Goal: Transaction & Acquisition: Purchase product/service

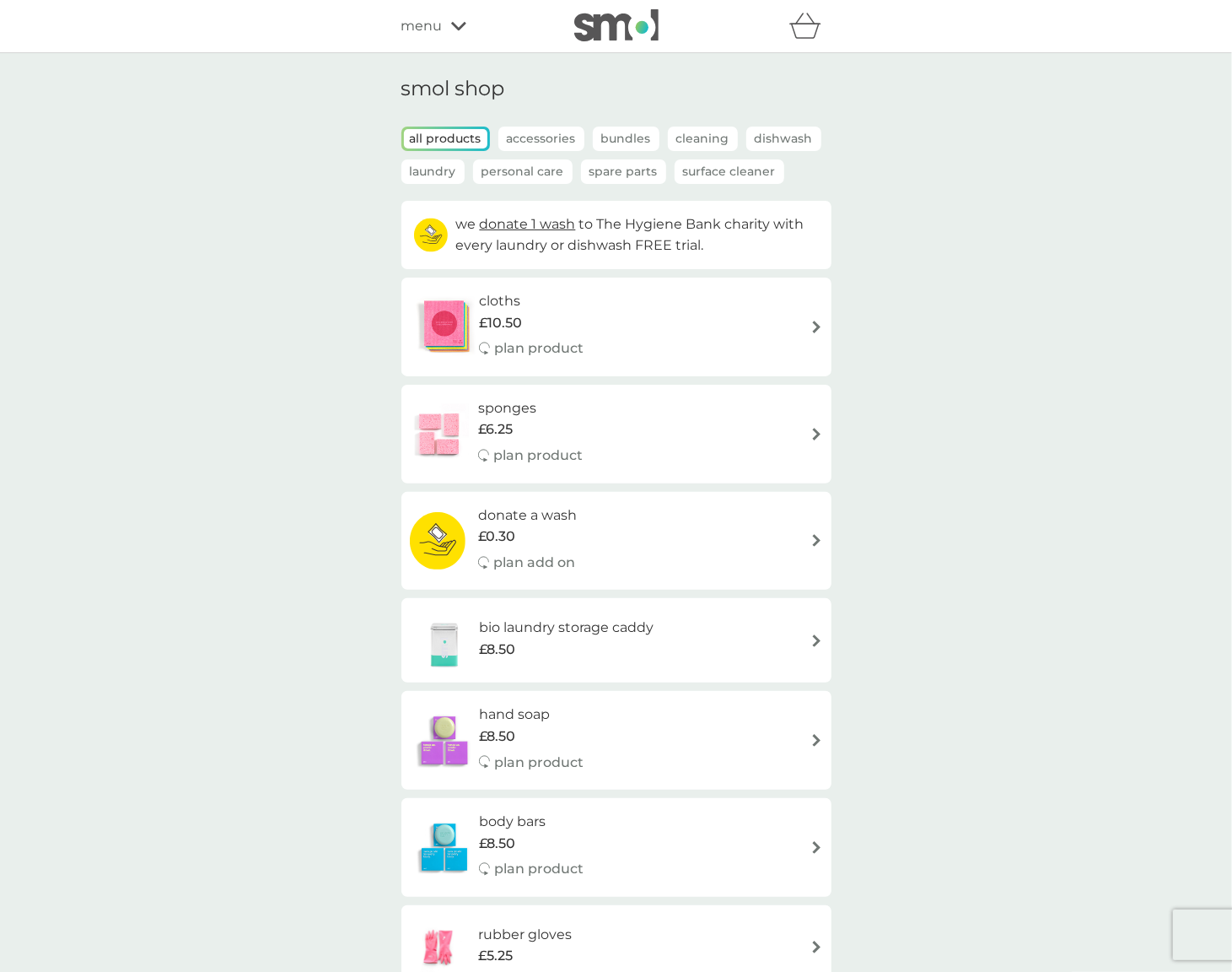
click at [808, 22] on icon "basket" at bounding box center [805, 26] width 32 height 26
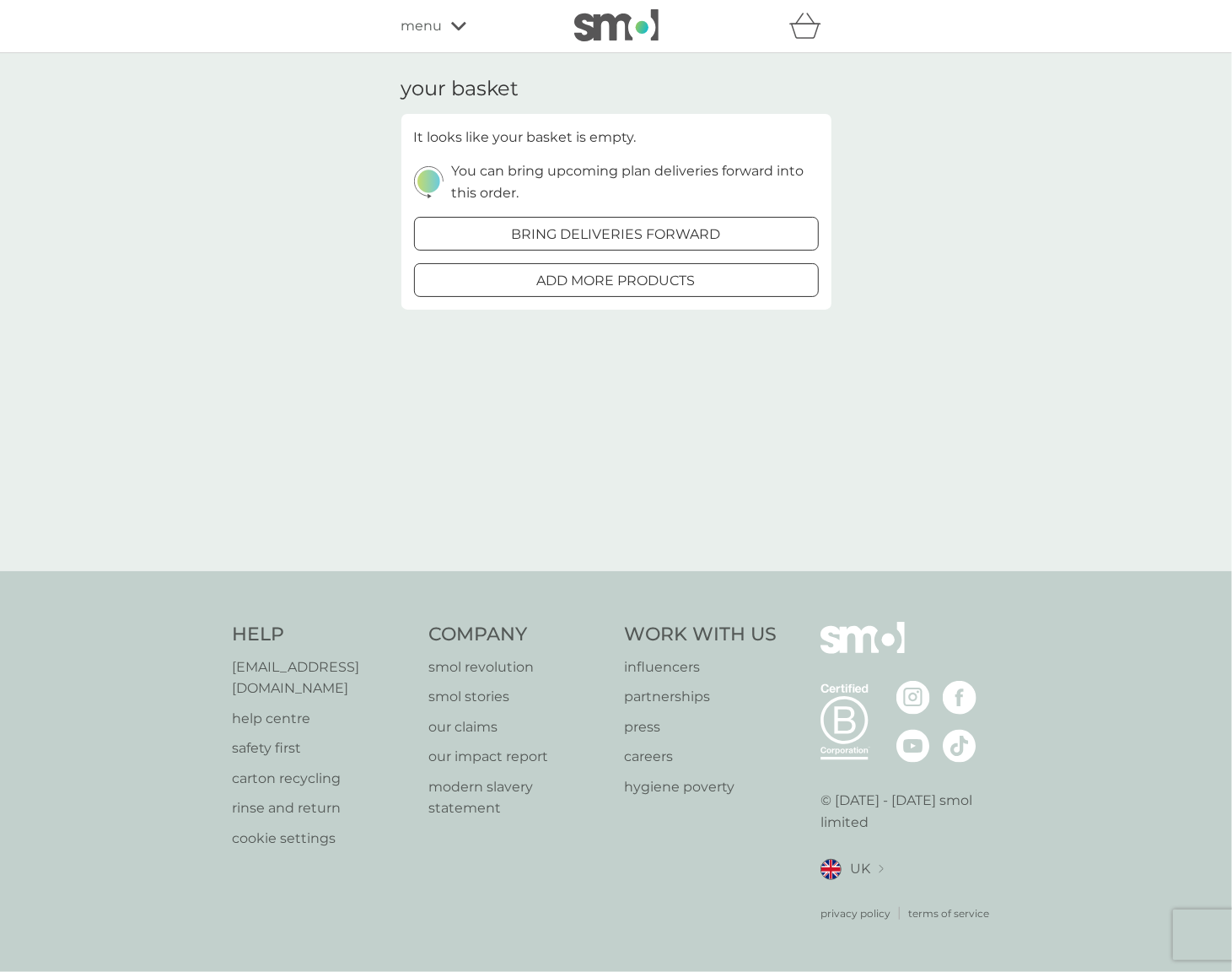
click at [614, 226] on div at bounding box center [616, 234] width 61 height 18
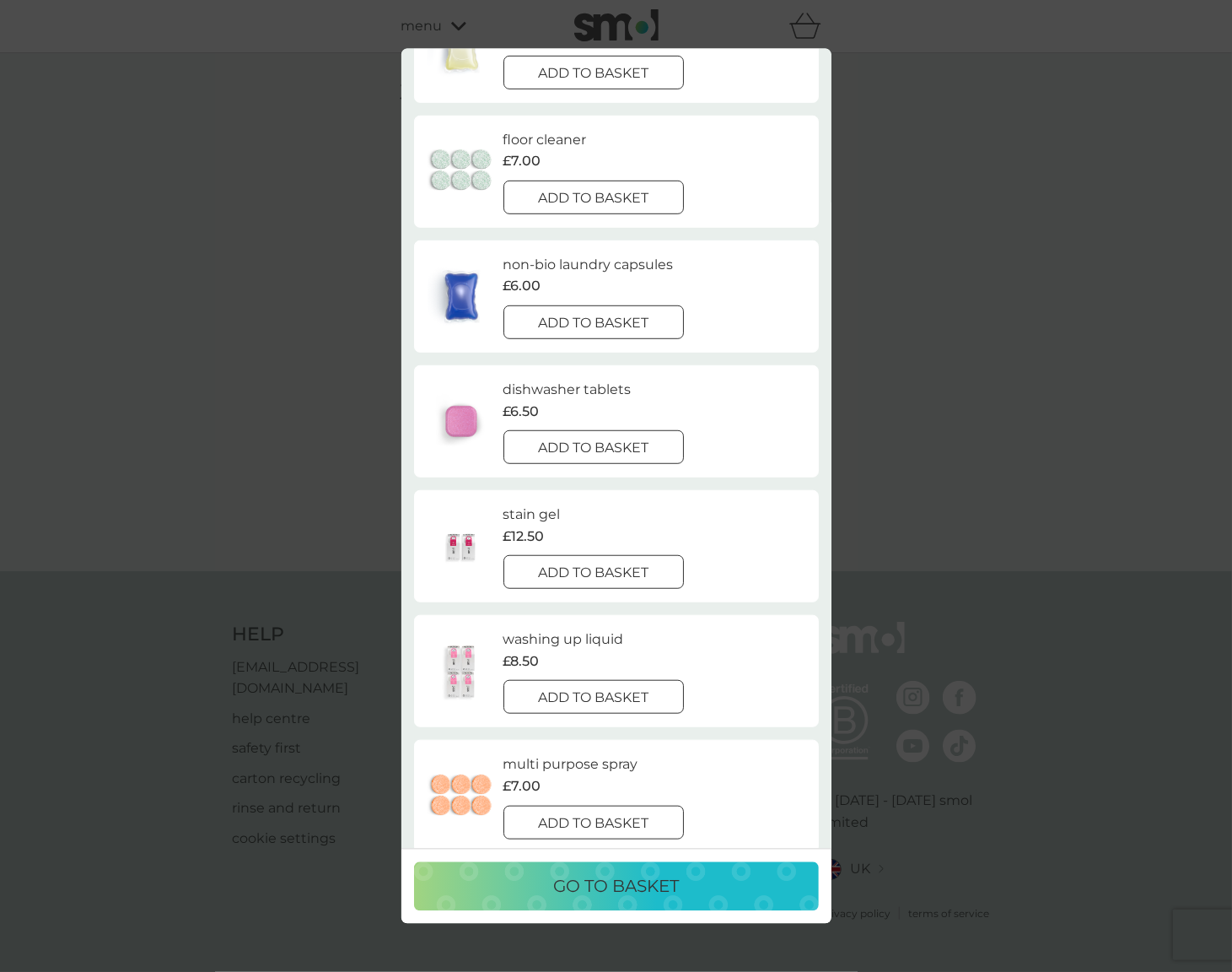
scroll to position [493, 0]
click at [603, 583] on button "add to basket" at bounding box center [594, 568] width 182 height 34
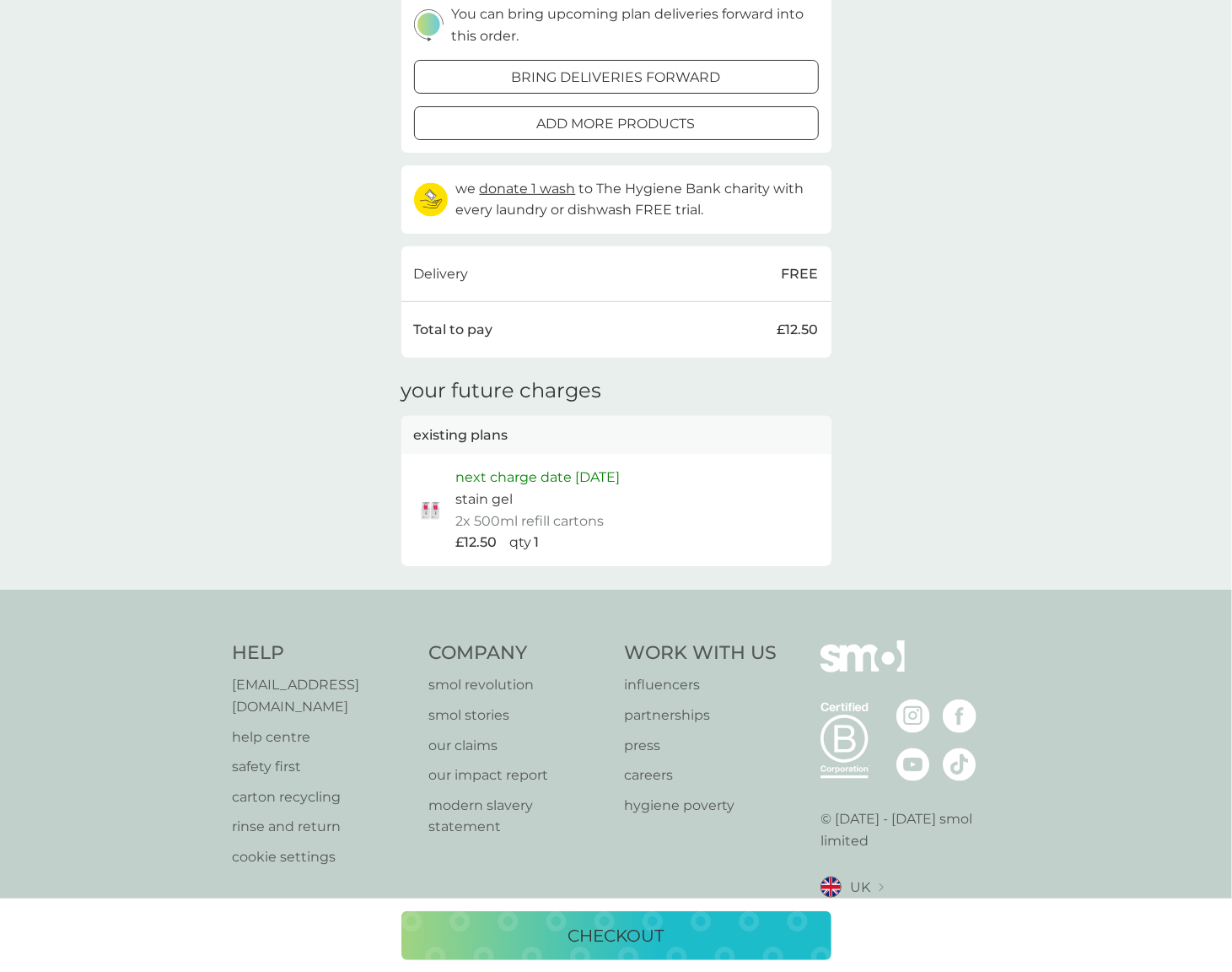
scroll to position [321, 0]
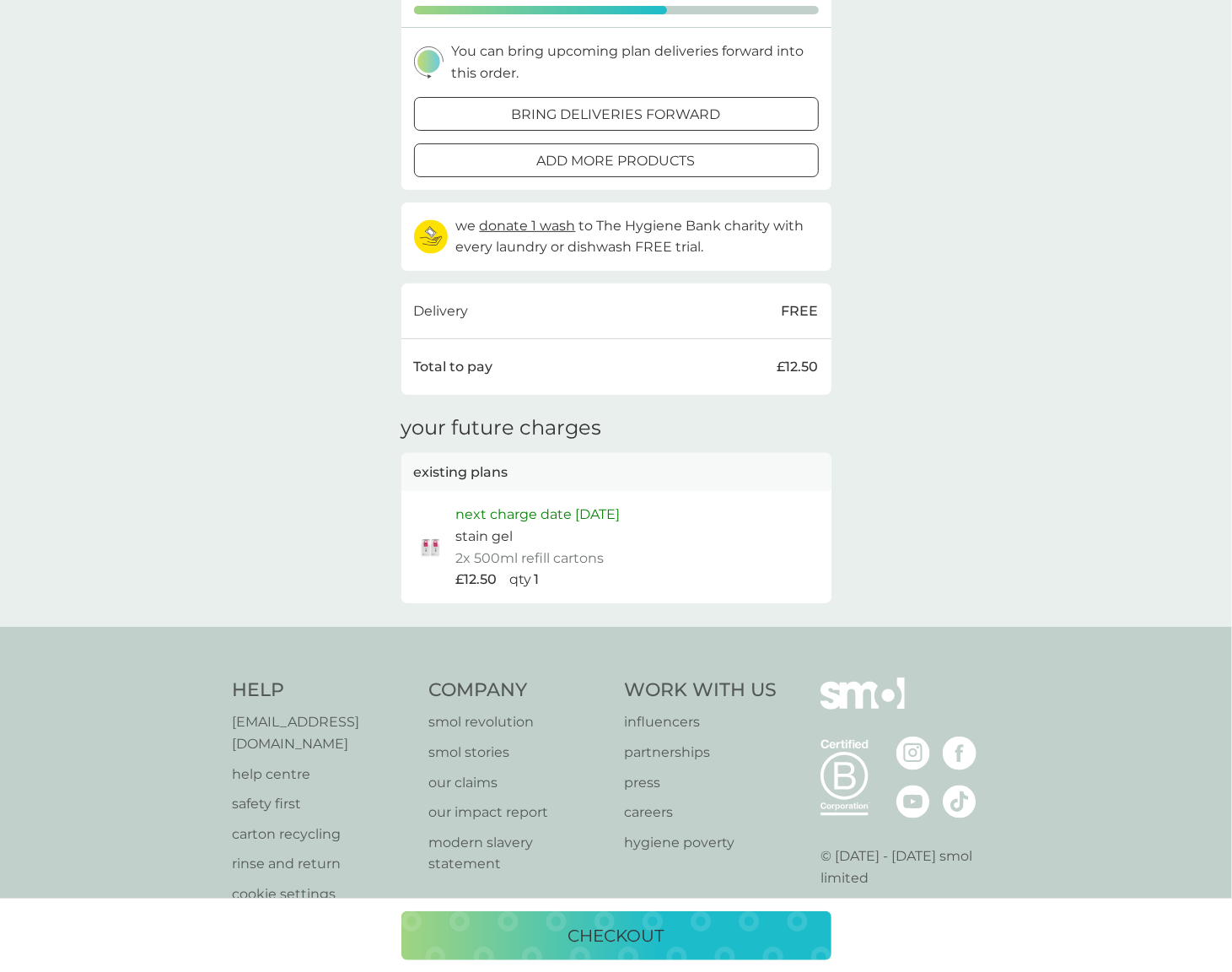
click at [669, 936] on div "checkout" at bounding box center [616, 935] width 396 height 27
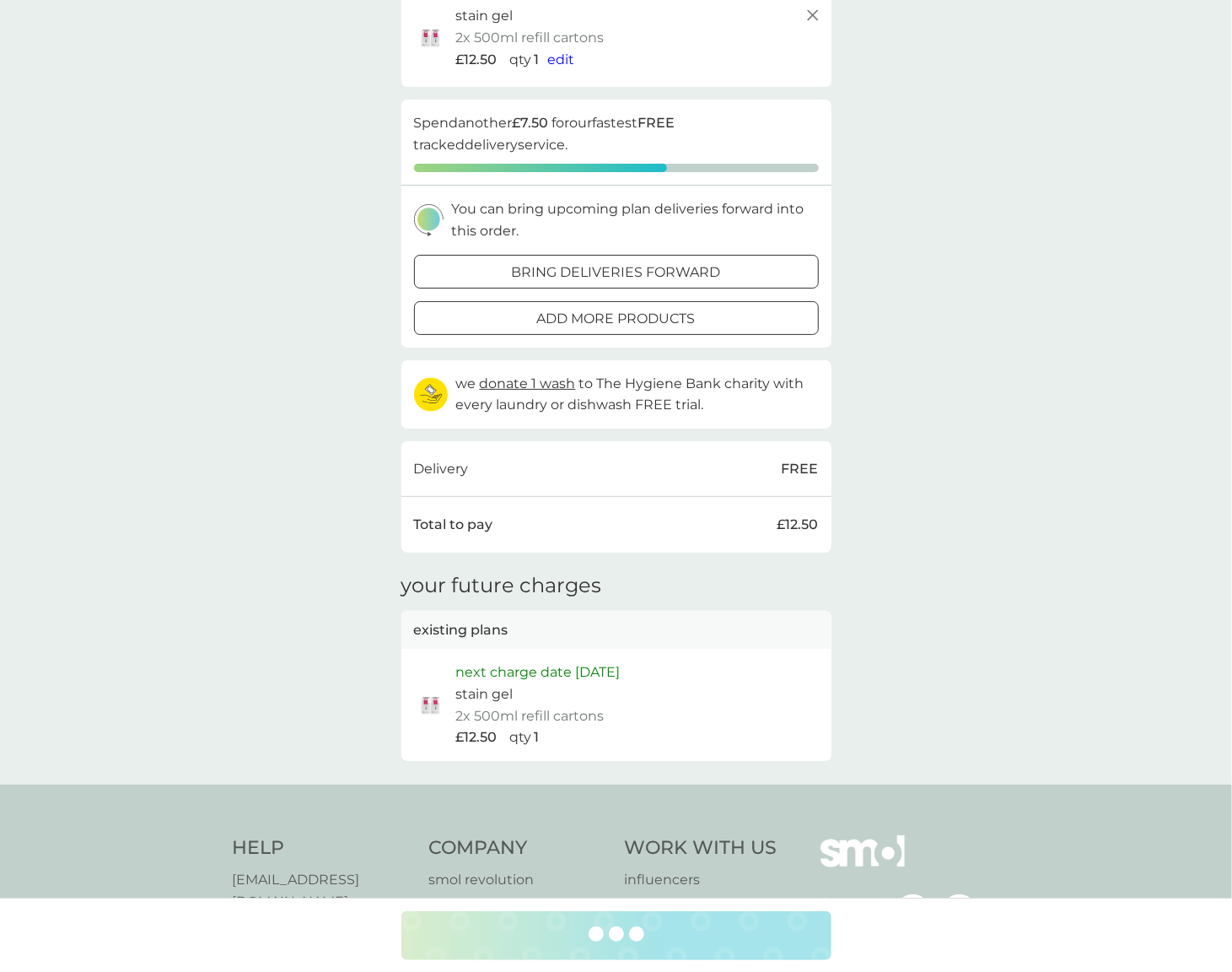
scroll to position [0, 0]
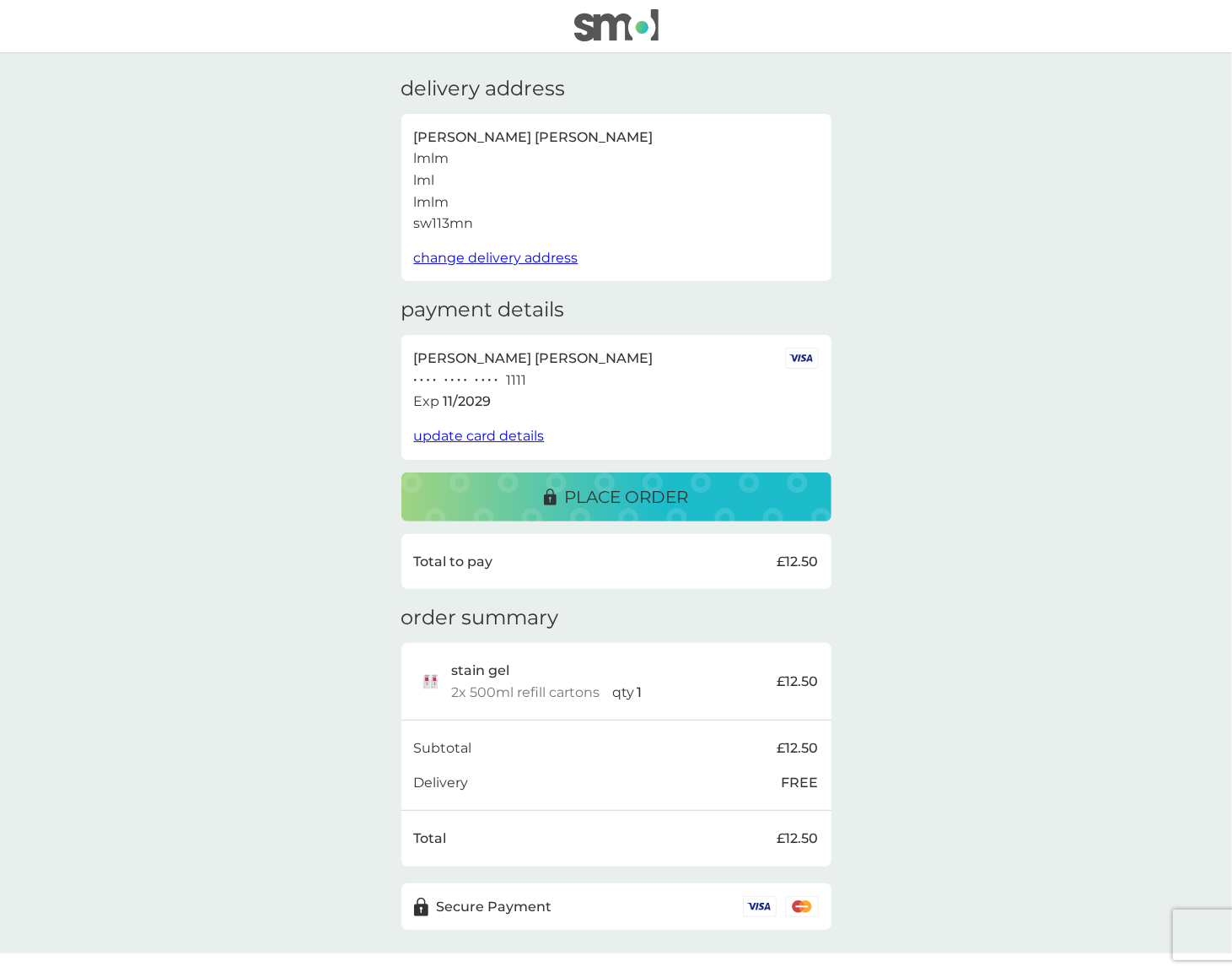
scroll to position [31, 0]
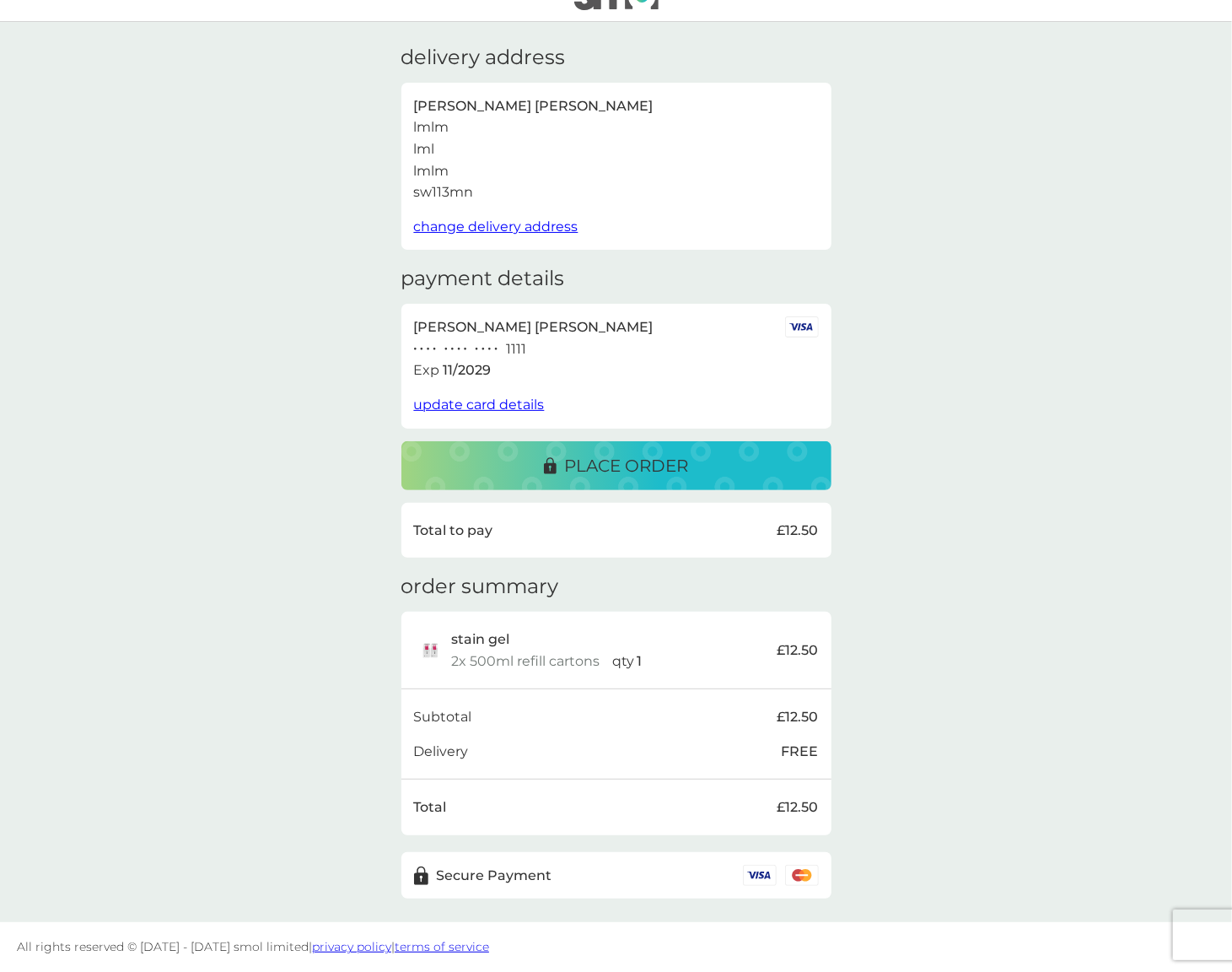
click at [645, 476] on p "place order" at bounding box center [627, 465] width 124 height 27
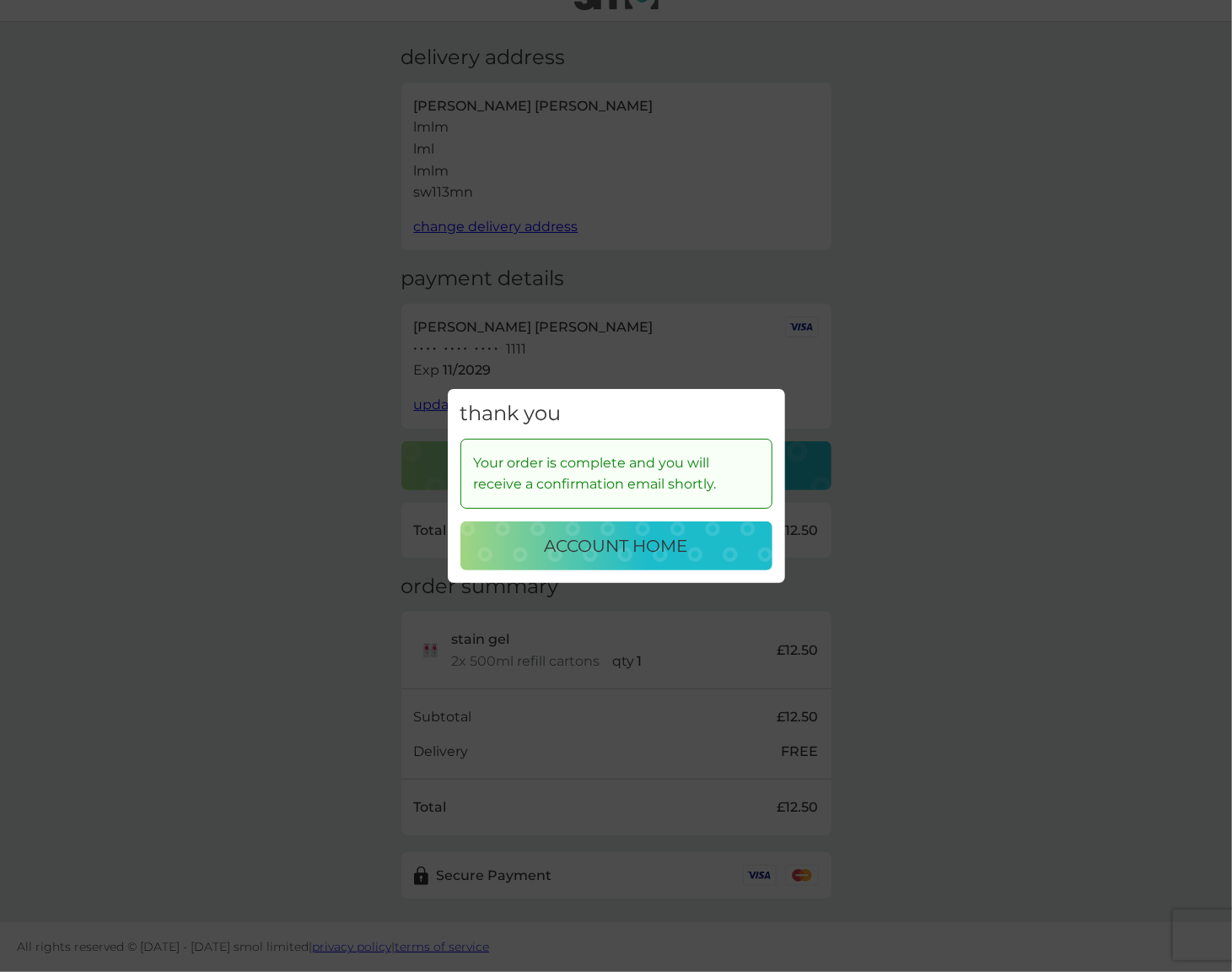
click at [583, 553] on p "account home" at bounding box center [616, 545] width 143 height 27
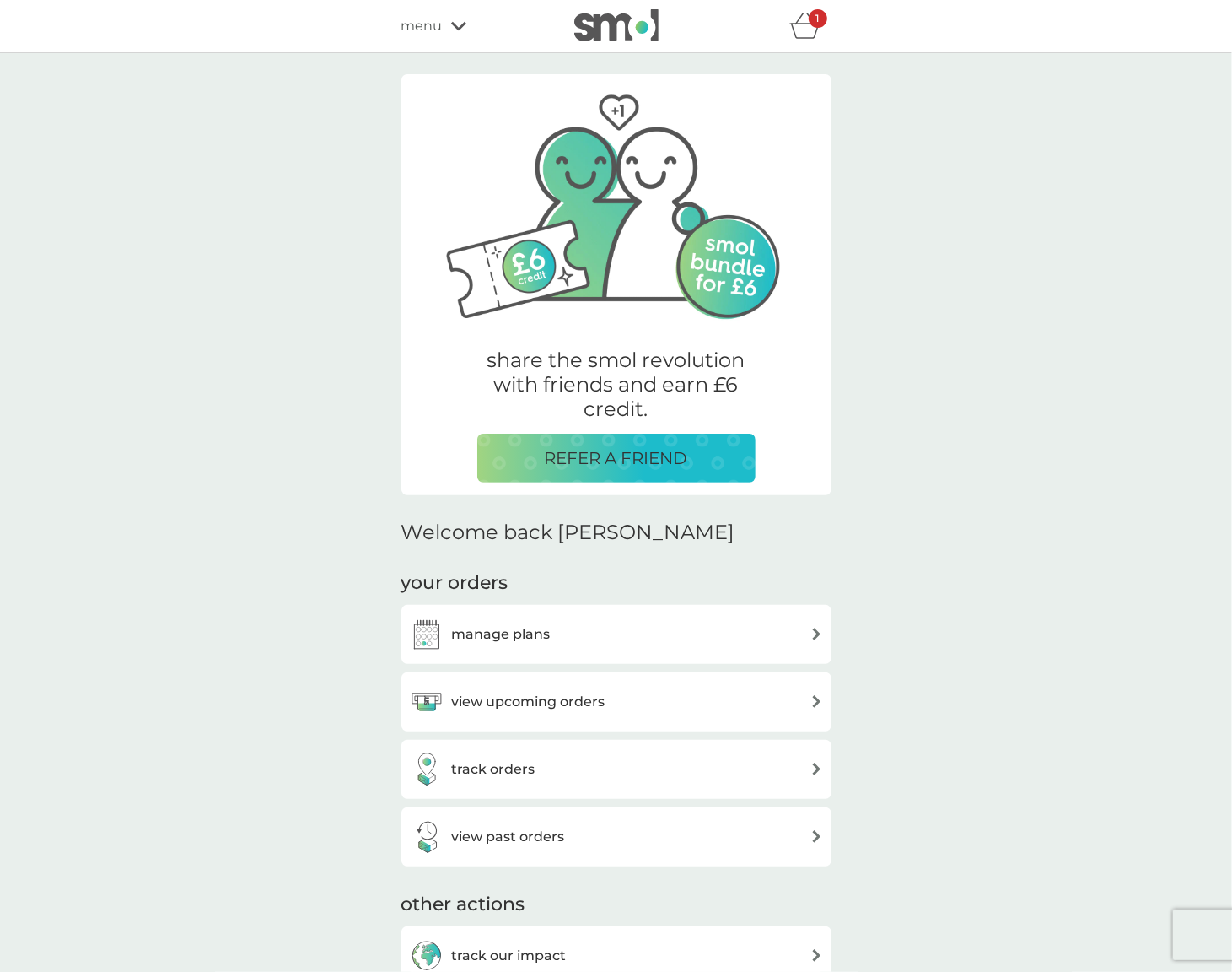
click at [813, 22] on div "1" at bounding box center [818, 19] width 19 height 19
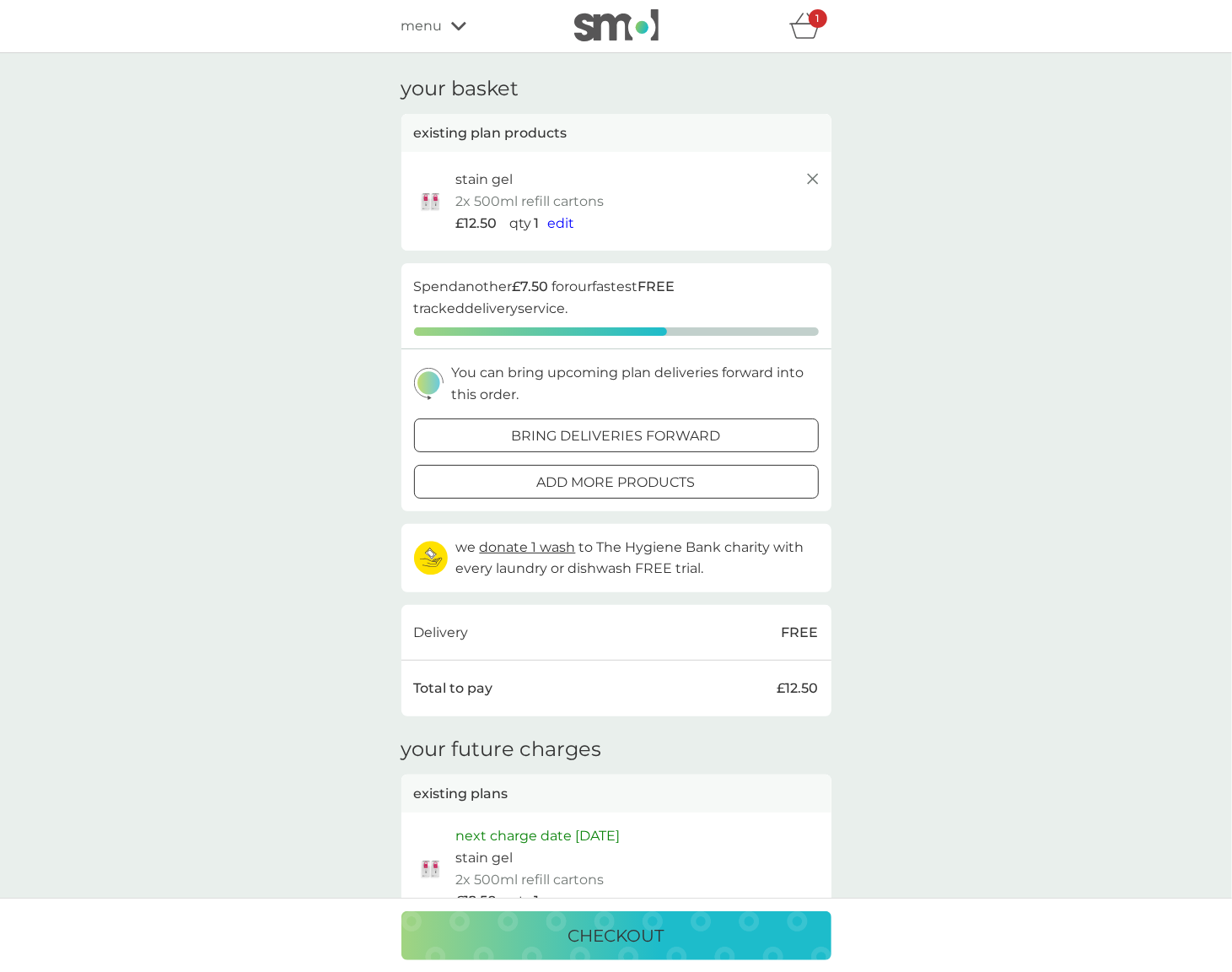
click at [452, 25] on icon at bounding box center [459, 26] width 15 height 10
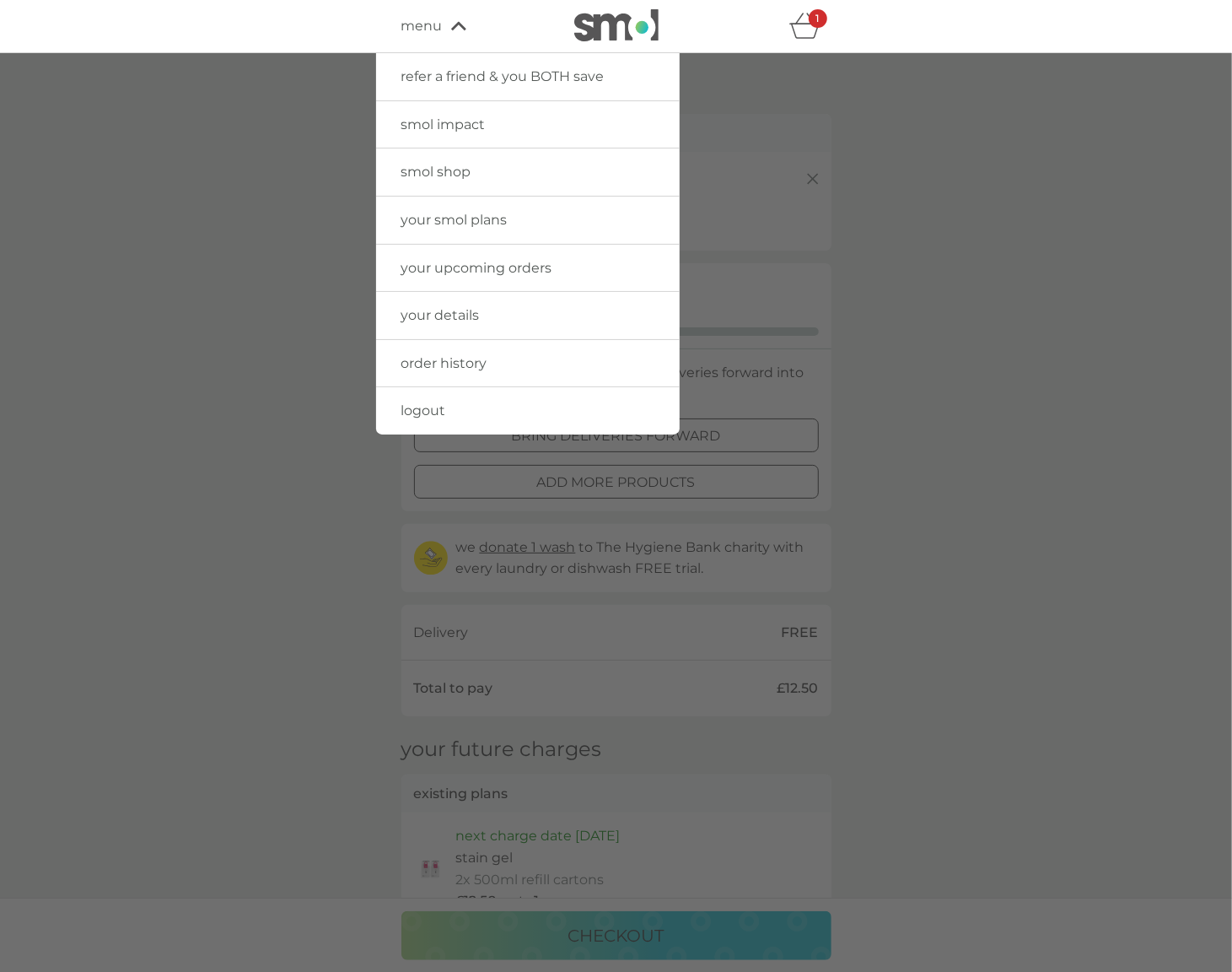
click at [457, 169] on span "smol shop" at bounding box center [436, 171] width 70 height 16
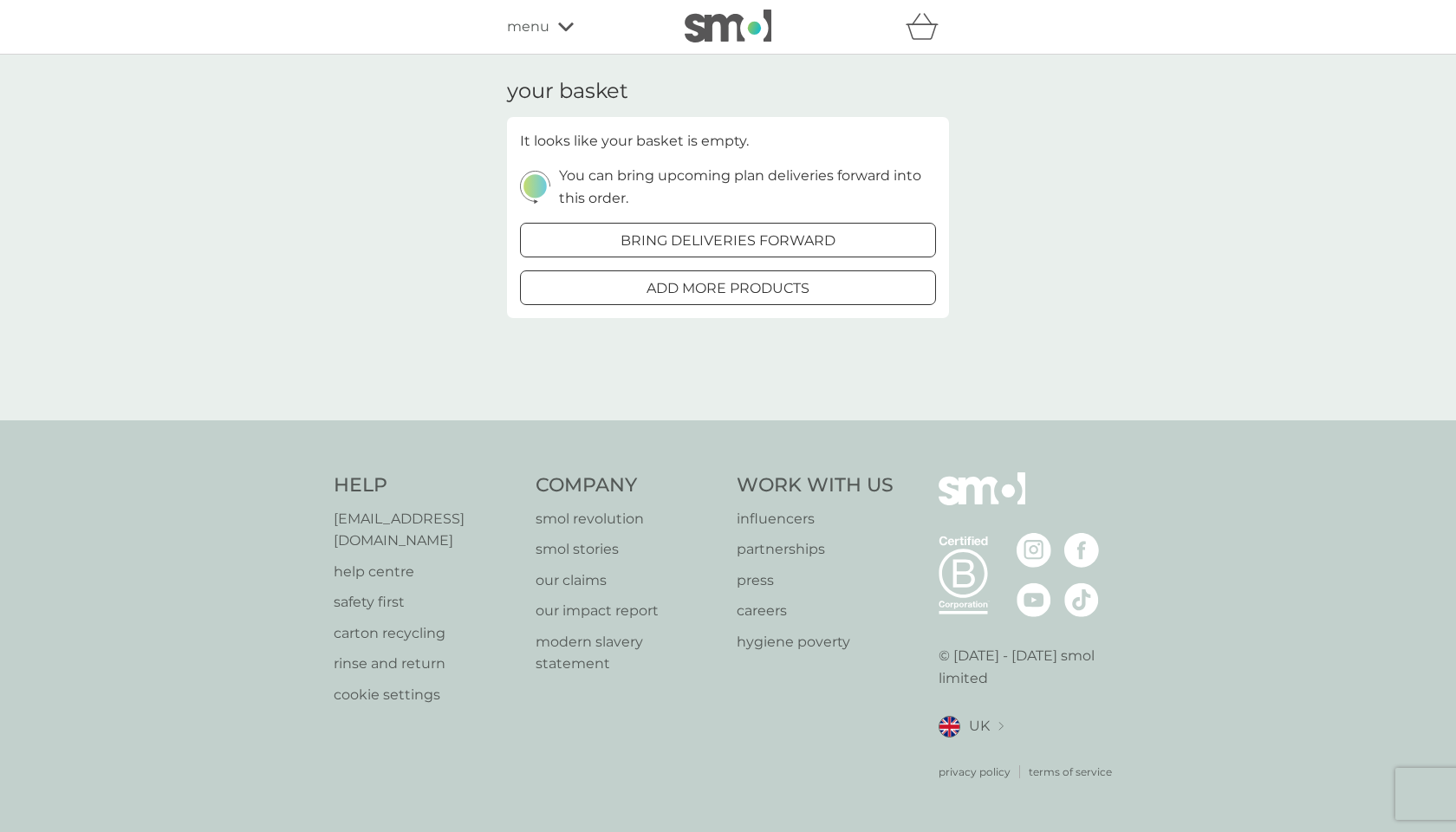
click at [924, 28] on icon "basket" at bounding box center [921, 27] width 33 height 27
click at [719, 43] on link at bounding box center [728, 27] width 87 height 35
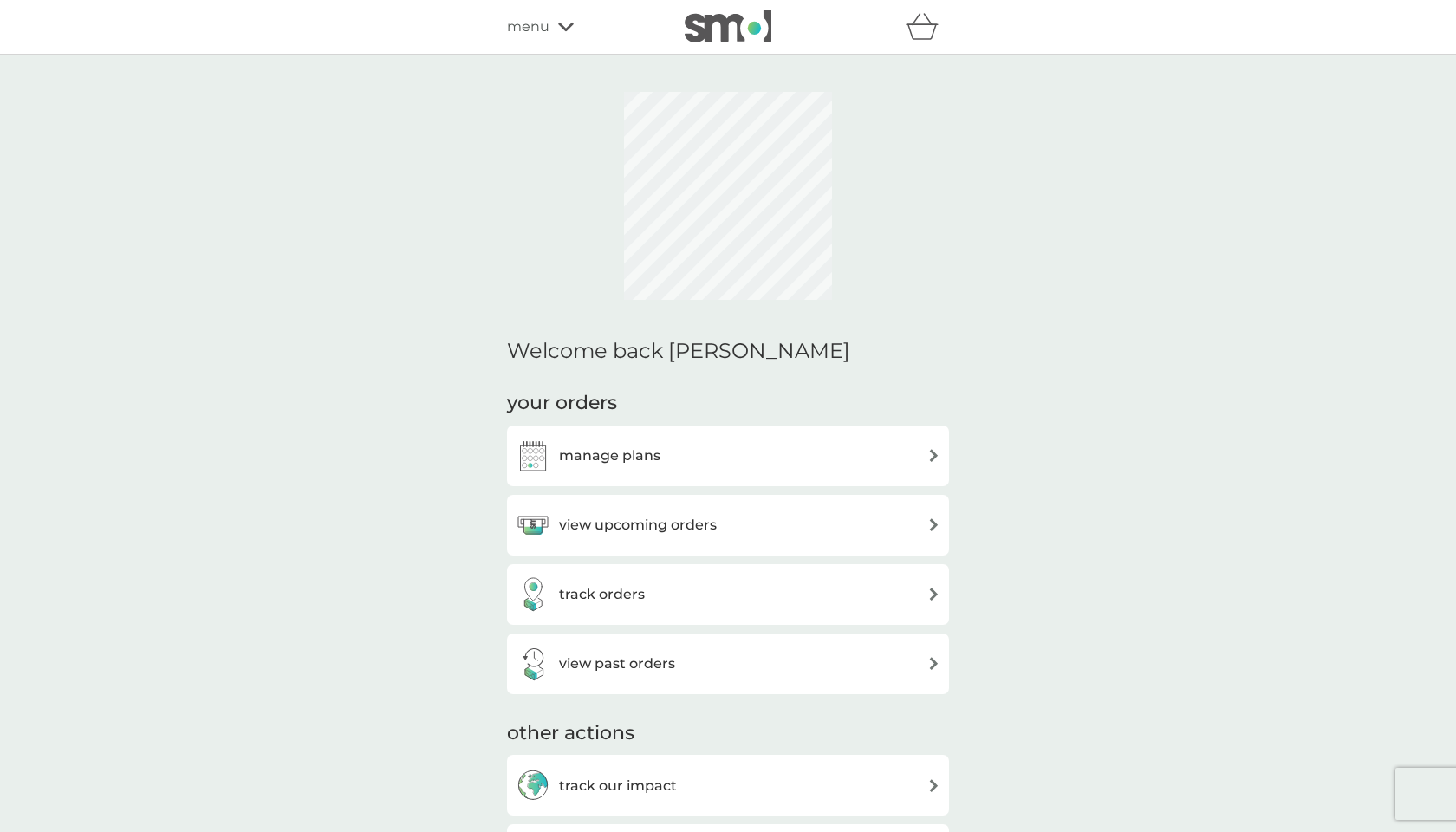
click at [546, 31] on span "menu" at bounding box center [528, 26] width 42 height 22
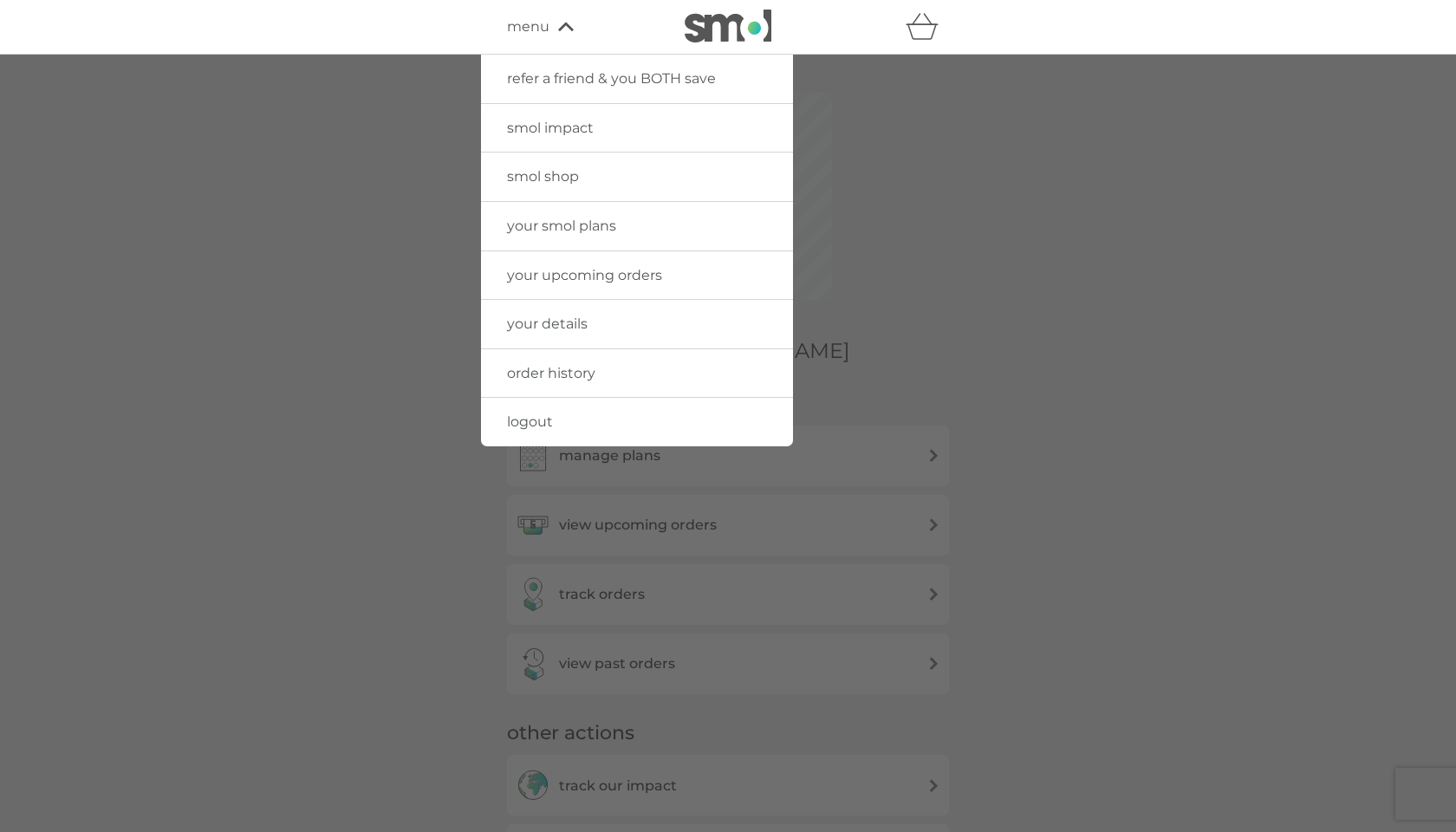
click at [561, 375] on span "order history" at bounding box center [551, 372] width 88 height 16
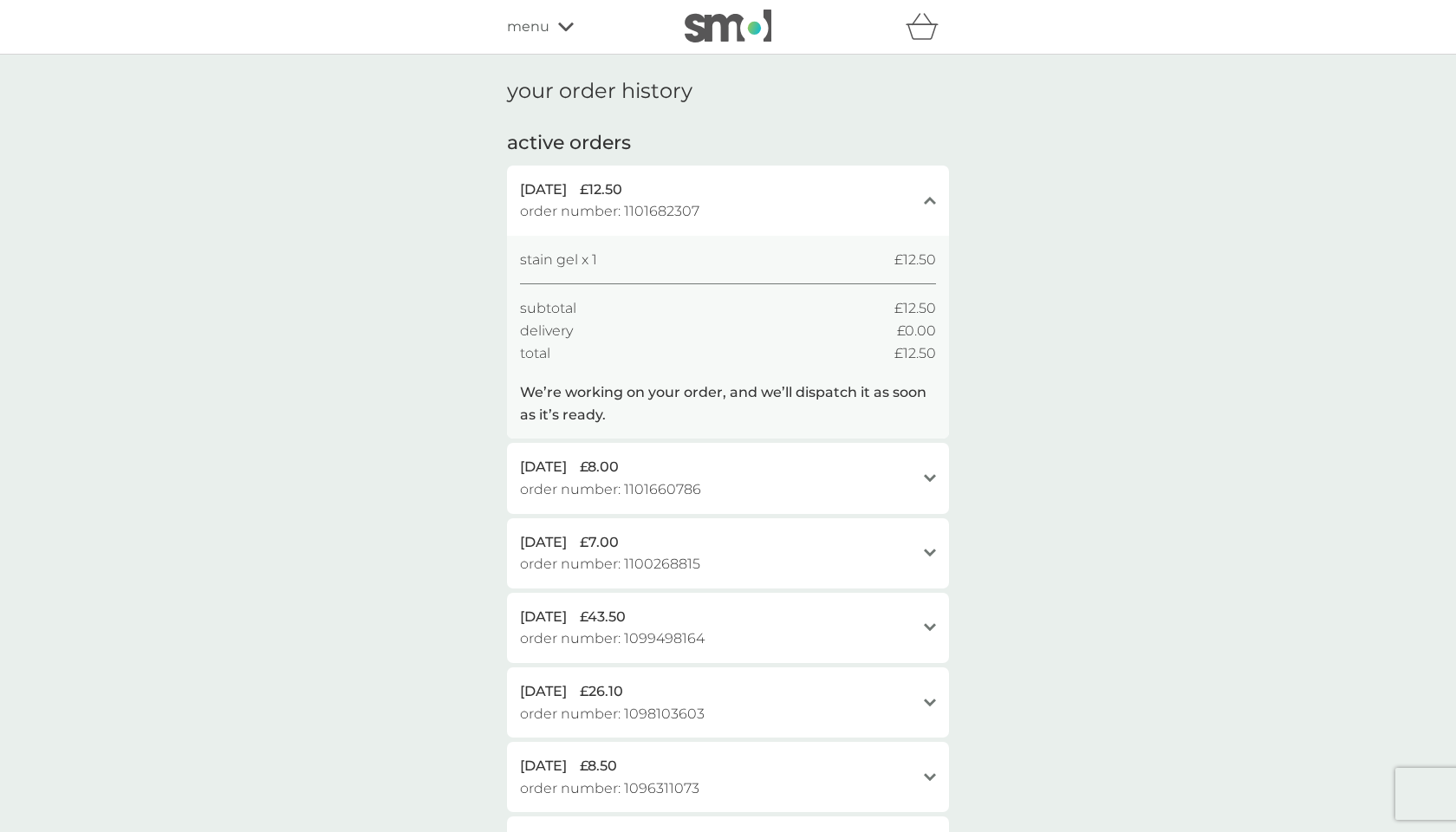
click at [552, 23] on div "menu" at bounding box center [580, 26] width 147 height 22
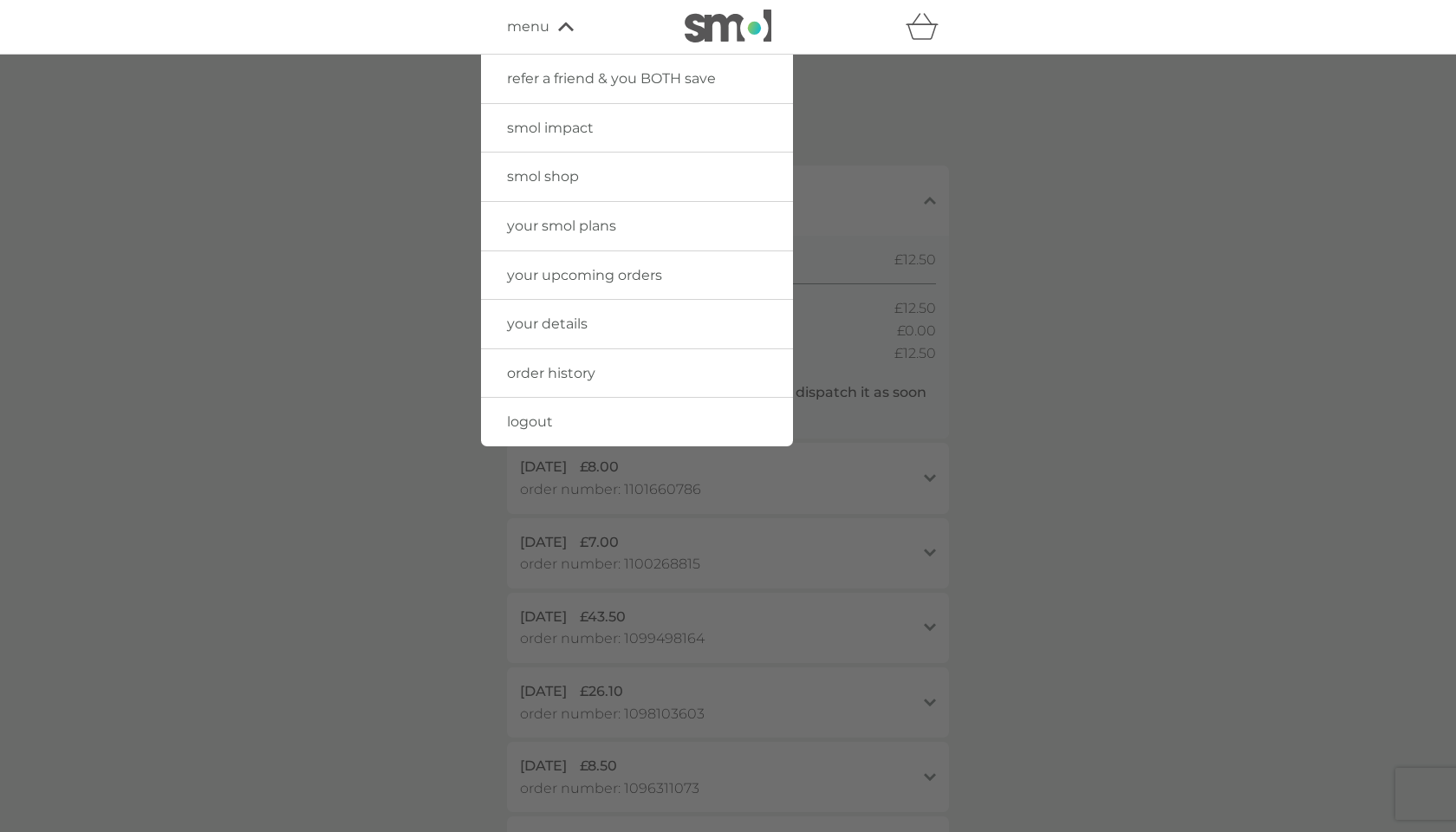
click at [565, 179] on span "smol shop" at bounding box center [542, 176] width 72 height 16
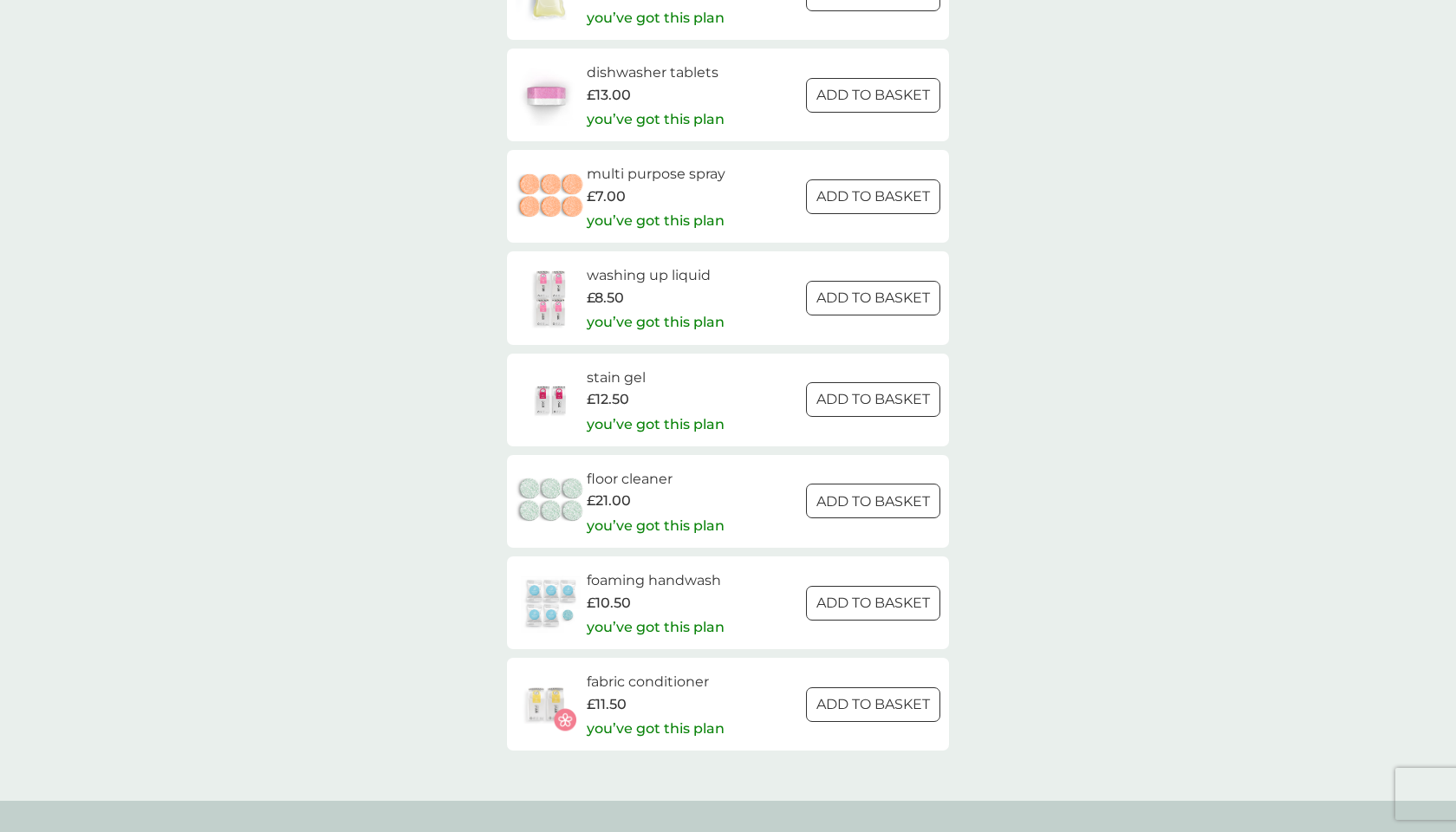
scroll to position [2458, 0]
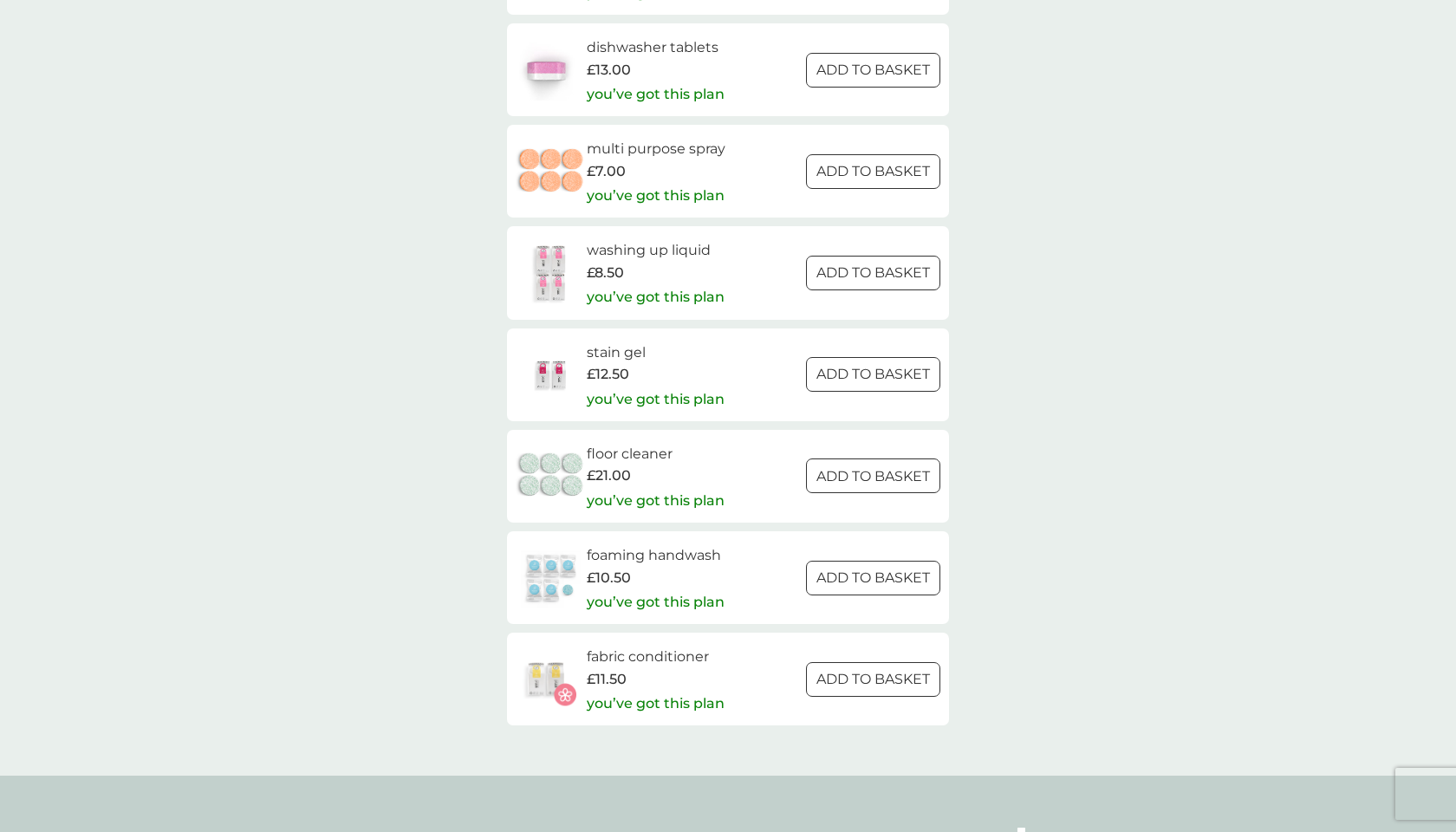
click at [727, 407] on div "stain gel £12.50 you’ve got this plan ADD TO BASKET" at bounding box center [727, 374] width 424 height 66
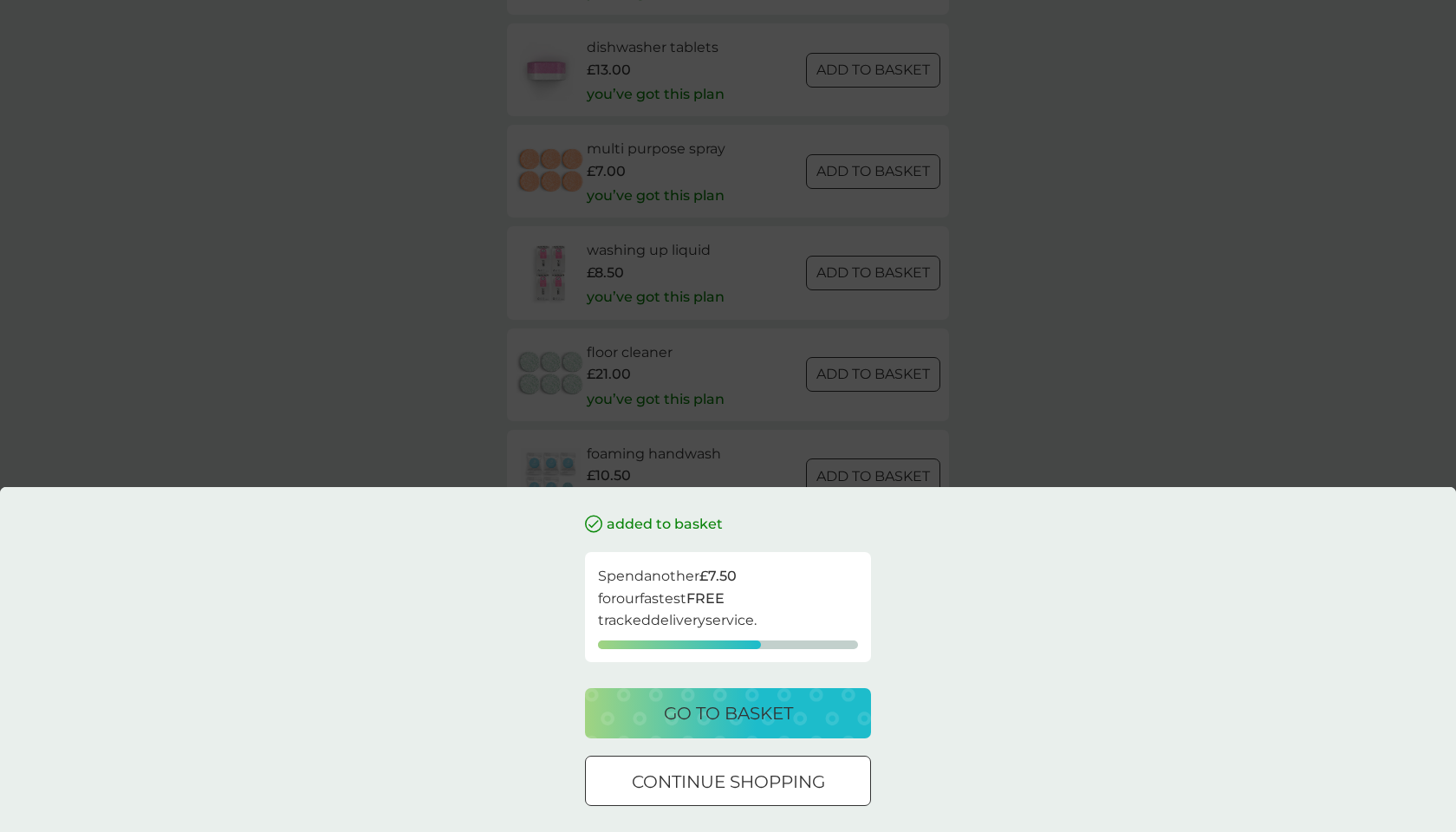
click at [385, 425] on div "added to basket Spend another £7.50 for our fastest FREE tracked delivery servi…" at bounding box center [728, 416] width 1456 height 832
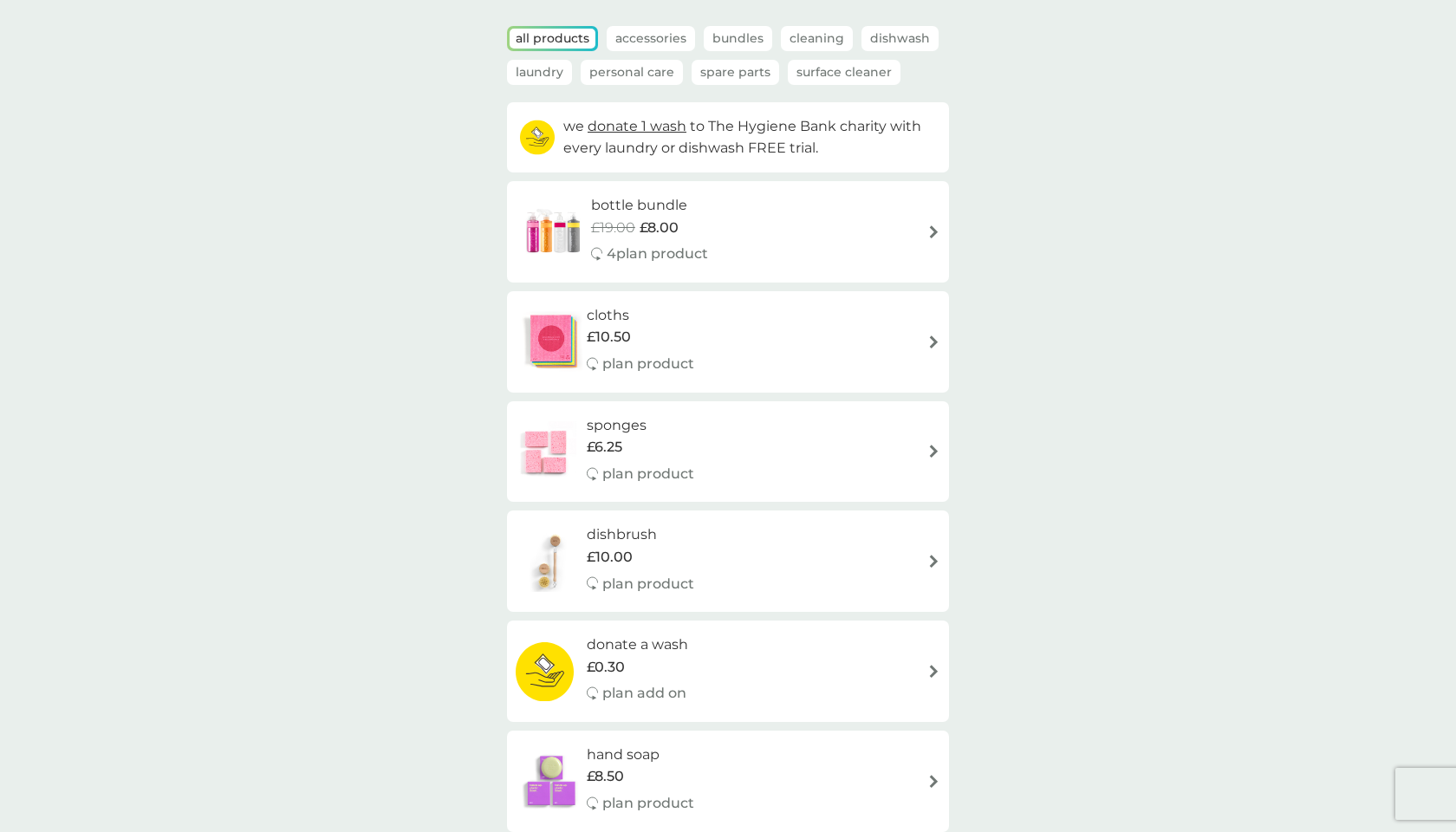
scroll to position [0, 0]
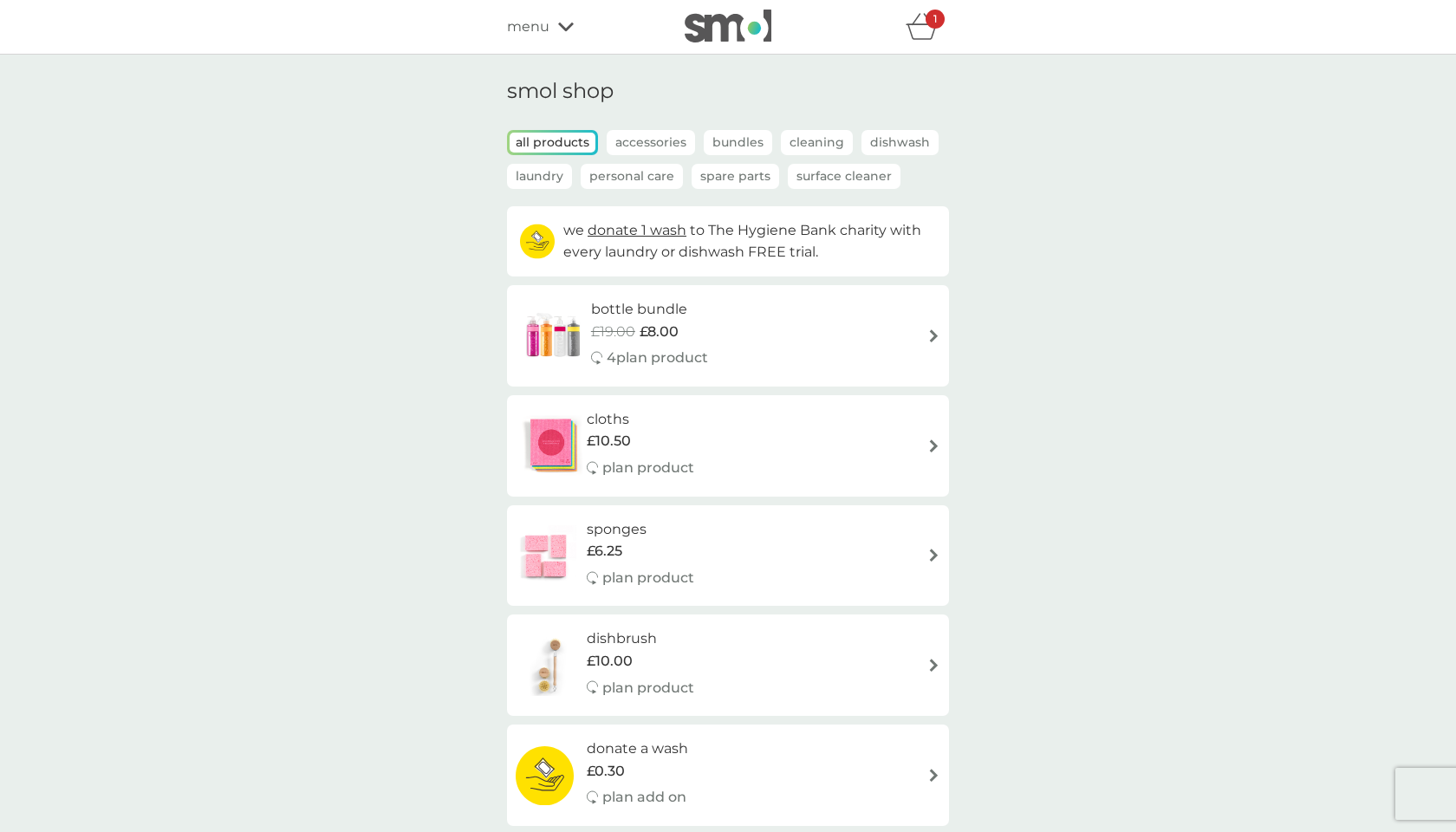
click at [642, 131] on p "Accessories" at bounding box center [651, 142] width 88 height 25
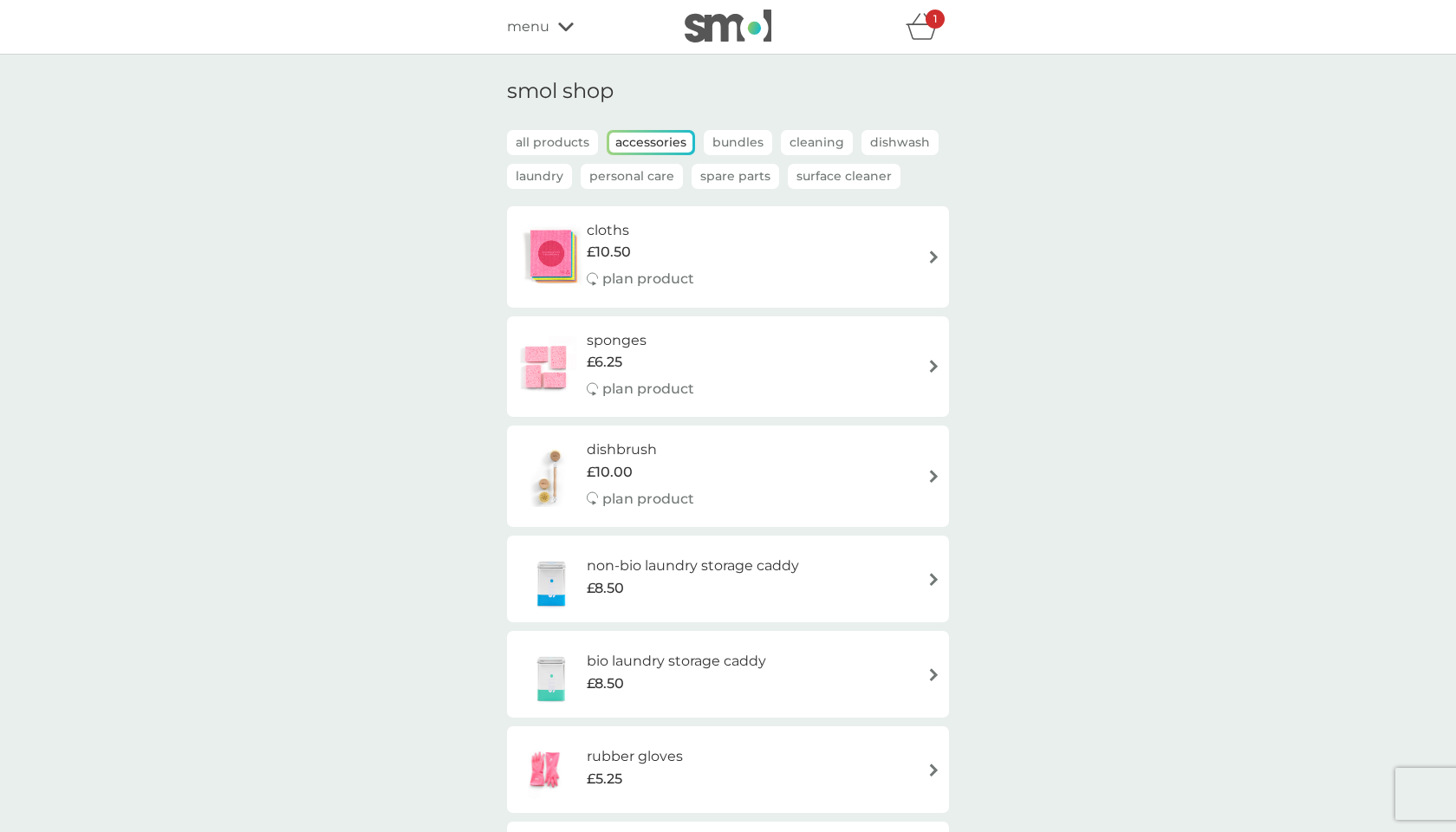
click at [732, 137] on p "Bundles" at bounding box center [738, 142] width 68 height 25
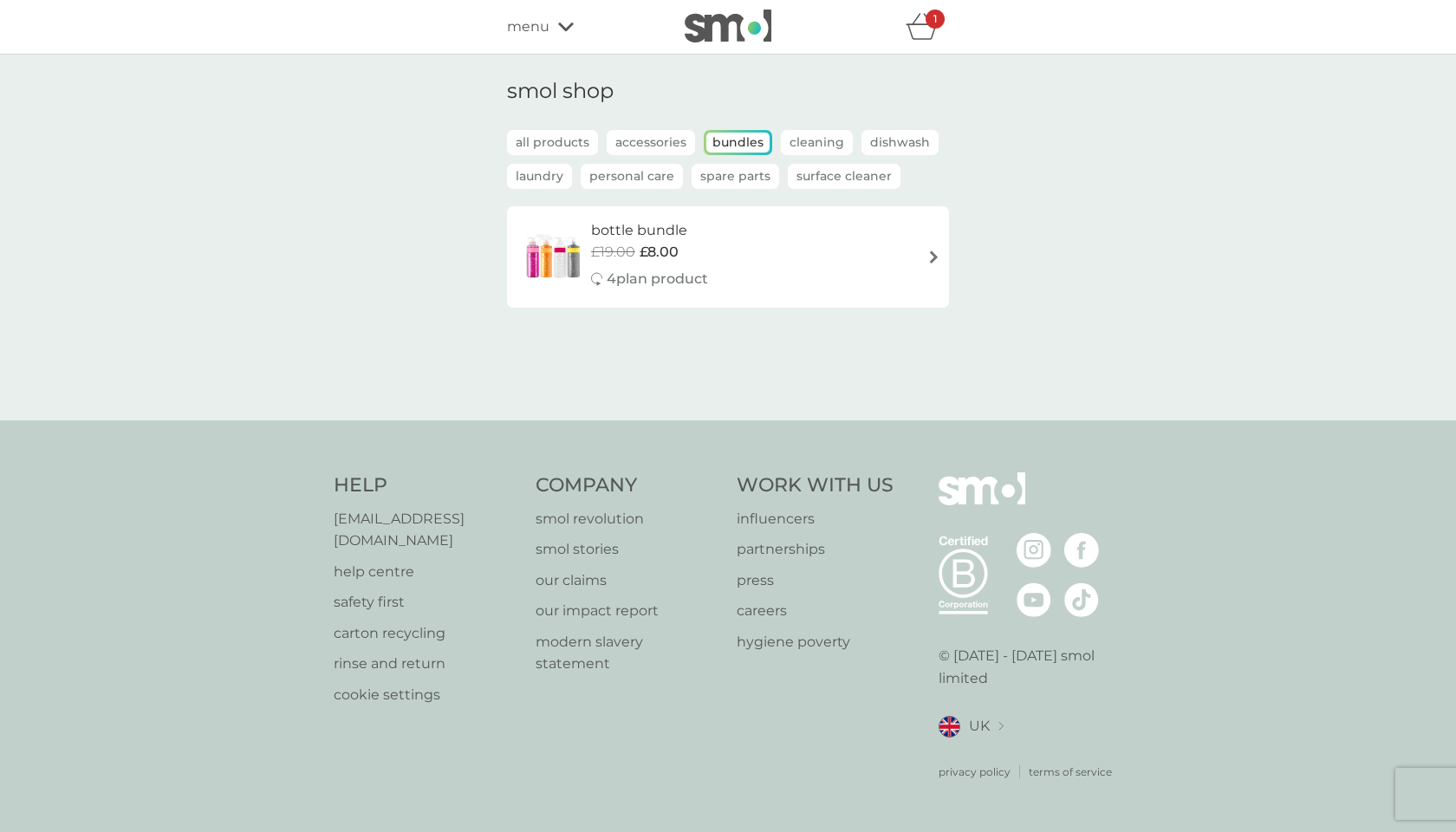
click at [792, 130] on p "Cleaning" at bounding box center [816, 142] width 72 height 25
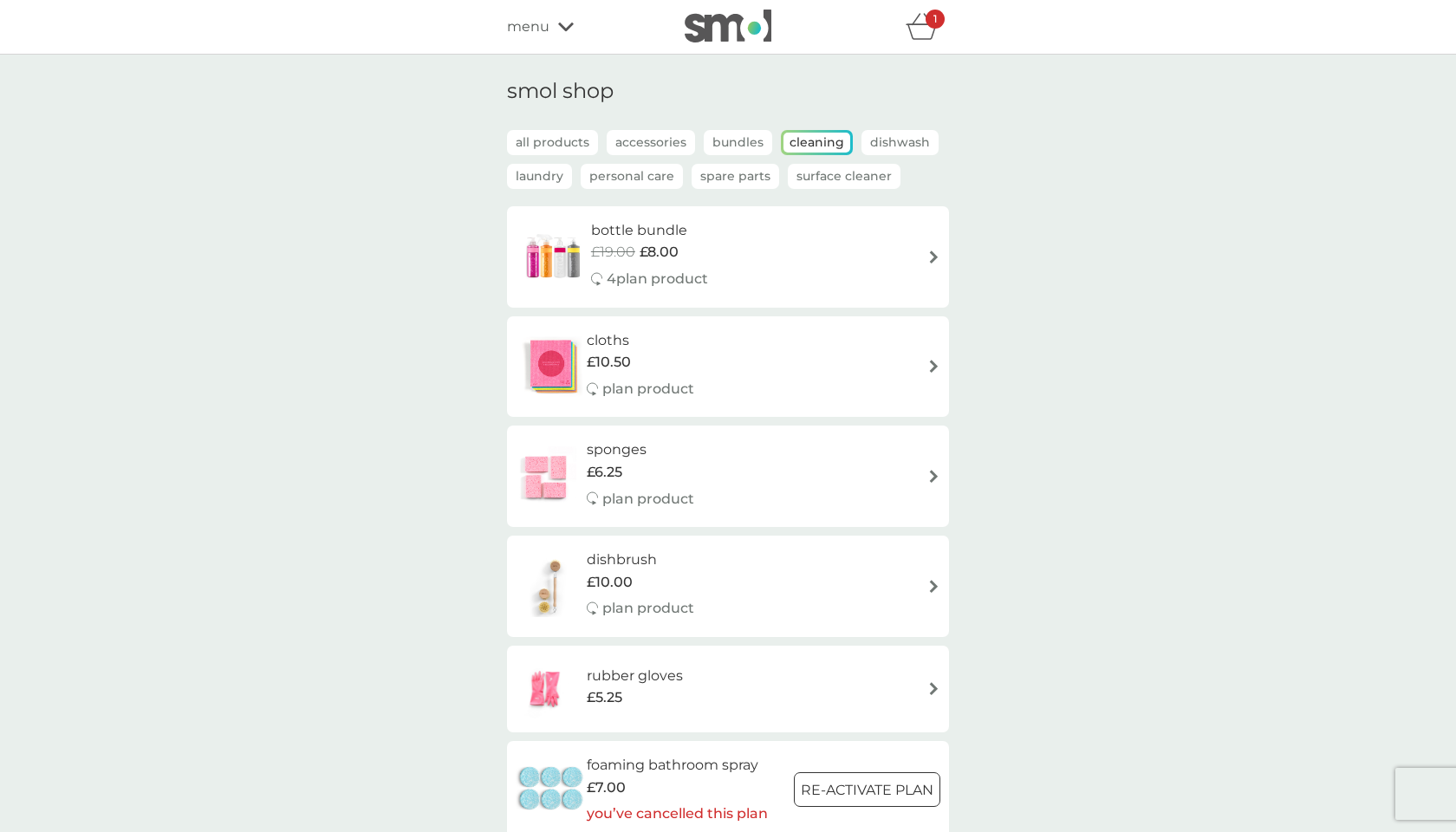
click at [912, 142] on p "Dishwash" at bounding box center [899, 142] width 77 height 25
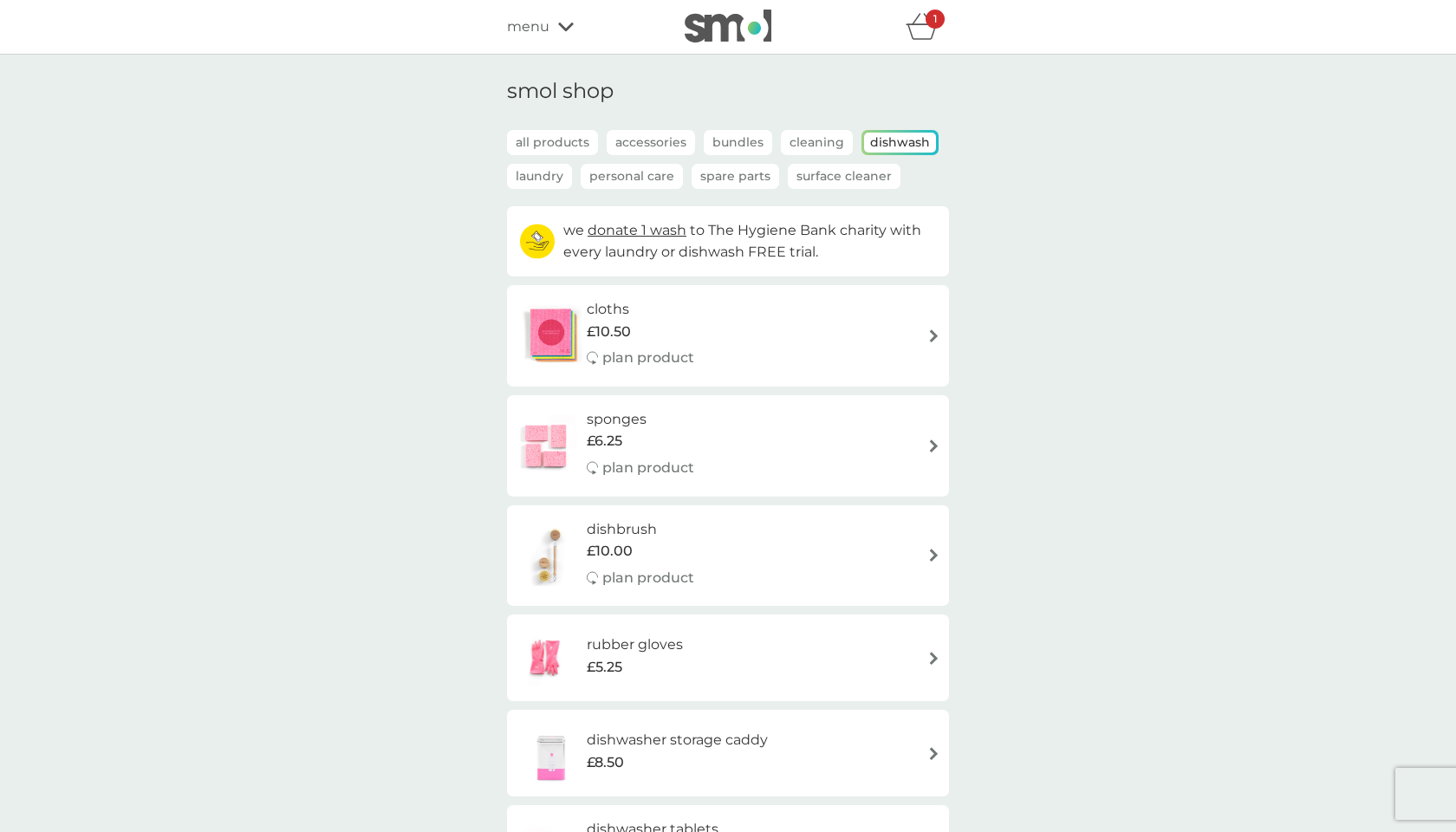
click at [554, 188] on p "Laundry" at bounding box center [540, 176] width 65 height 25
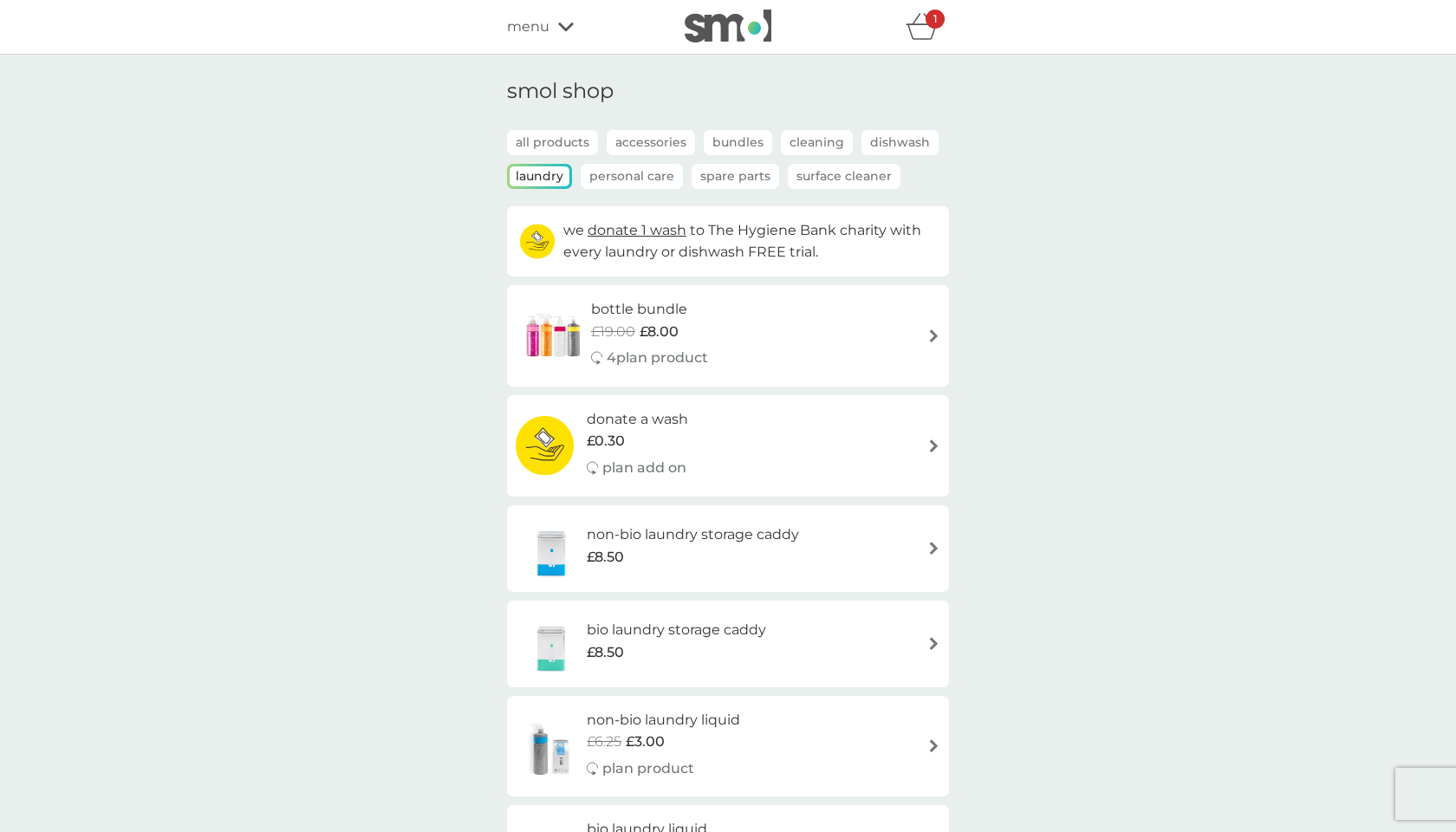
click at [649, 176] on p "Personal Care" at bounding box center [632, 176] width 102 height 25
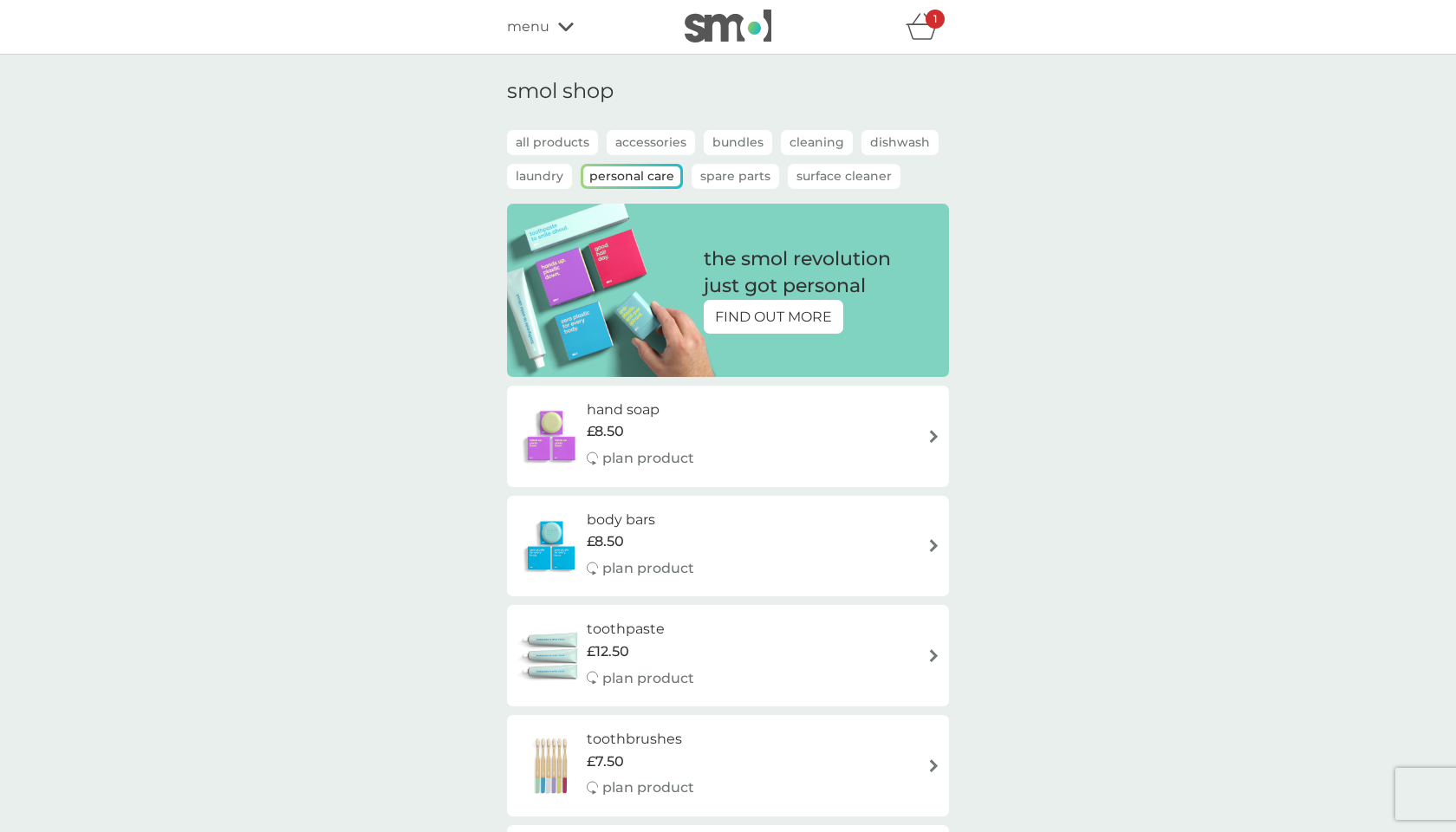
click at [739, 166] on p "Spare Parts" at bounding box center [735, 176] width 88 height 25
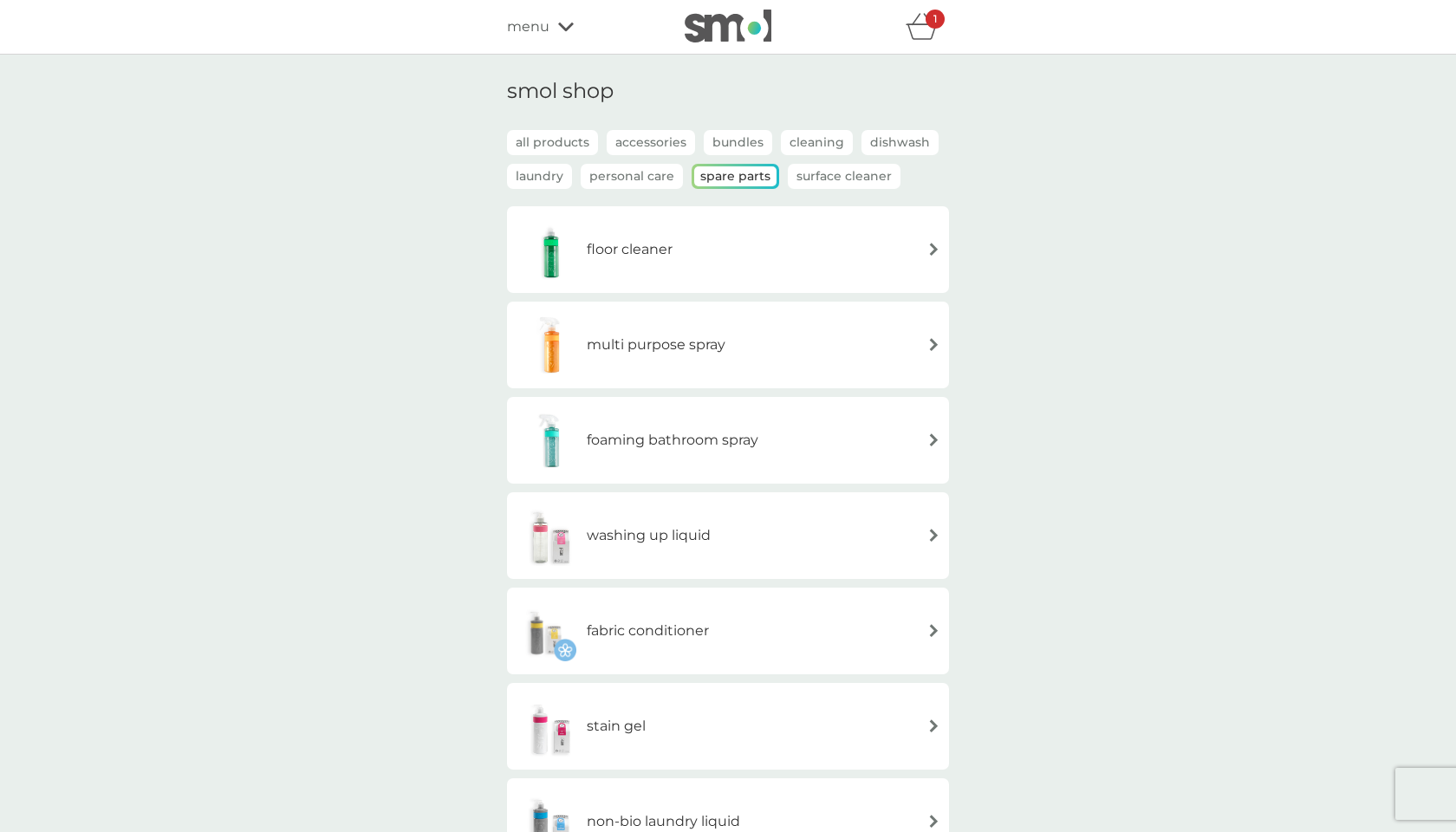
click at [854, 167] on p "Surface Cleaner" at bounding box center [843, 176] width 113 height 25
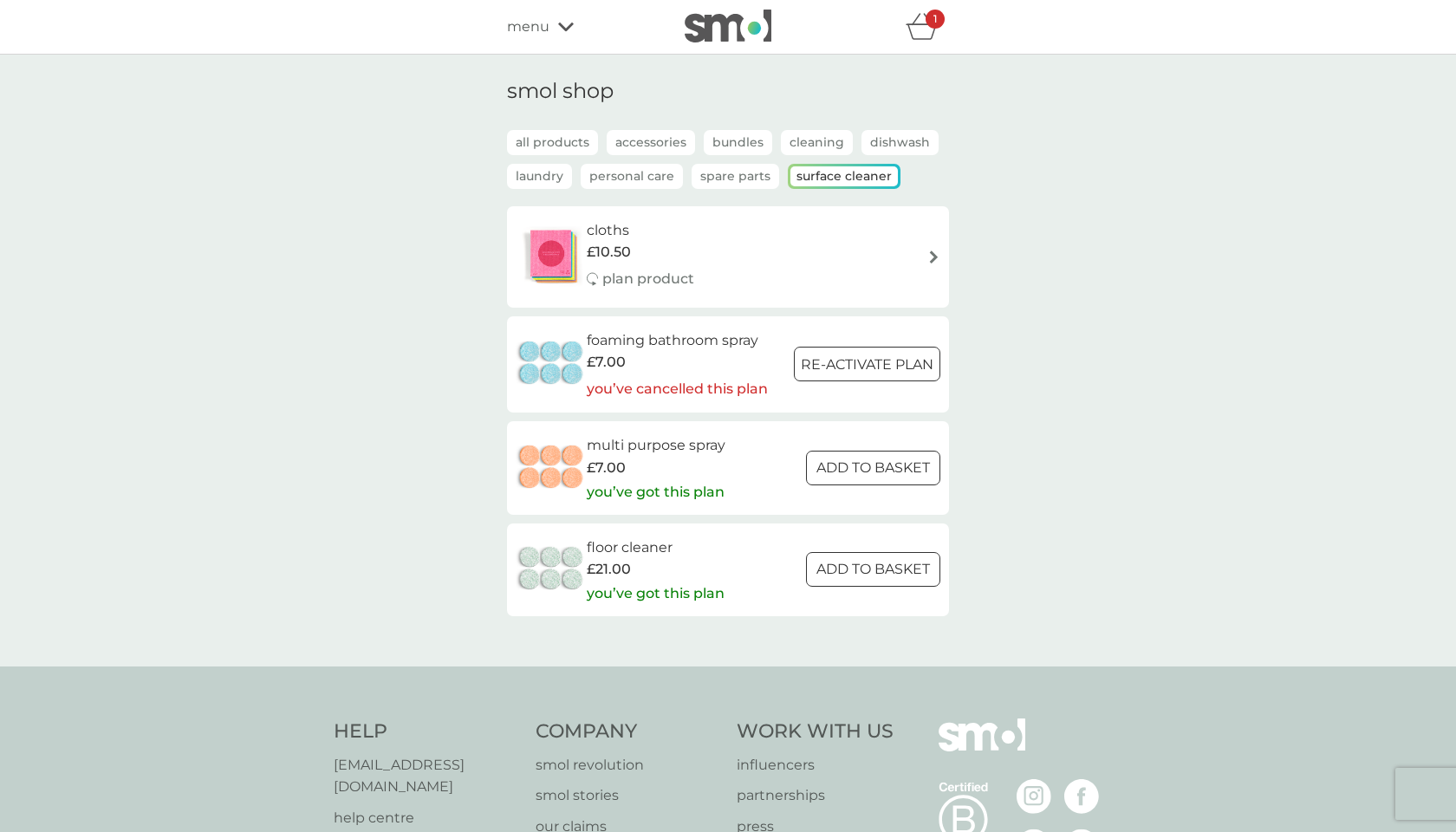
click at [642, 175] on p "Personal Care" at bounding box center [632, 176] width 102 height 25
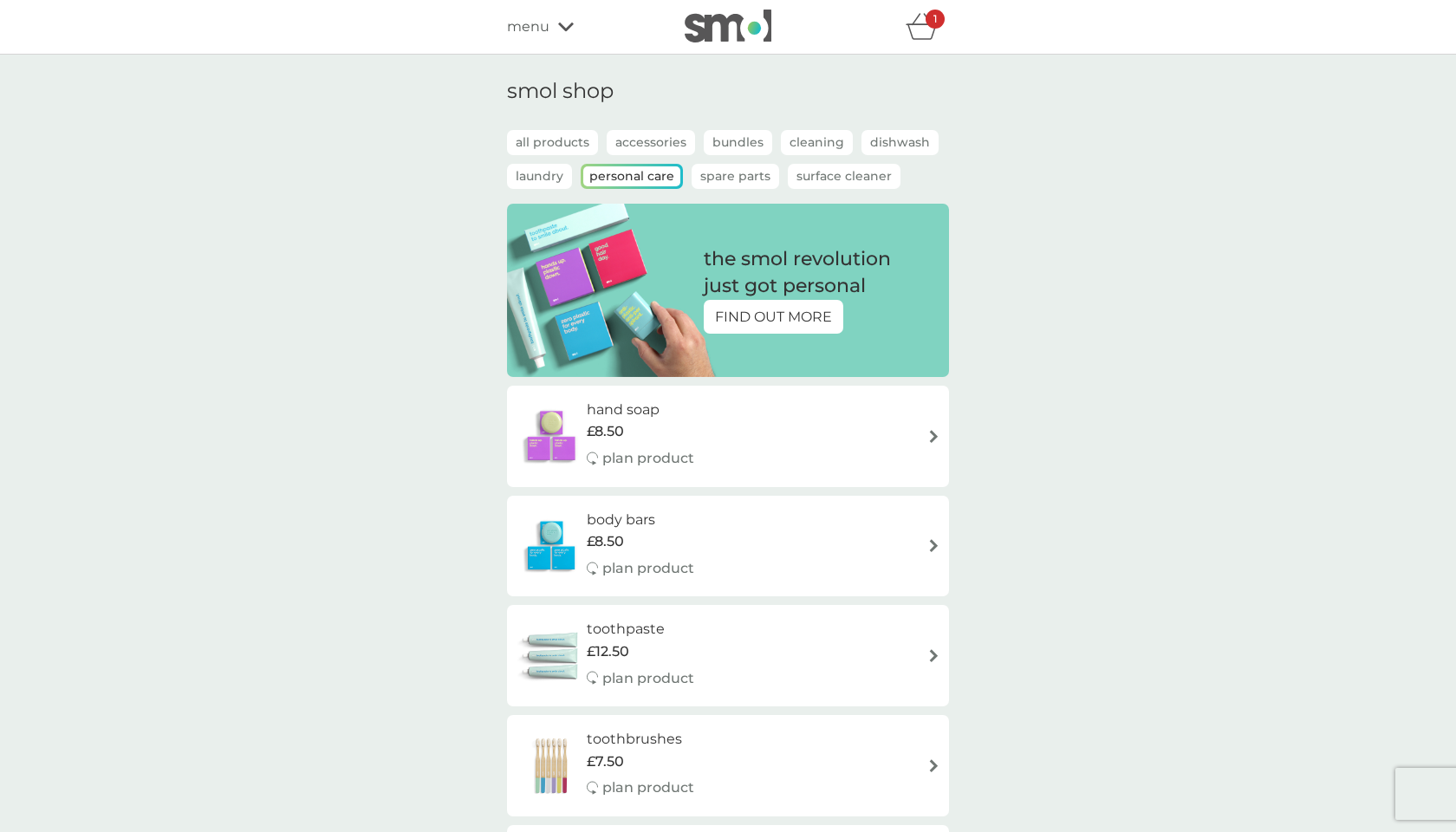
click at [740, 175] on p "Spare Parts" at bounding box center [735, 176] width 88 height 25
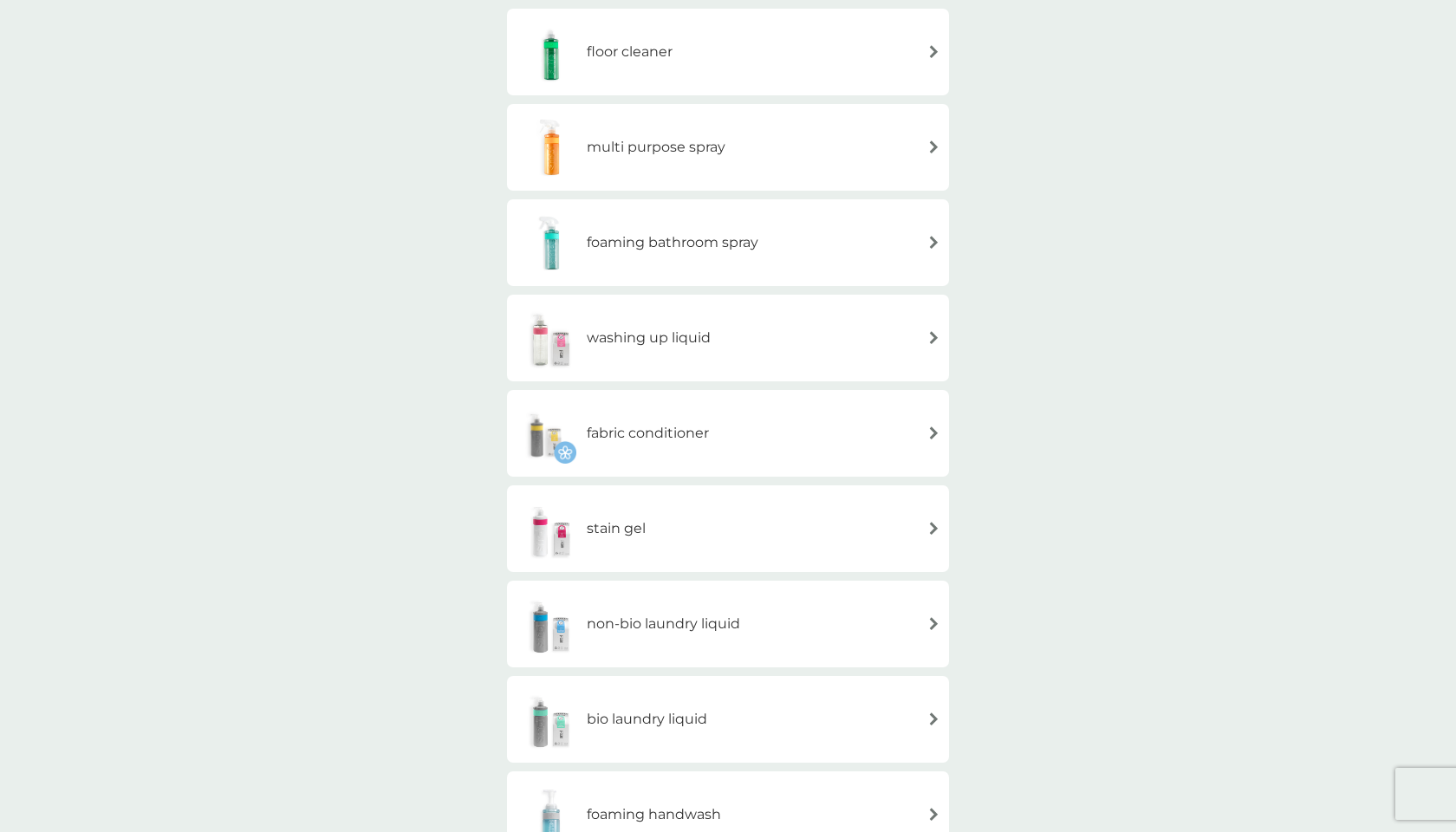
scroll to position [218, 0]
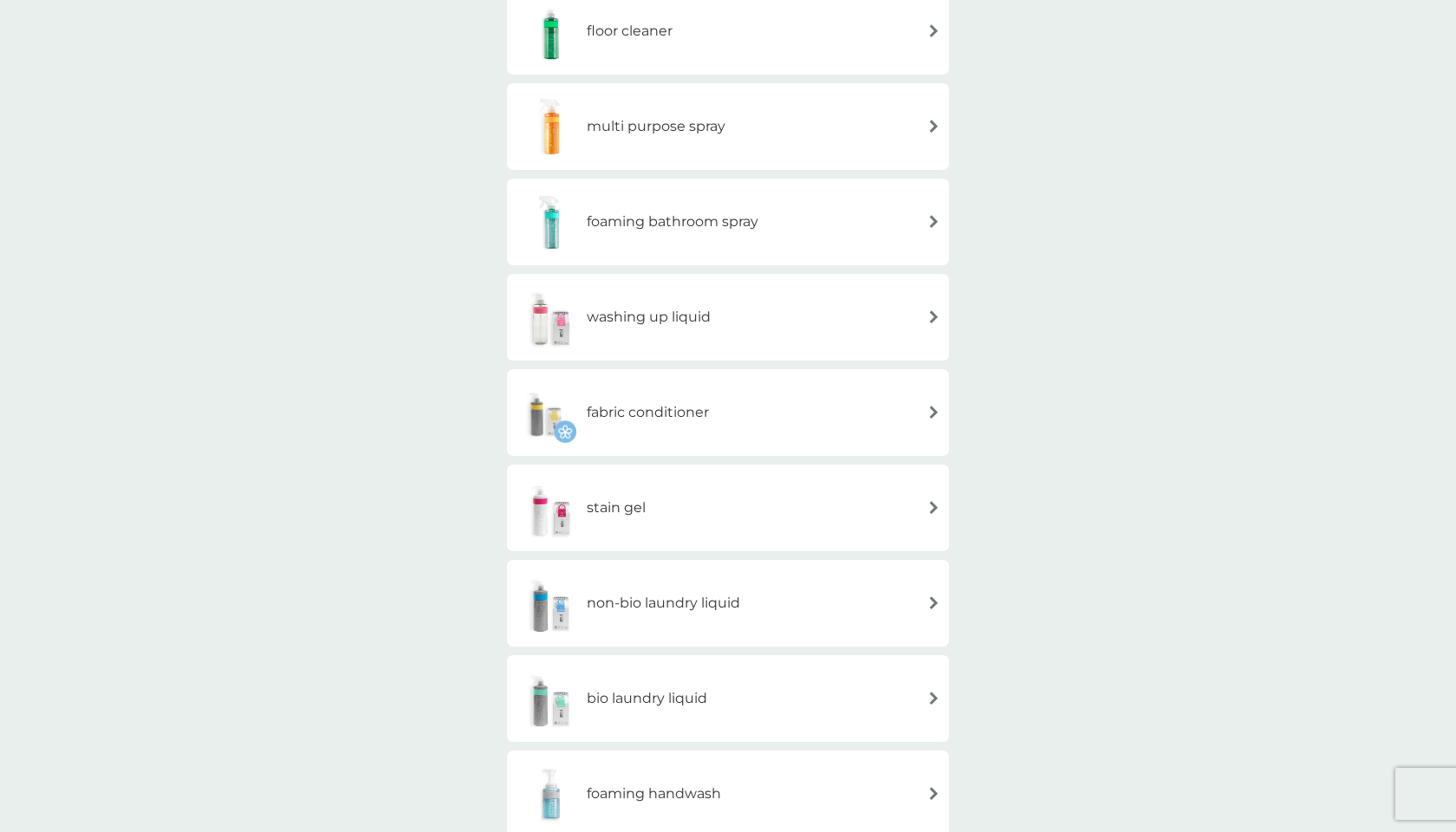
click at [645, 519] on div "stain gel" at bounding box center [727, 507] width 424 height 61
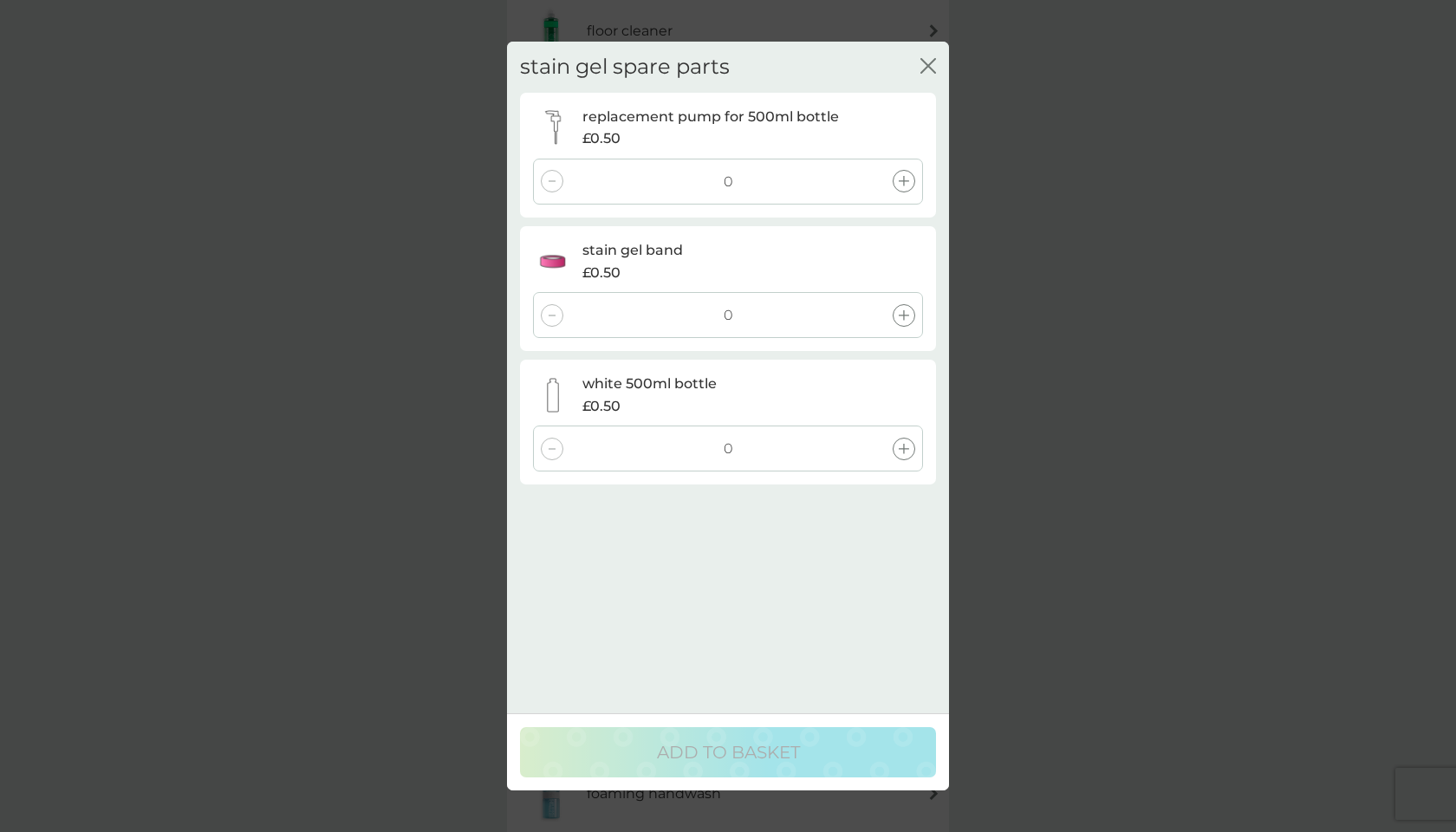
click at [898, 182] on icon at bounding box center [903, 181] width 11 height 11
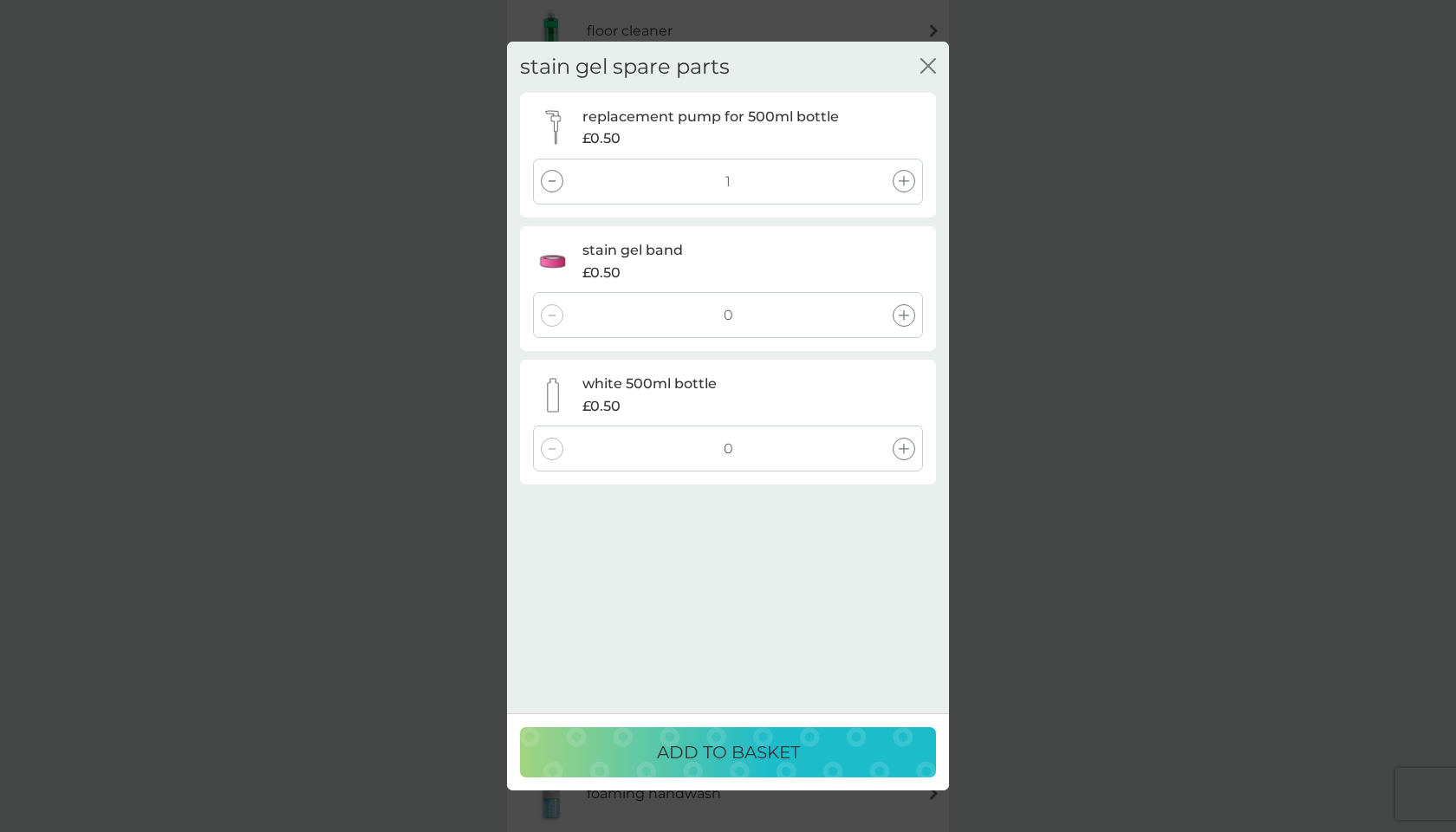
click at [908, 311] on icon at bounding box center [903, 315] width 11 height 11
click at [898, 445] on icon at bounding box center [903, 448] width 11 height 11
click at [754, 757] on p "ADD TO BASKET" at bounding box center [728, 752] width 143 height 28
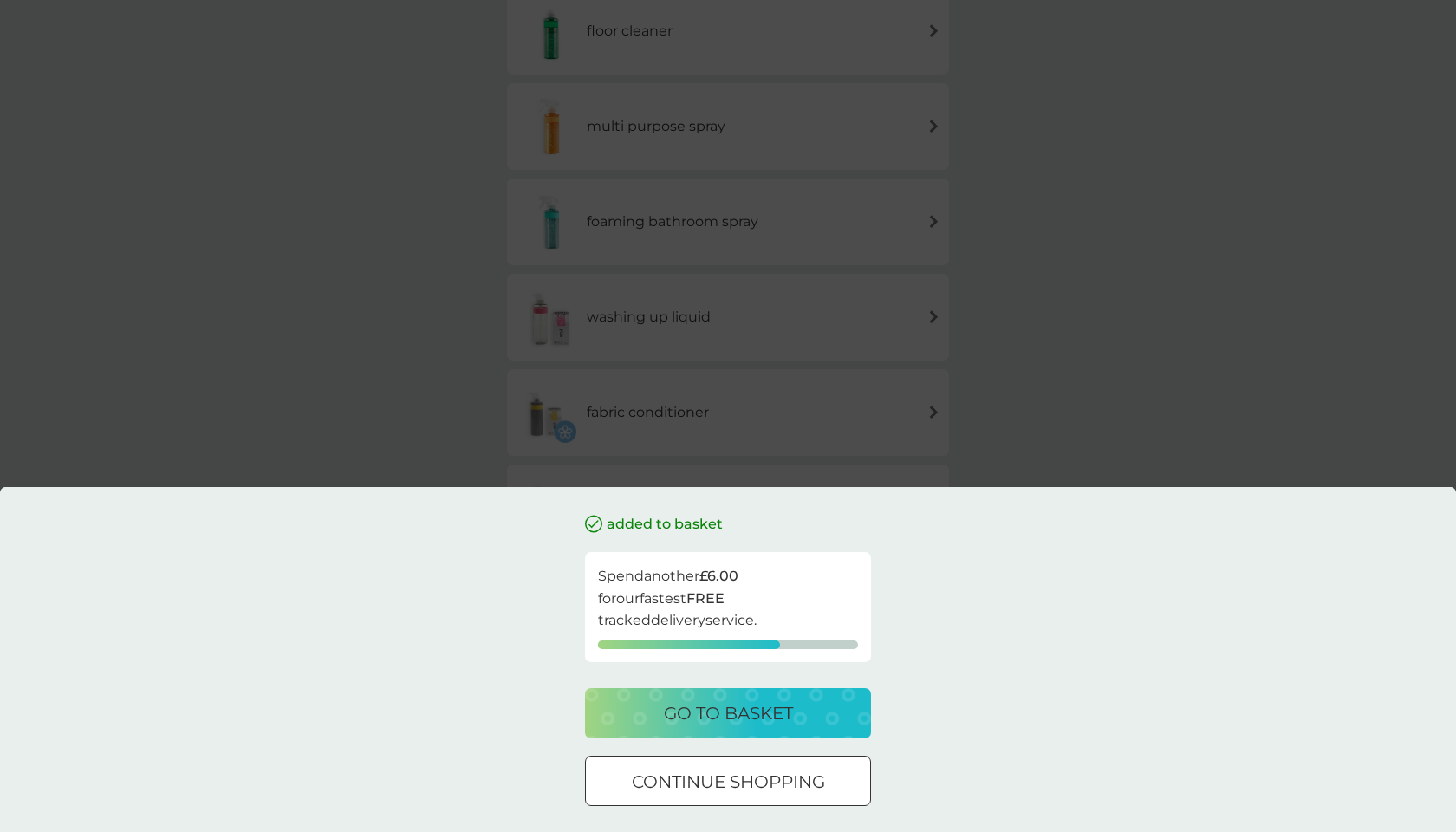
click at [728, 714] on p "go to basket" at bounding box center [728, 713] width 129 height 28
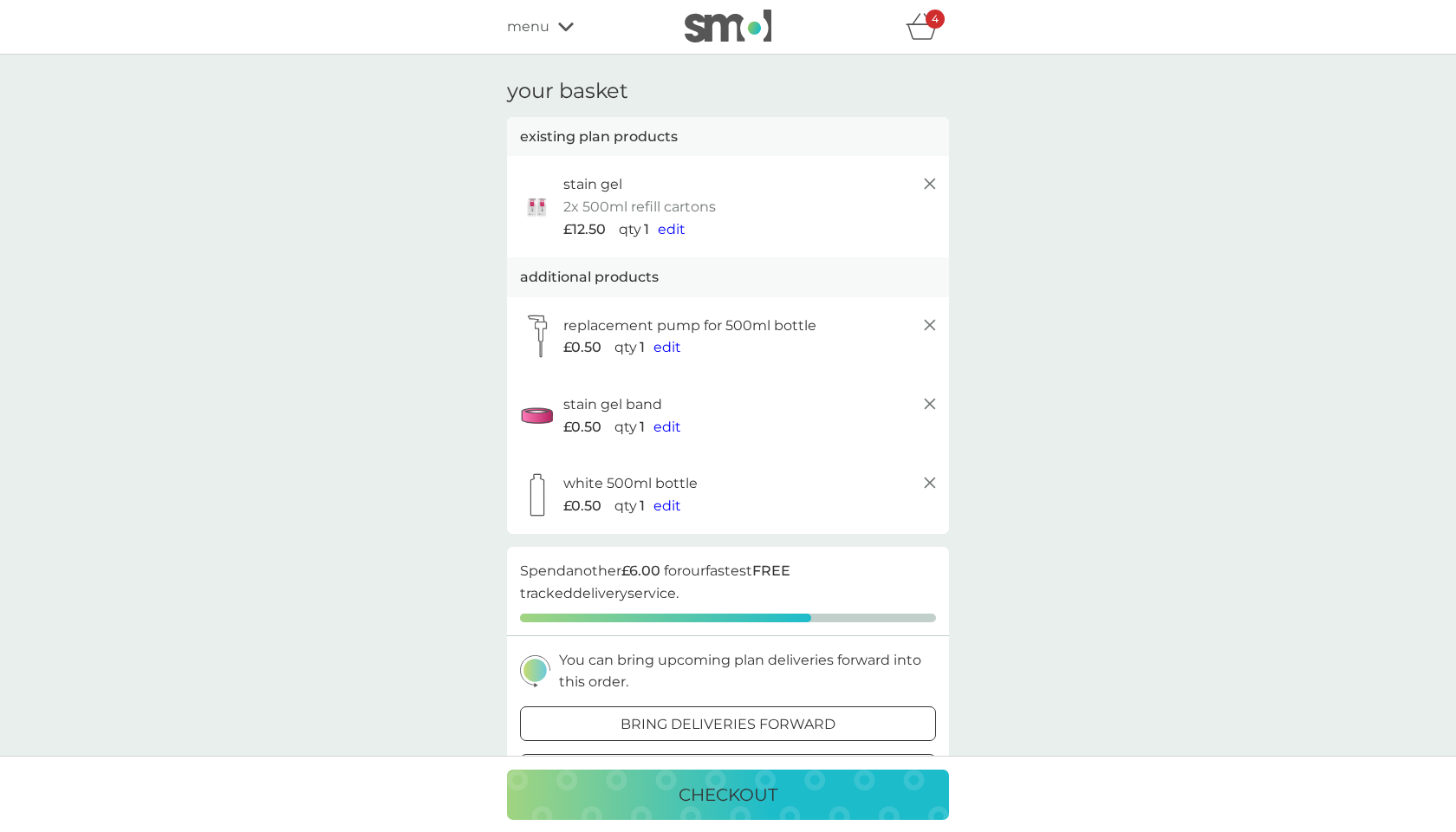
click at [928, 180] on icon at bounding box center [930, 184] width 21 height 21
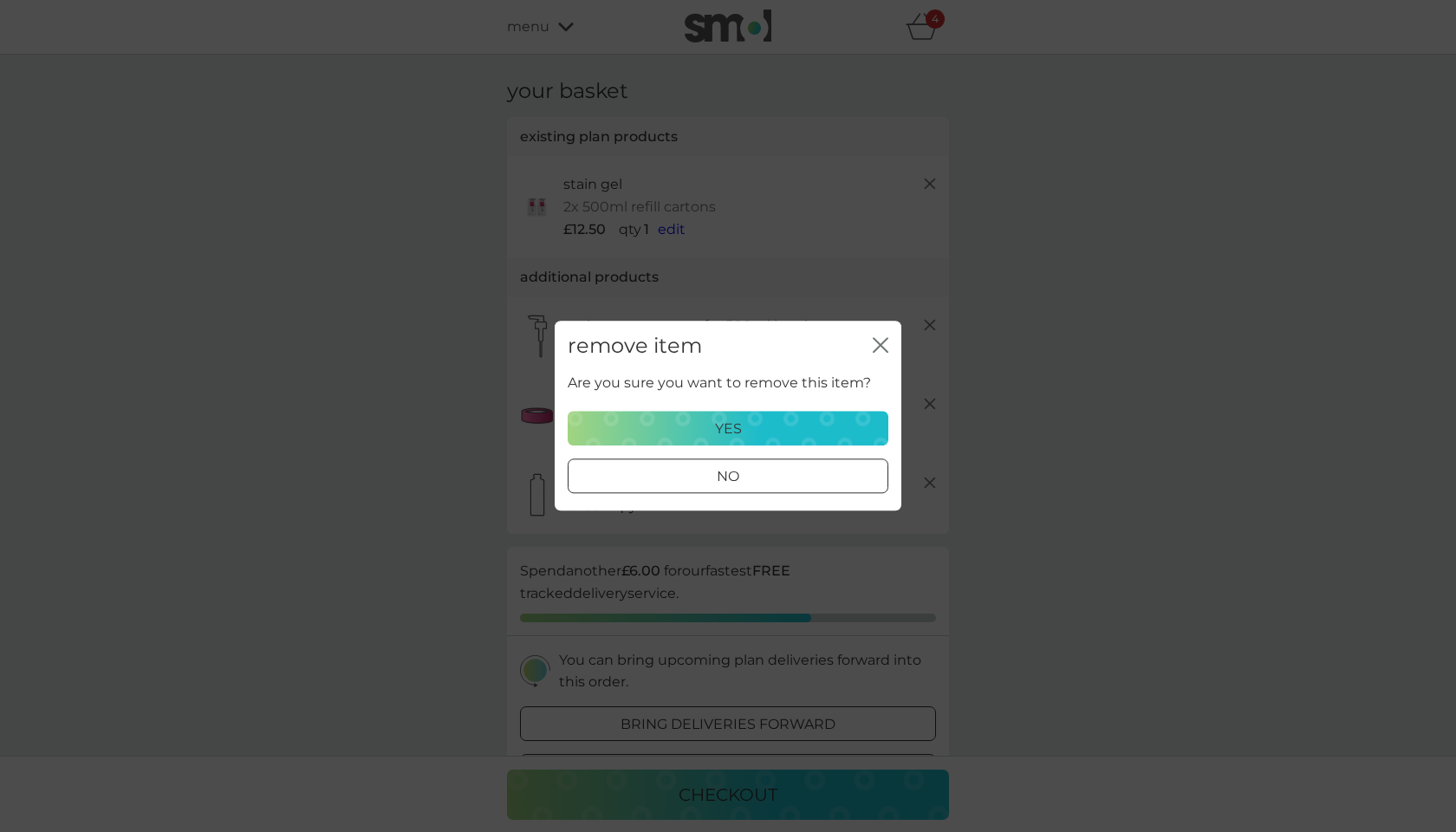
click at [799, 433] on div "yes" at bounding box center [728, 428] width 298 height 22
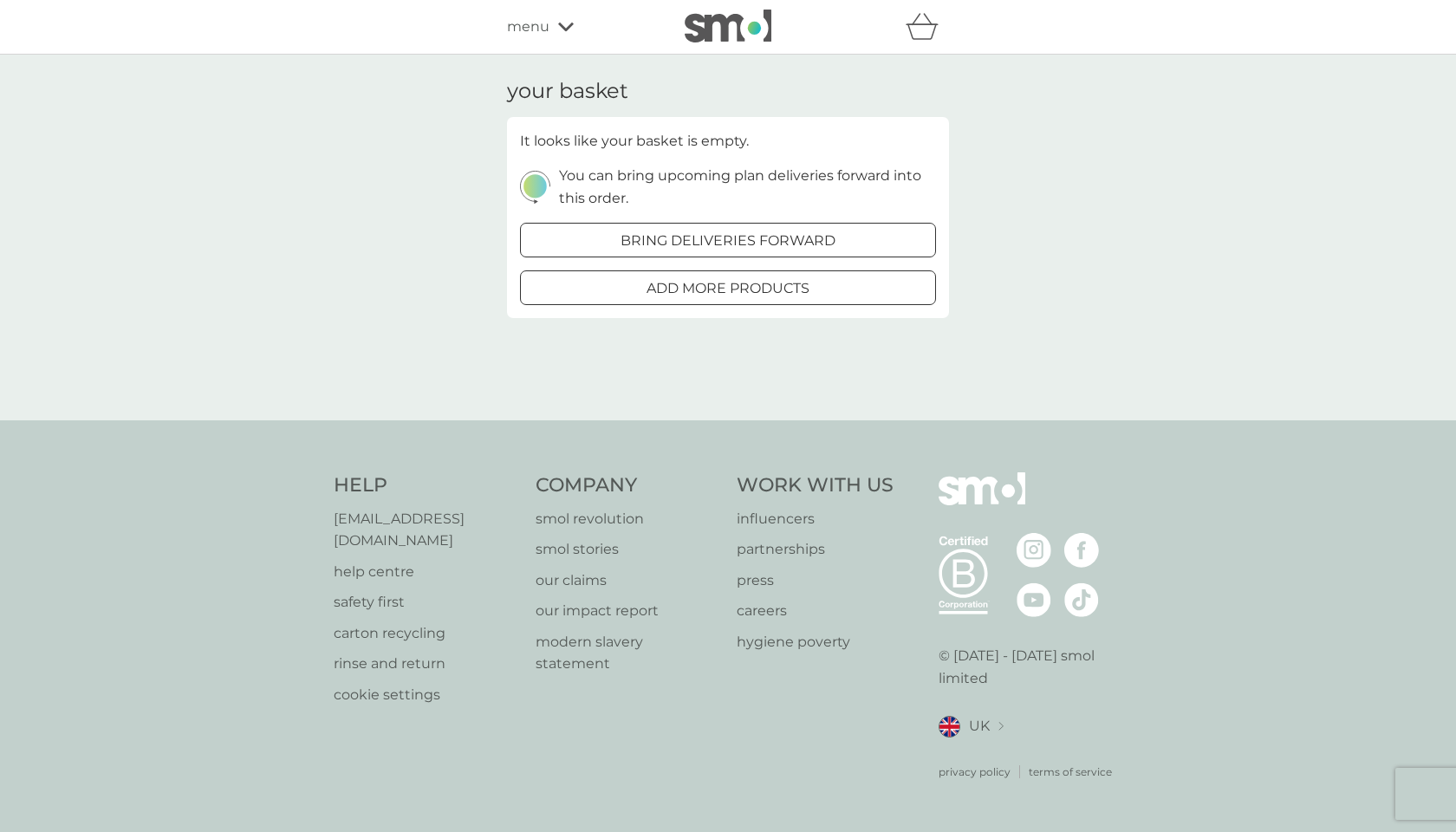
click at [549, 25] on div "menu" at bounding box center [580, 26] width 147 height 22
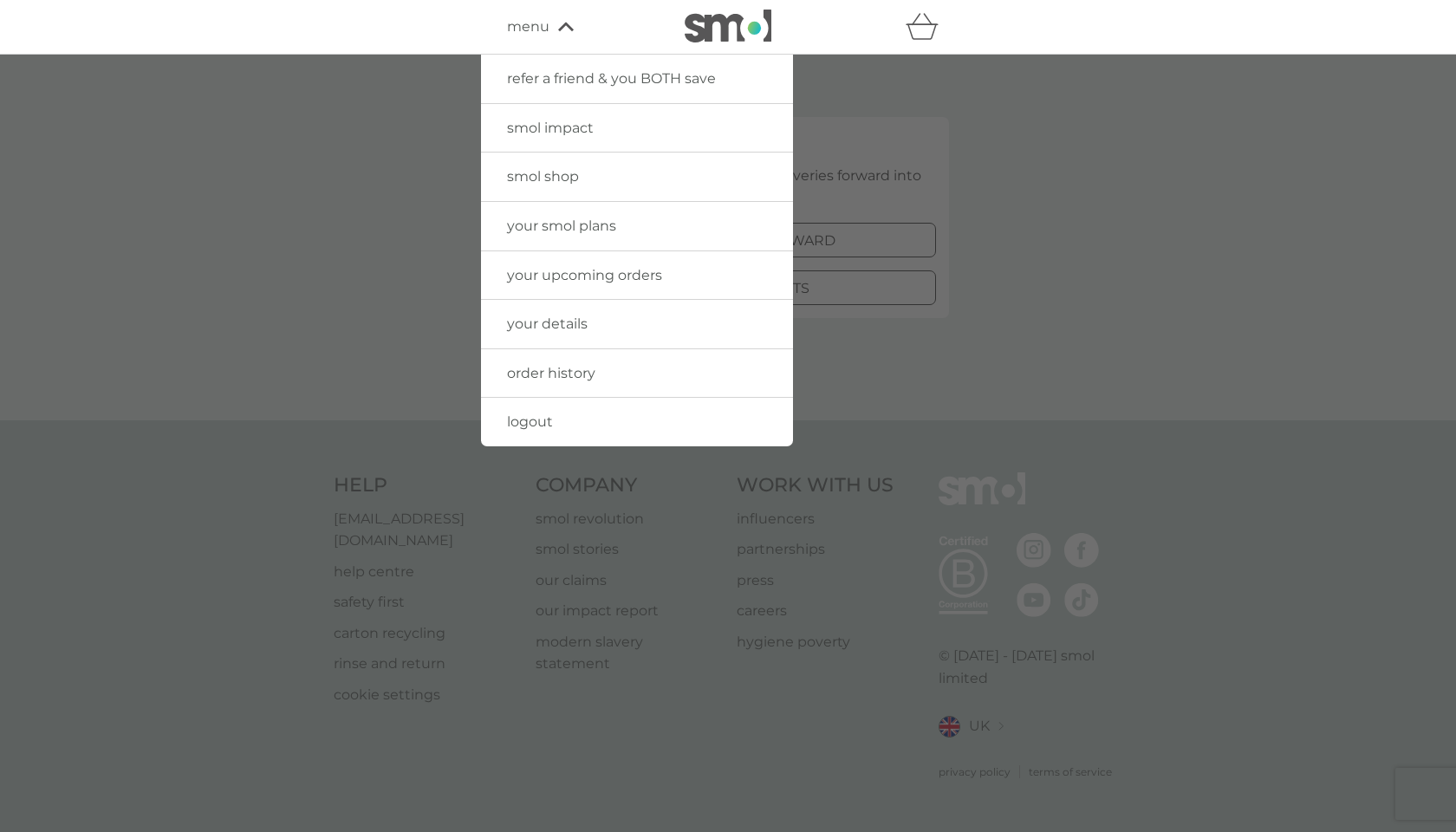
click at [559, 182] on span "smol shop" at bounding box center [542, 176] width 72 height 16
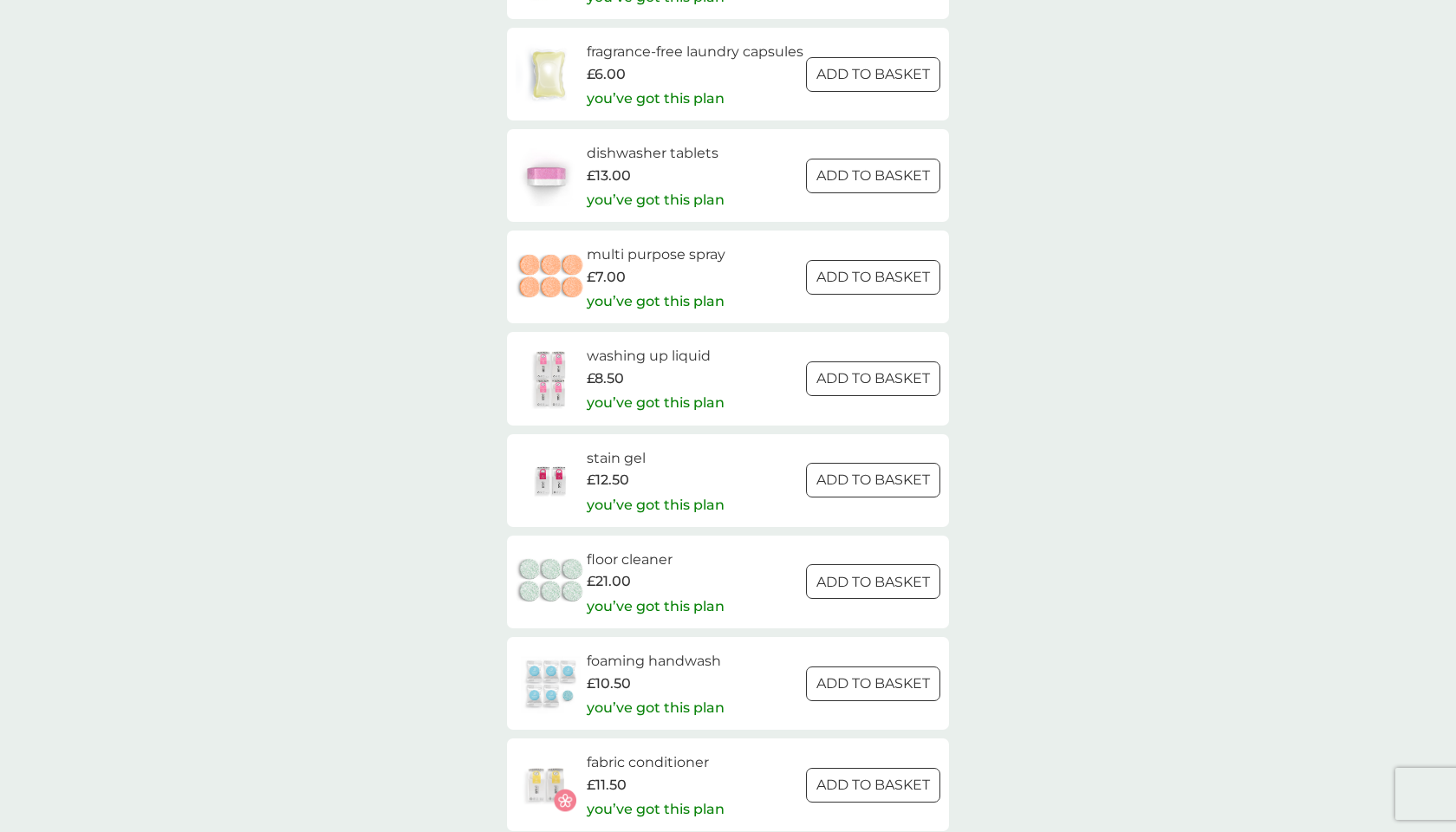
scroll to position [2328, 0]
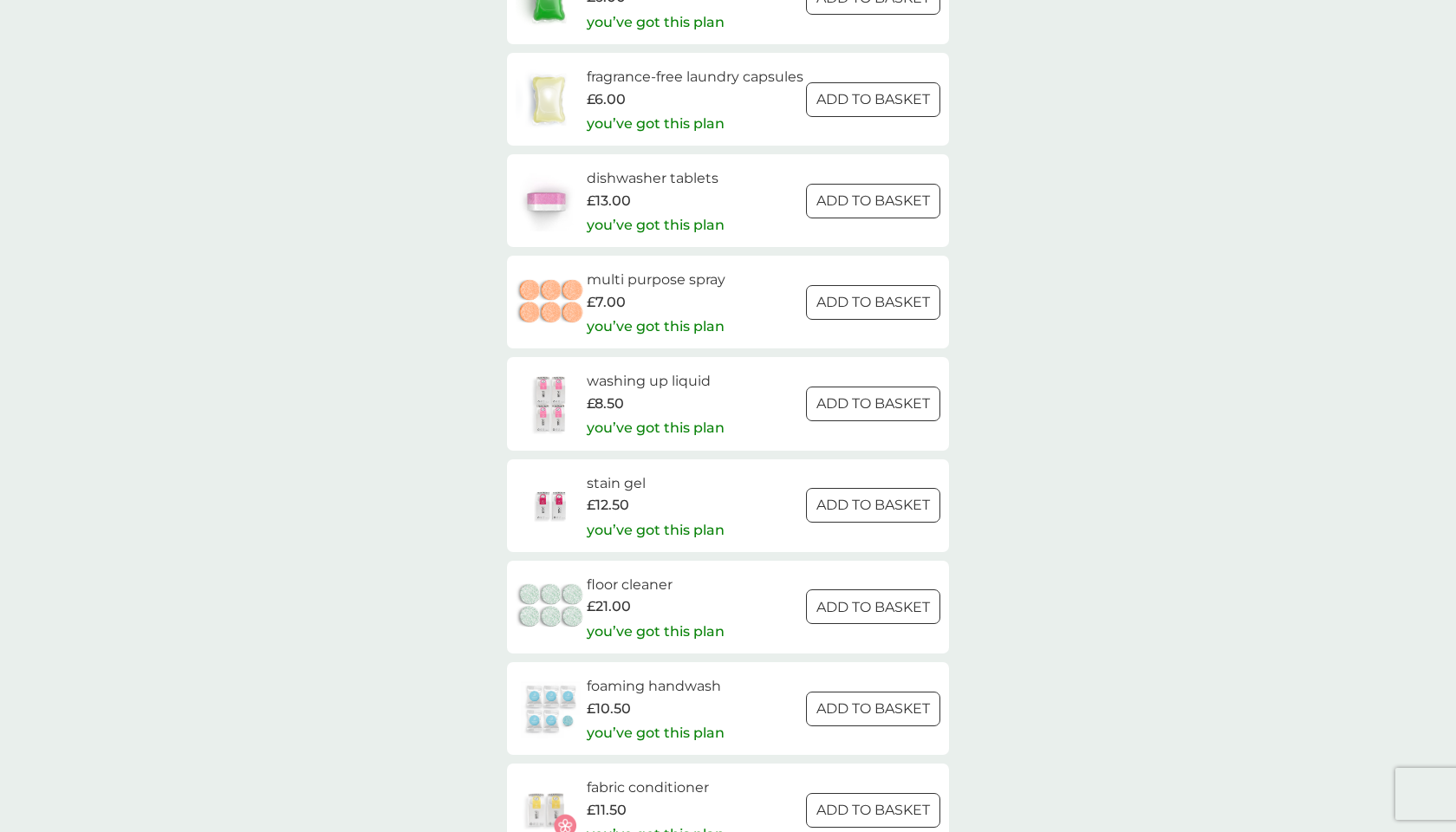
click at [871, 506] on div at bounding box center [873, 505] width 4 height 4
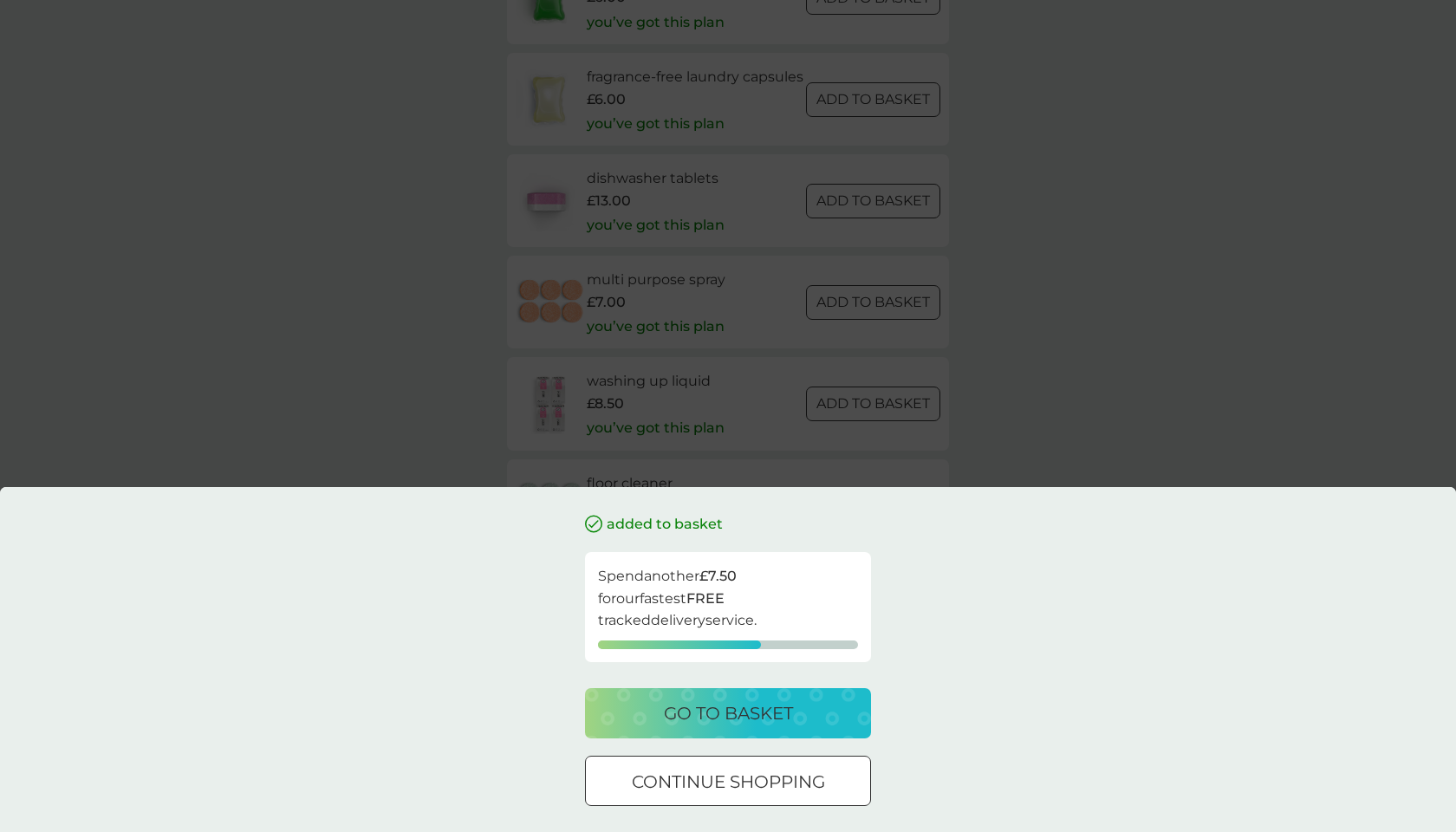
click at [1003, 391] on div "added to basket Spend another £7.50 for our fastest FREE tracked delivery servi…" at bounding box center [728, 416] width 1456 height 832
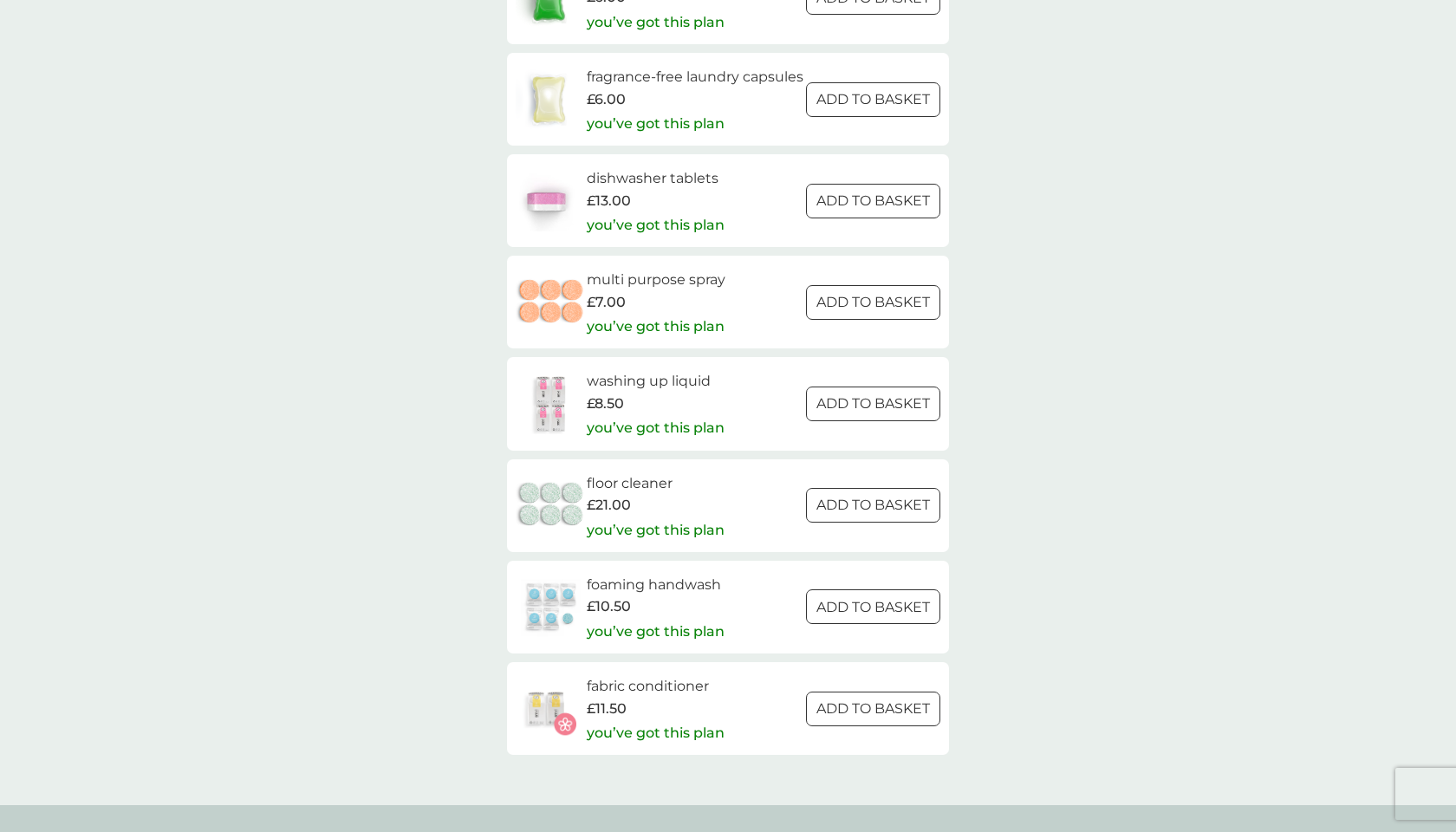
click at [866, 414] on div at bounding box center [873, 404] width 63 height 18
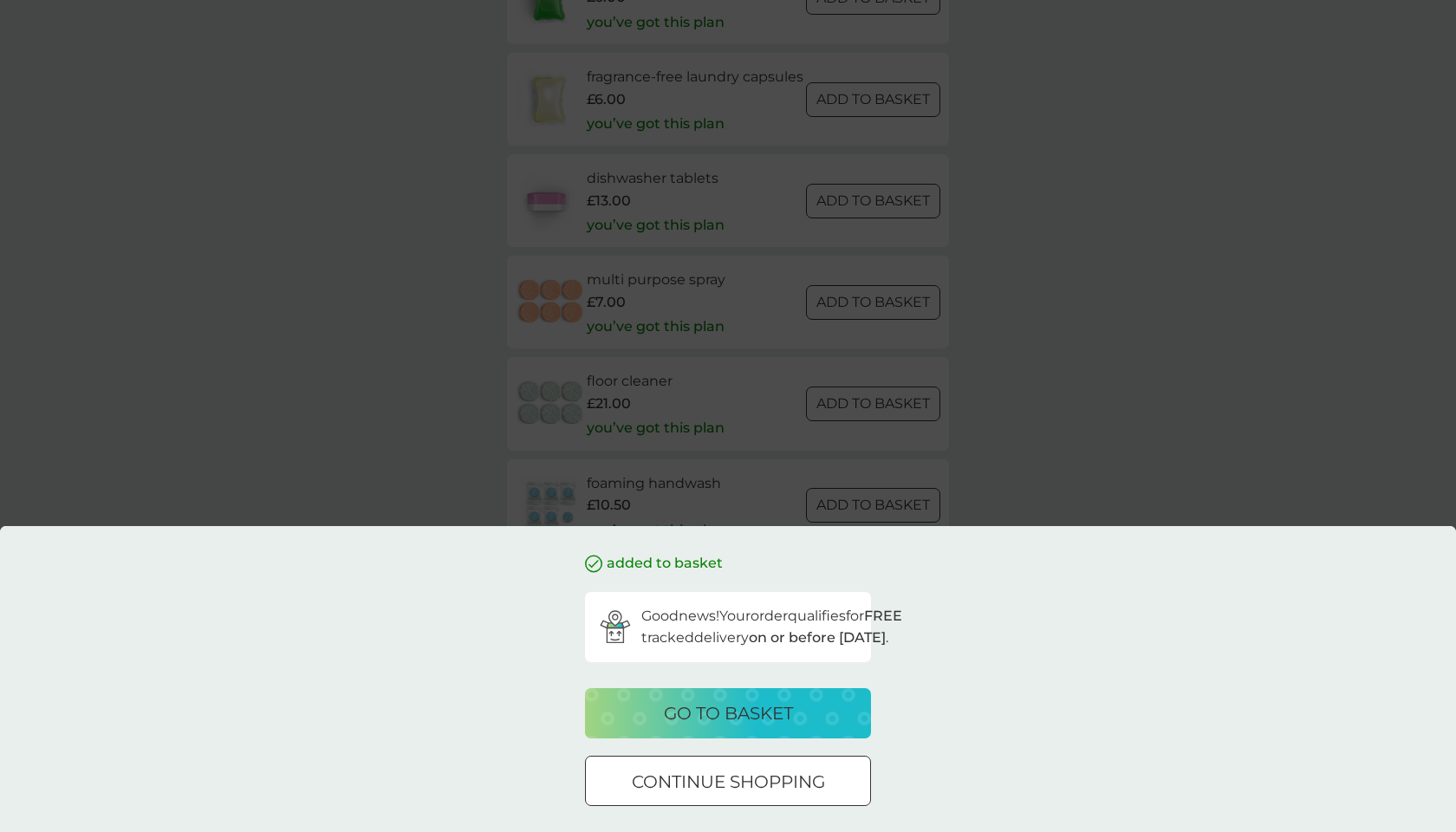
click at [1185, 429] on div "added to basket Good news! Your order qualifies for FREE tracked delivery on or…" at bounding box center [728, 416] width 1456 height 832
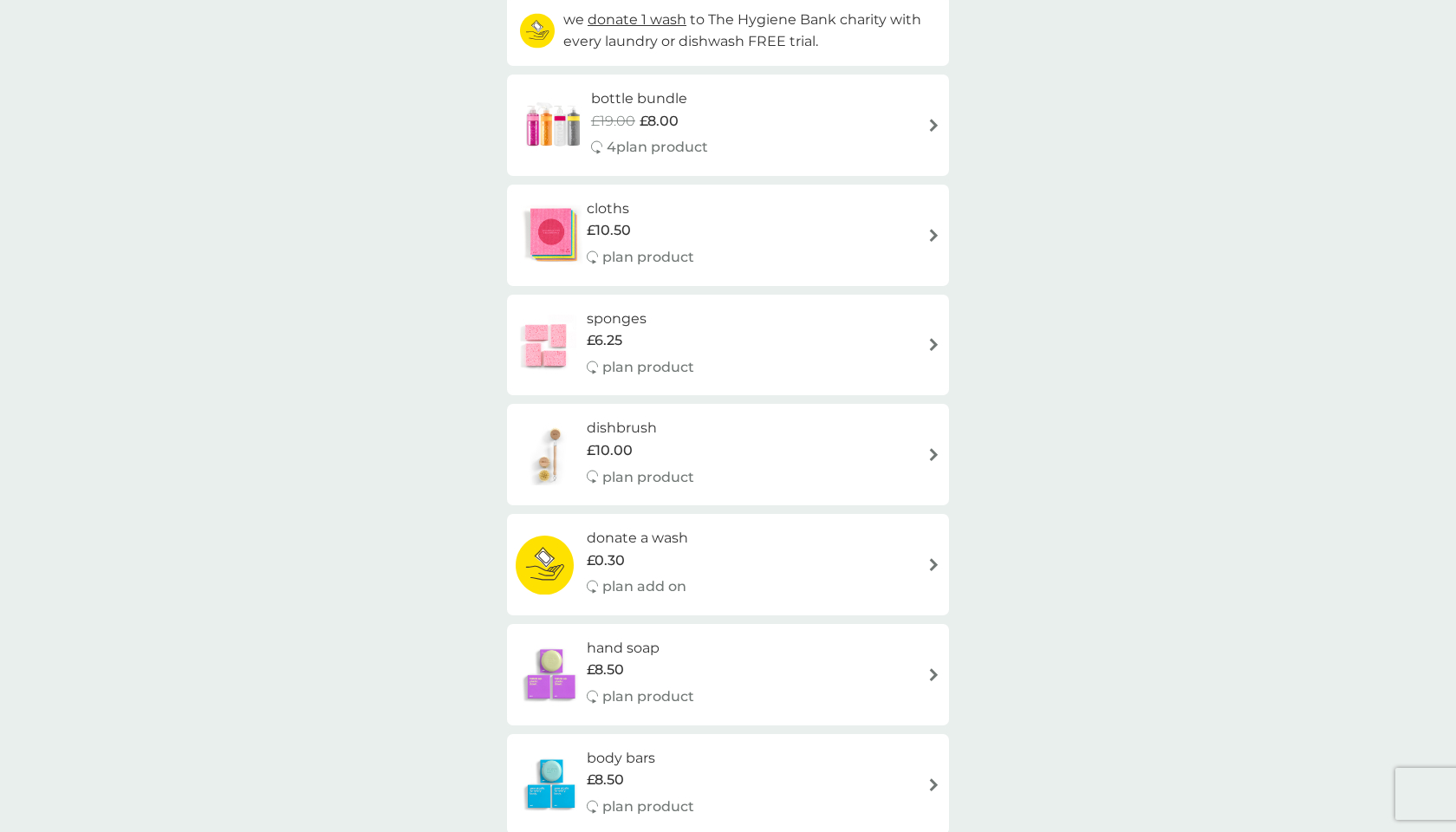
scroll to position [0, 0]
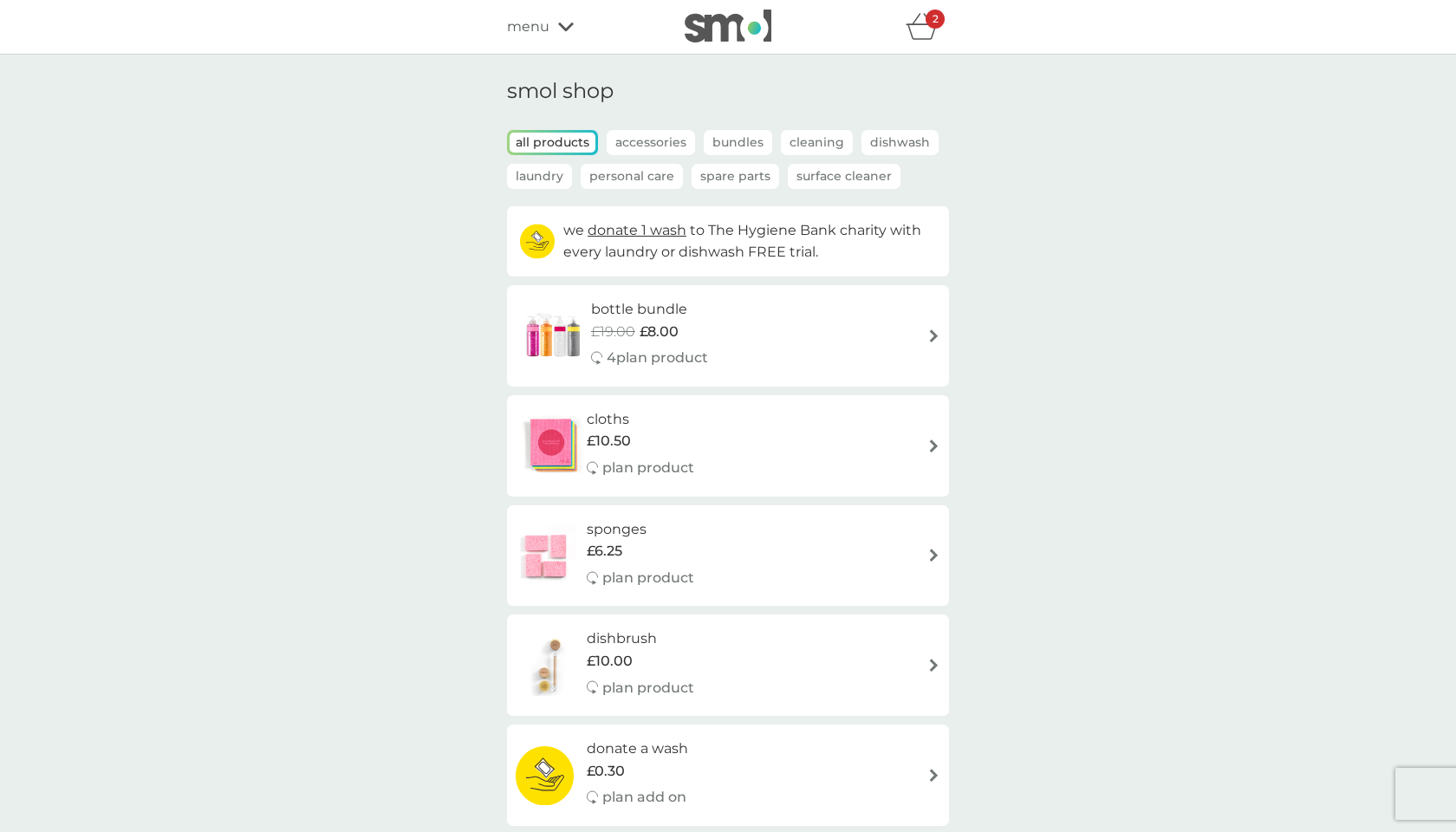
click at [727, 175] on p "Spare Parts" at bounding box center [735, 176] width 88 height 25
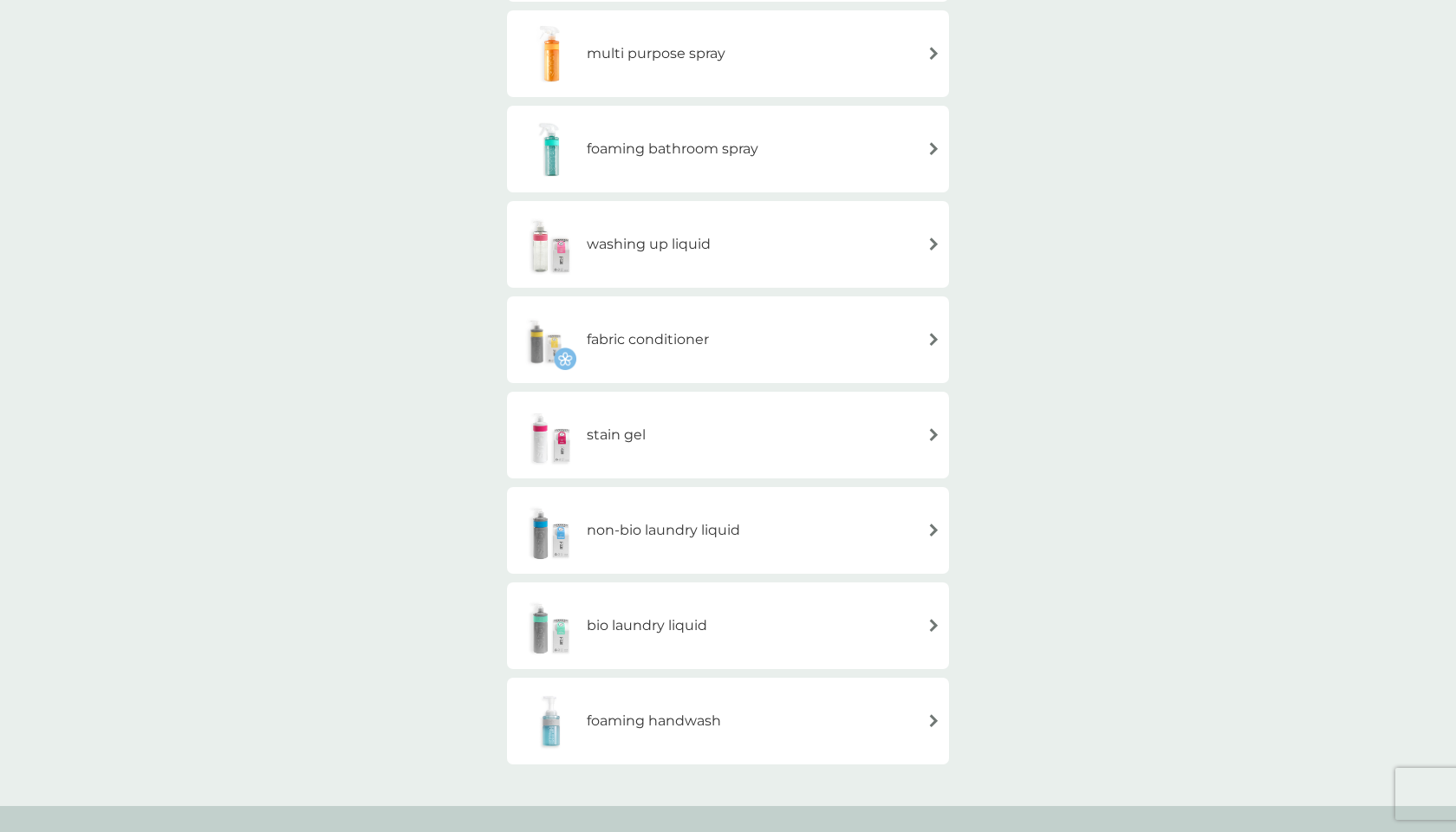
scroll to position [301, 0]
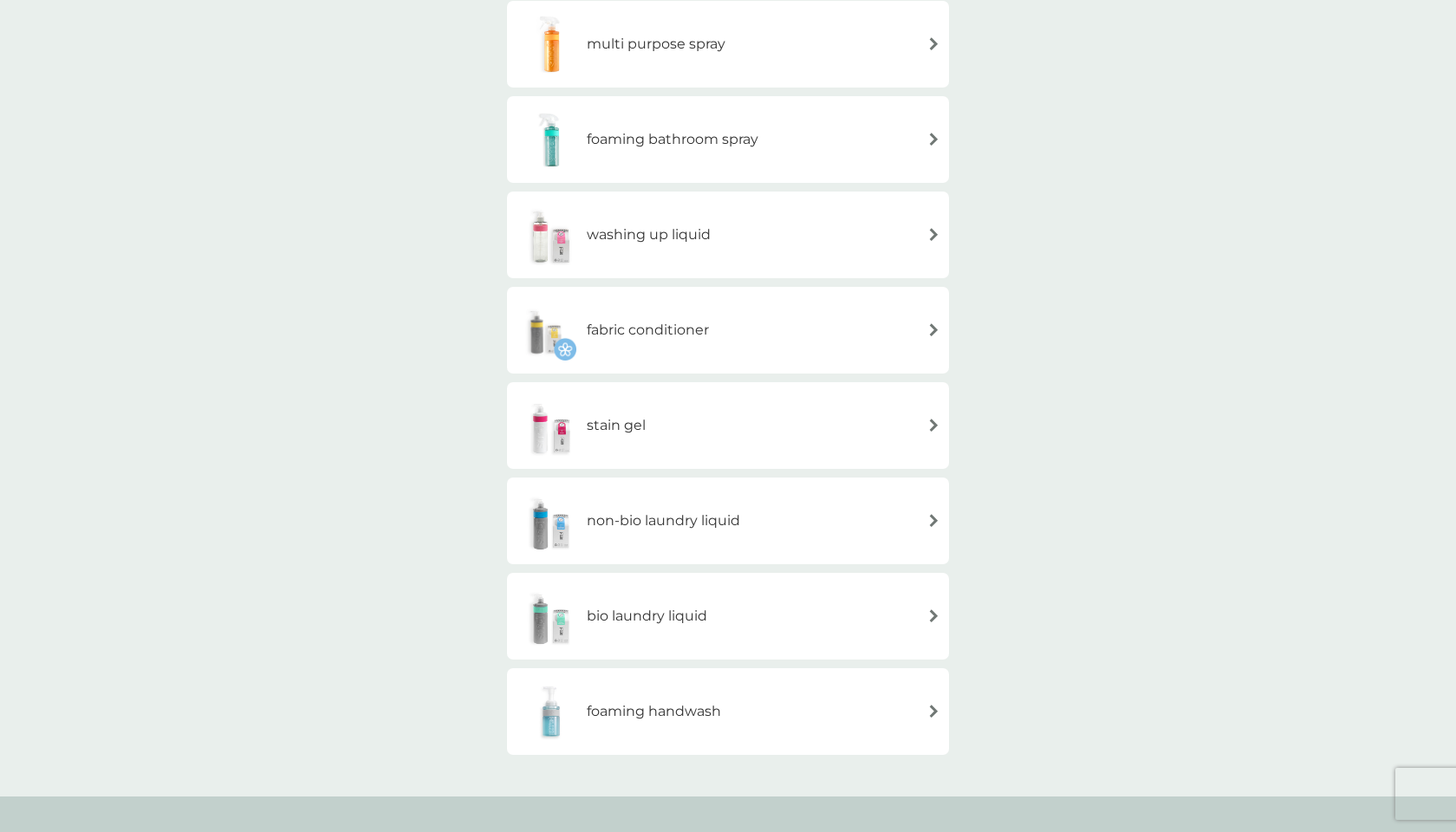
click at [755, 409] on div "stain gel" at bounding box center [727, 425] width 424 height 61
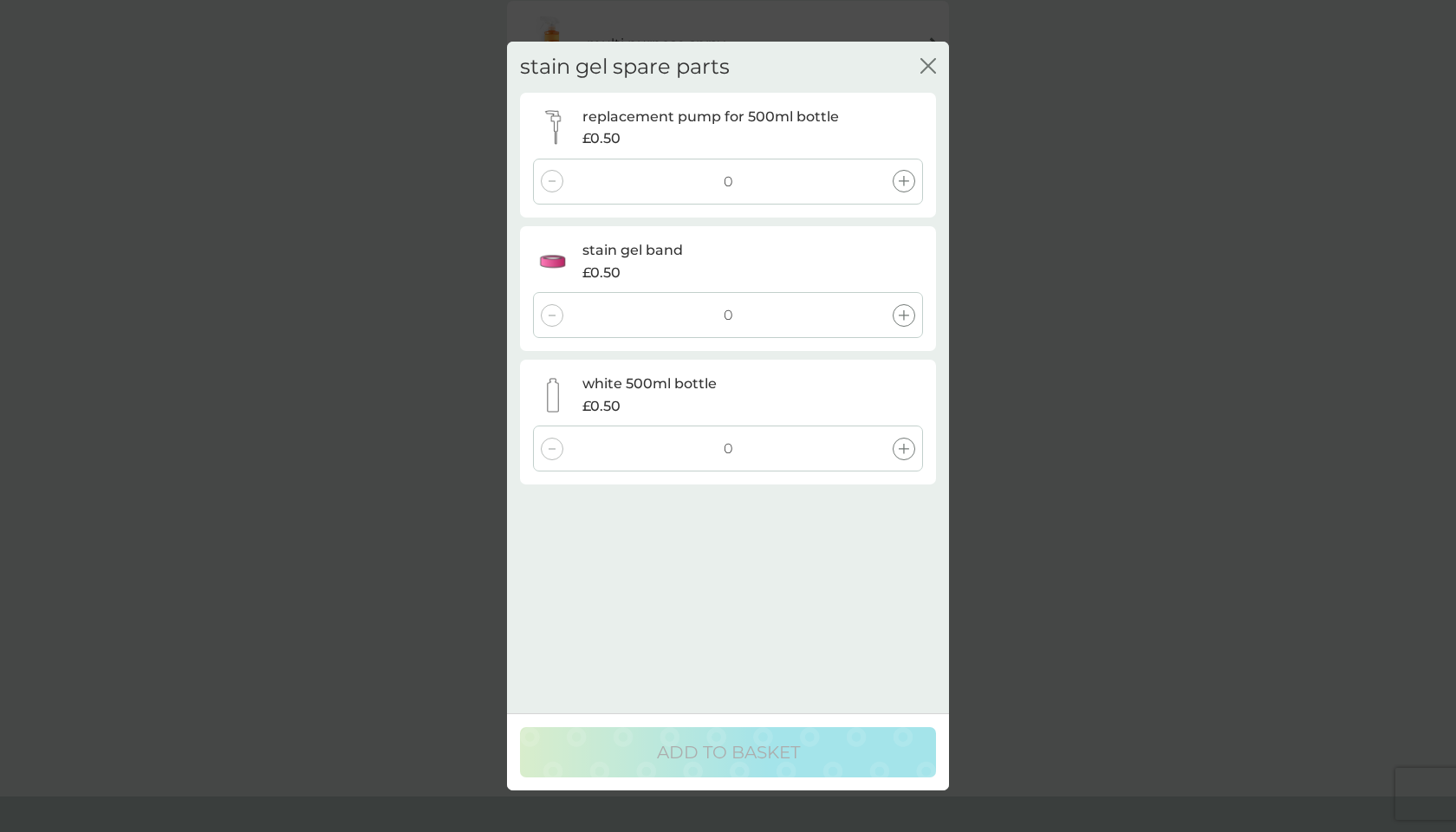
click at [901, 448] on icon at bounding box center [903, 448] width 11 height 11
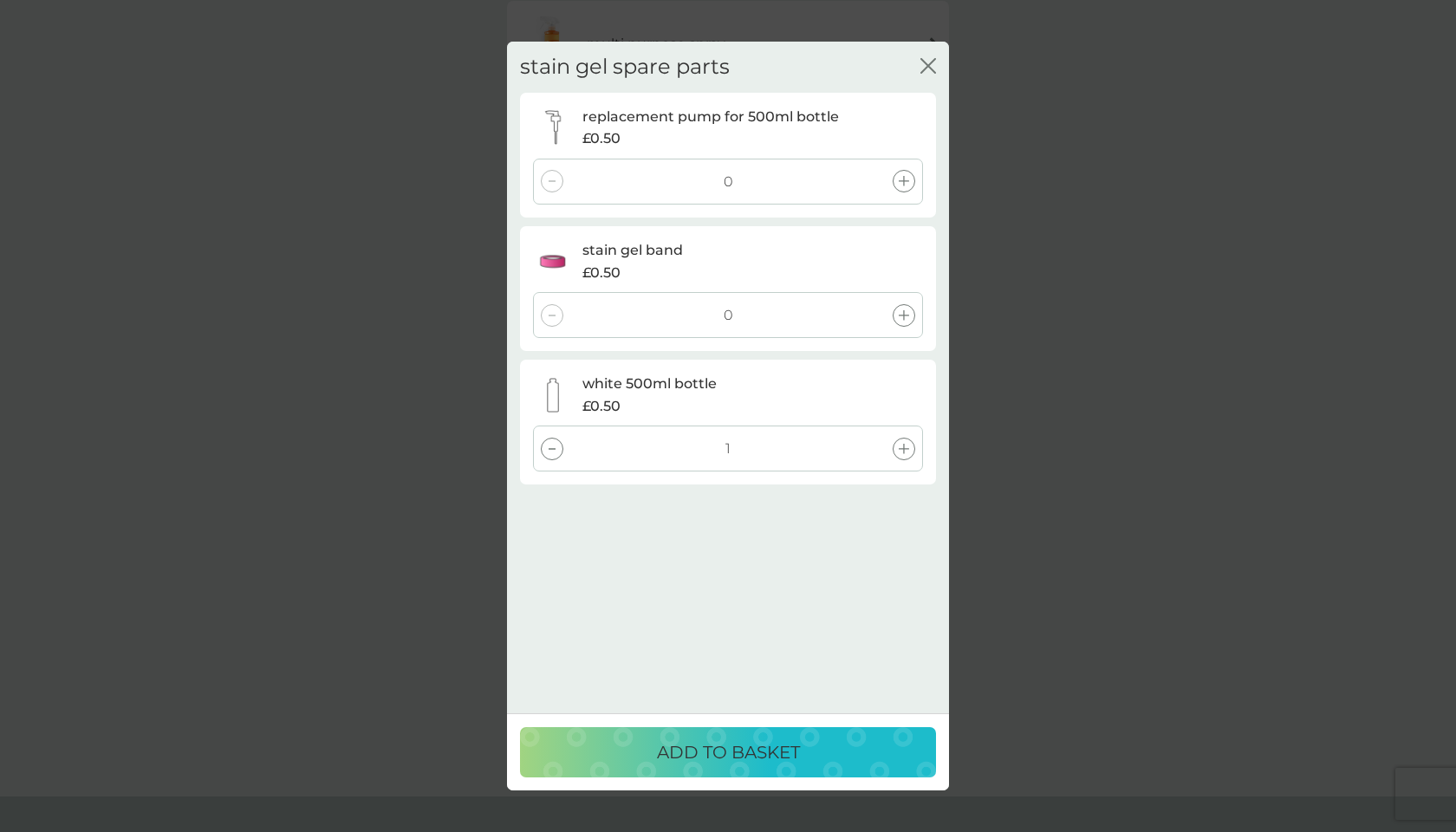
click at [904, 306] on div at bounding box center [903, 315] width 22 height 22
click at [763, 751] on p "ADD TO BASKET" at bounding box center [728, 752] width 143 height 28
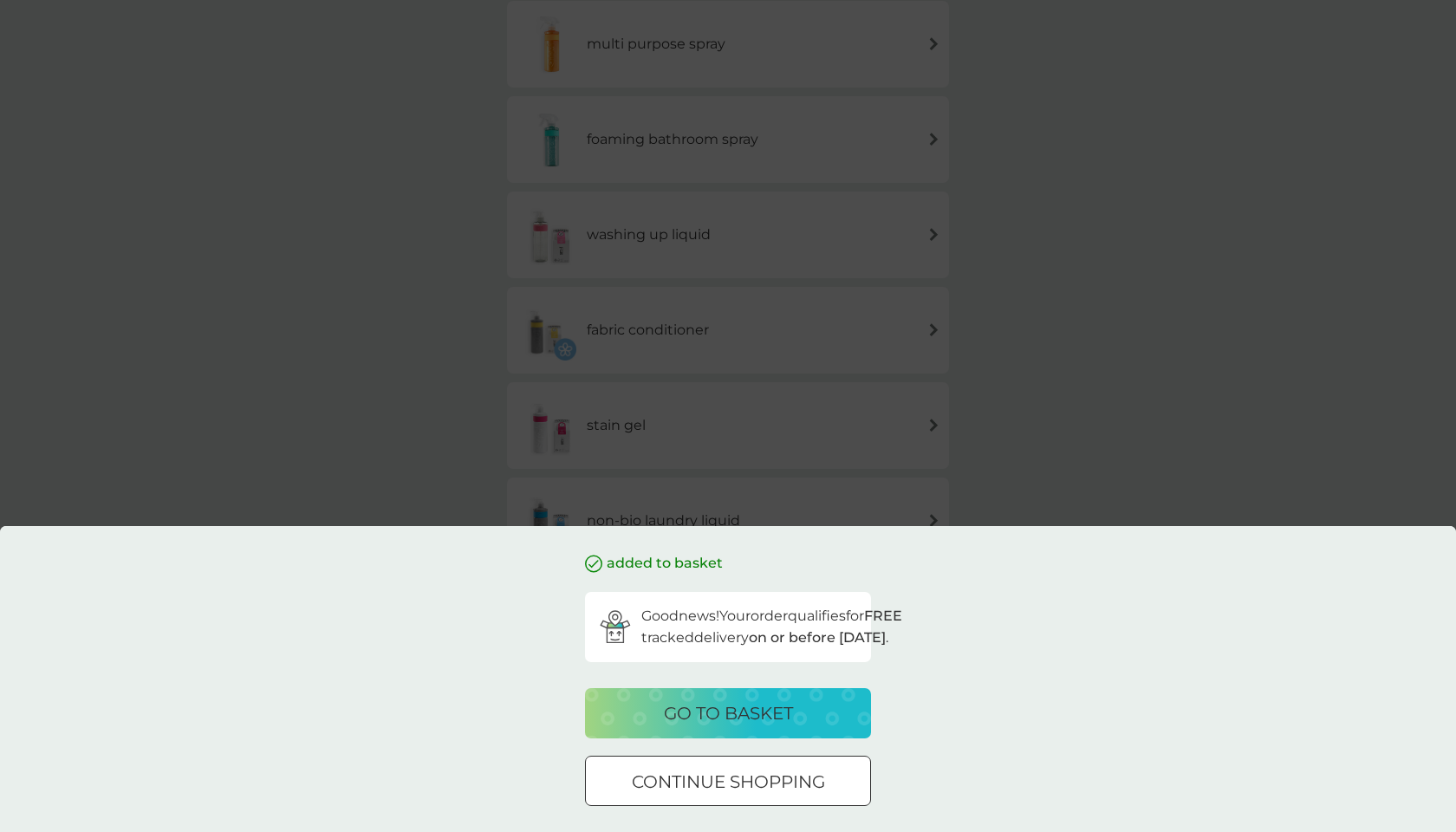
click at [768, 713] on p "go to basket" at bounding box center [728, 713] width 129 height 28
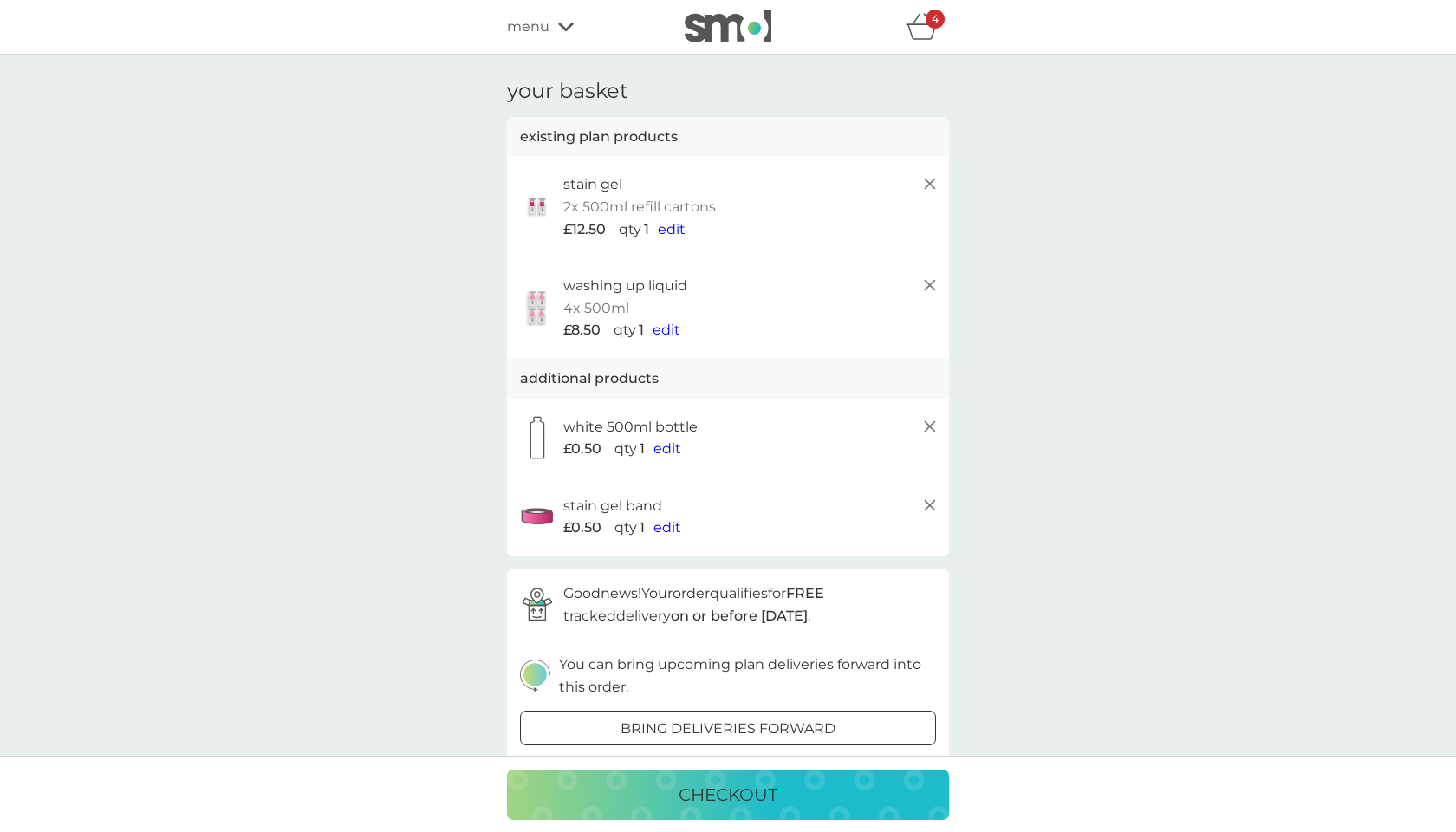
click at [931, 187] on icon at bounding box center [930, 184] width 21 height 21
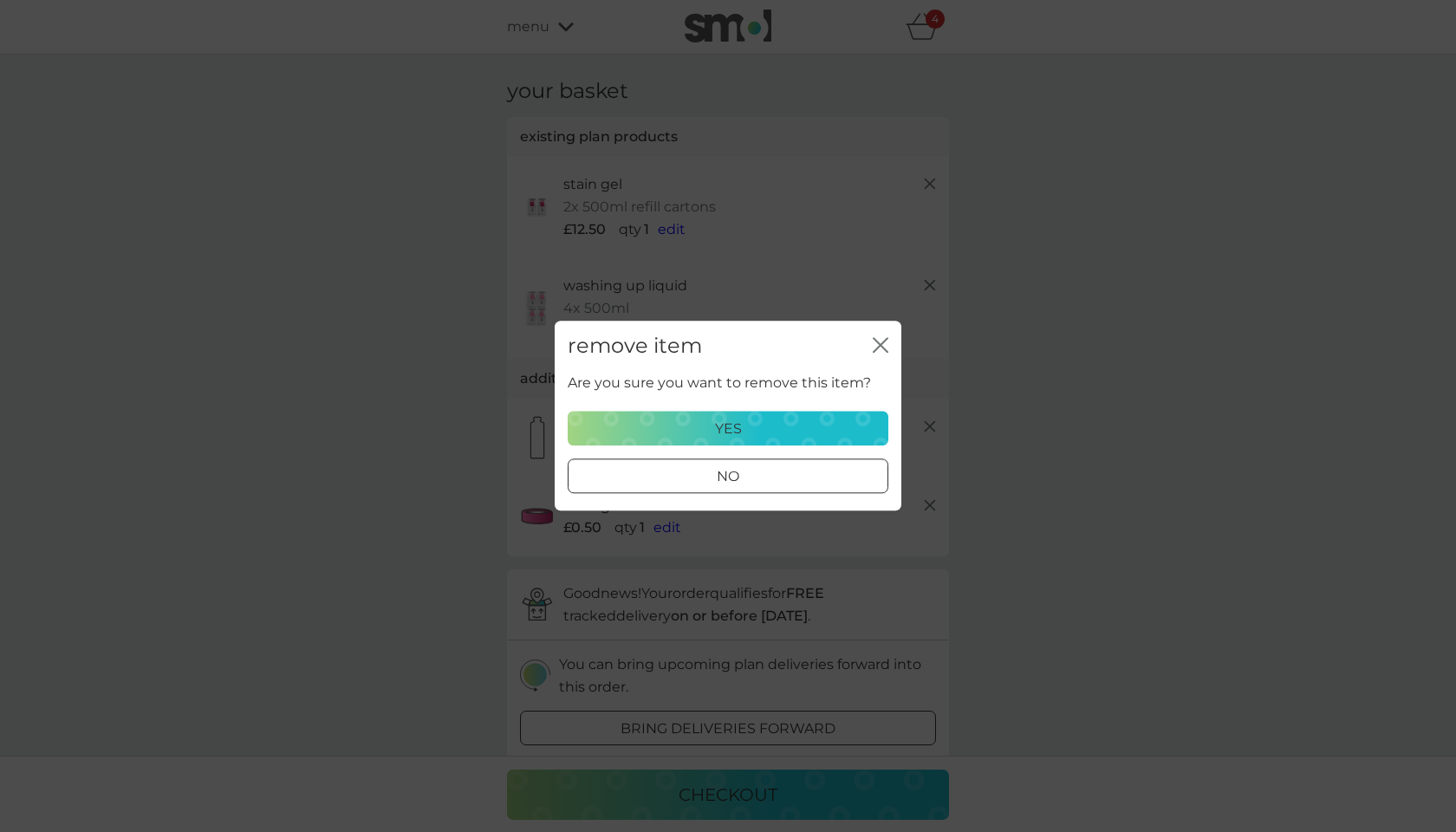
click at [878, 340] on icon "close" at bounding box center [880, 344] width 15 height 15
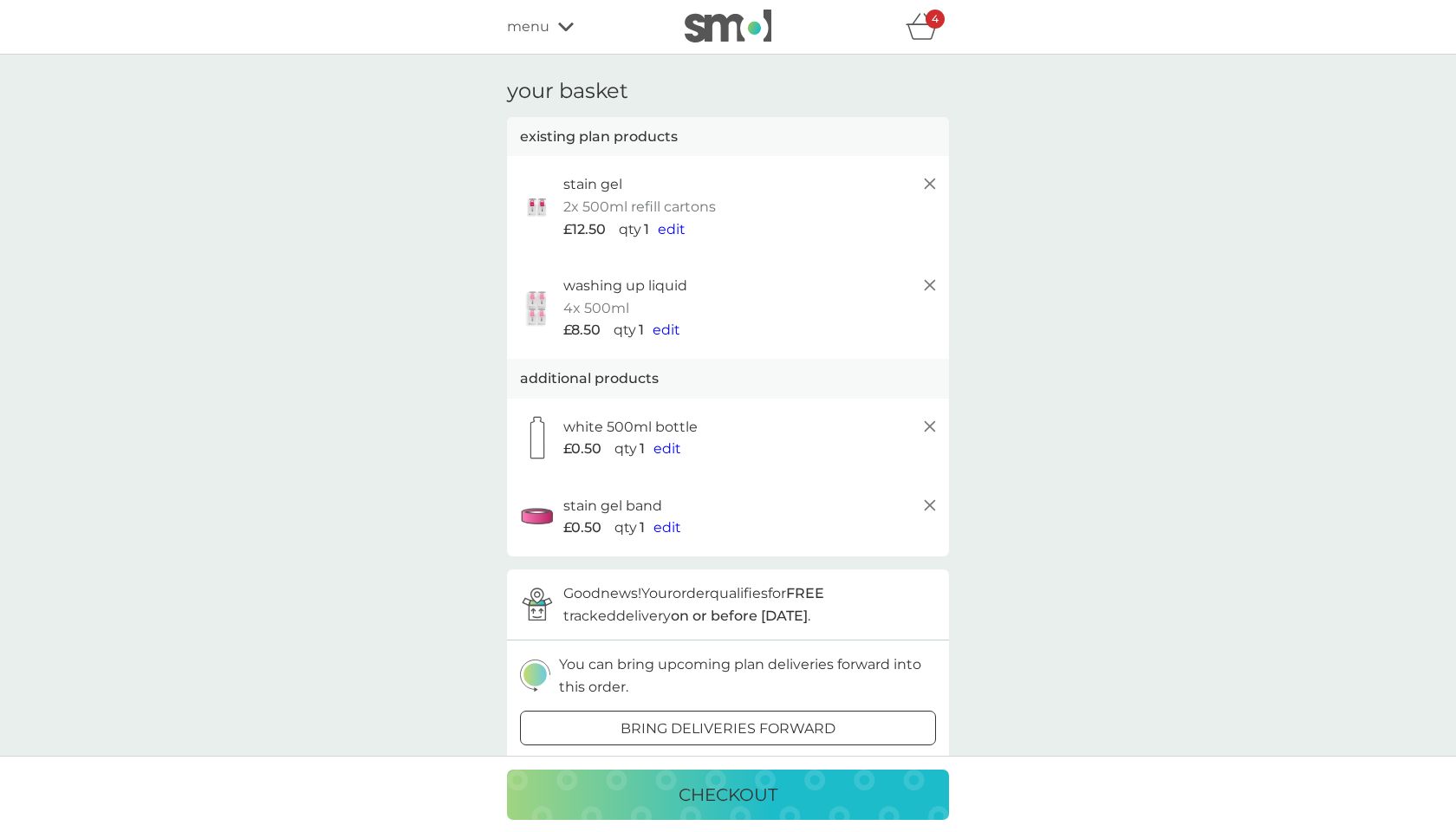
click at [930, 284] on icon at bounding box center [930, 286] width 21 height 21
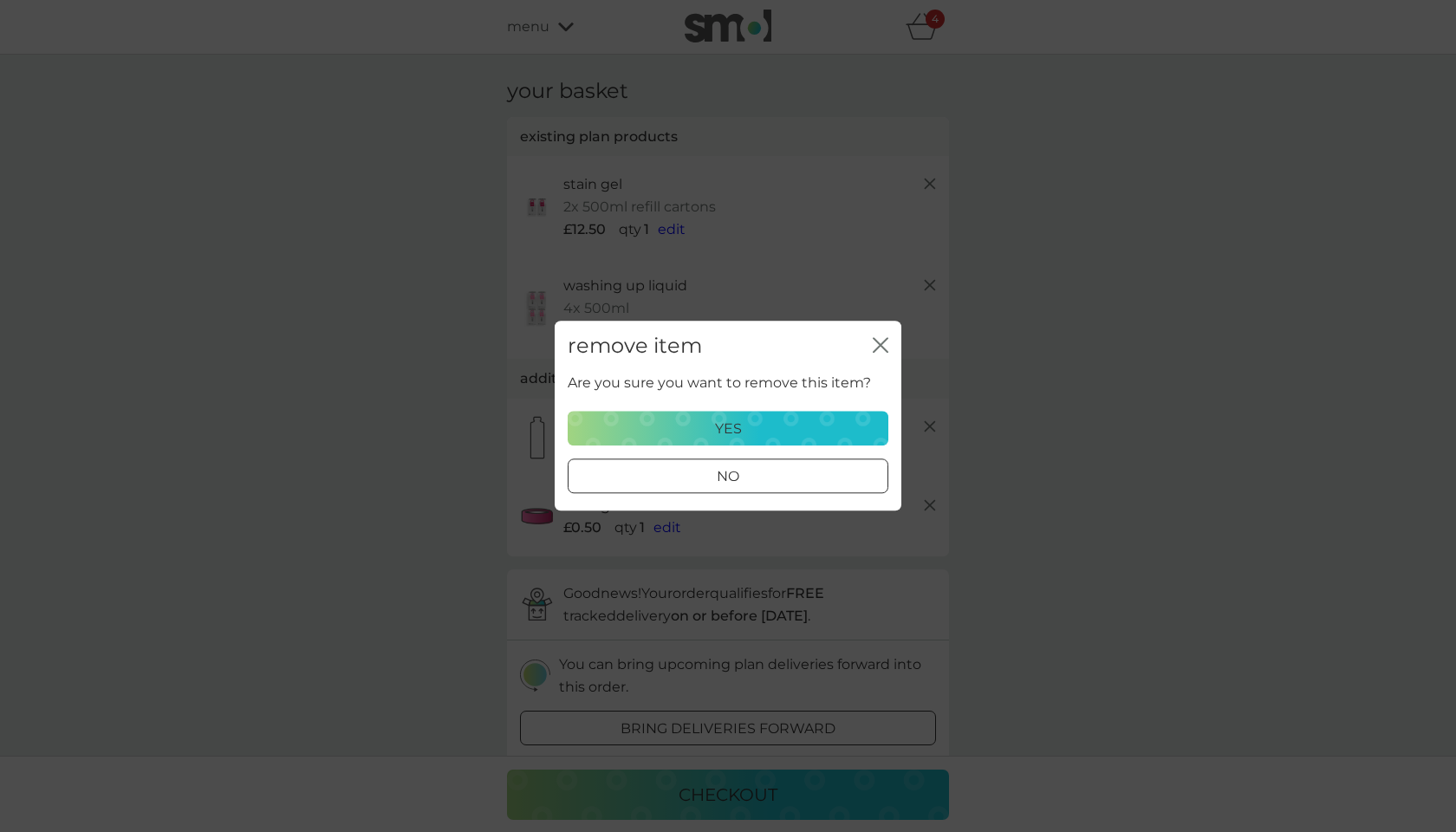
click at [817, 428] on div "yes" at bounding box center [728, 428] width 298 height 22
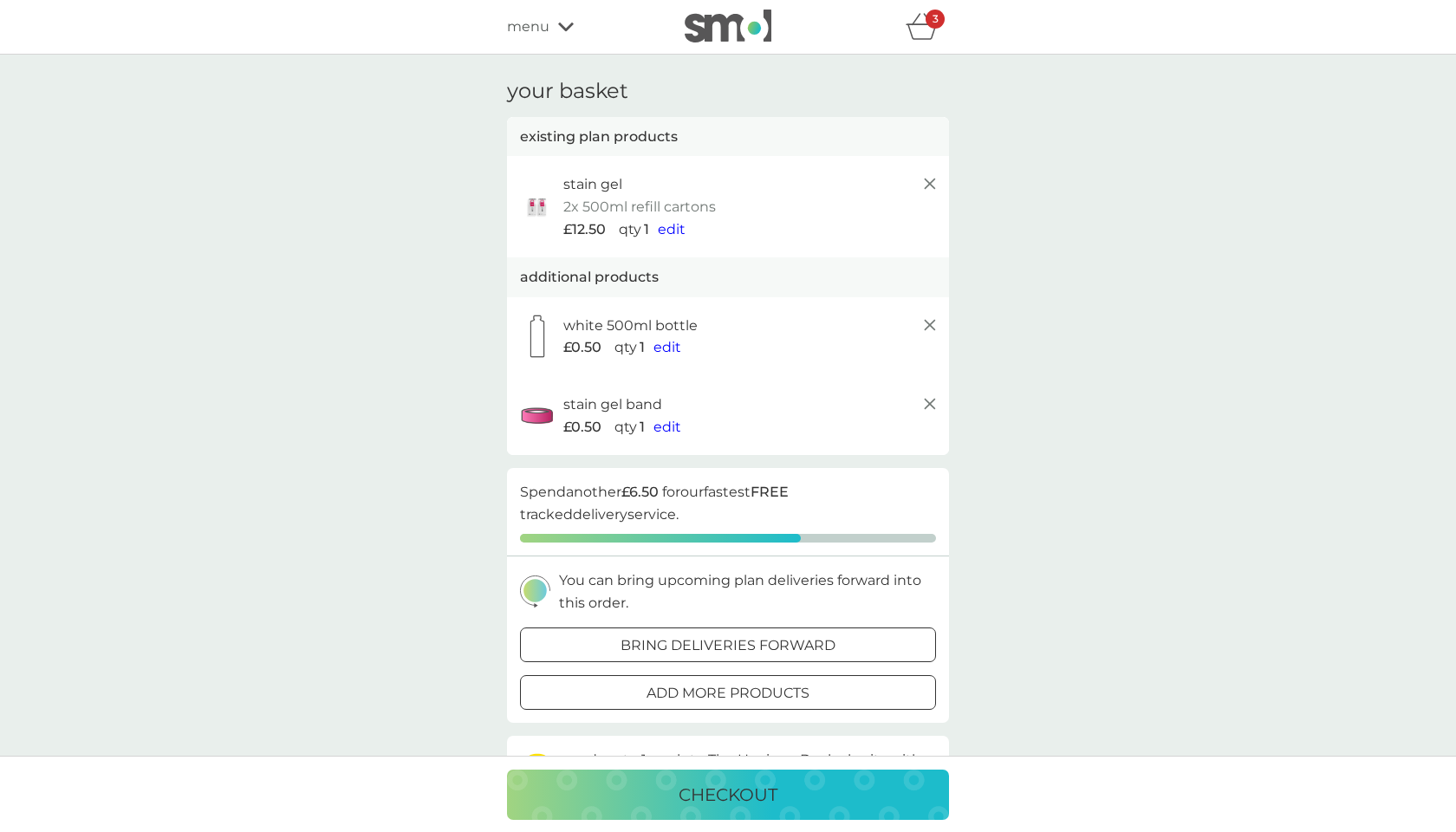
click at [927, 183] on line at bounding box center [929, 184] width 11 height 11
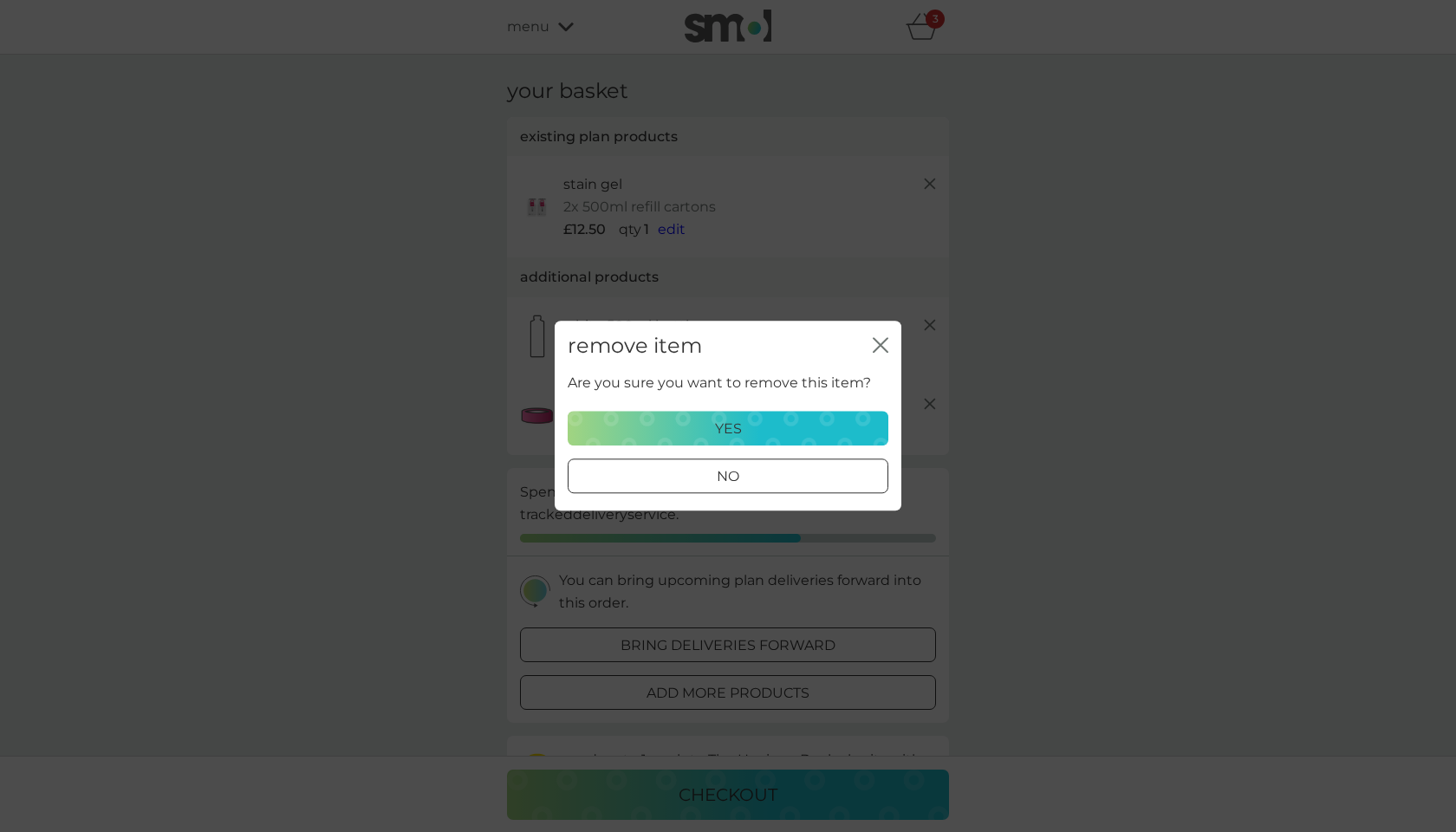
click at [788, 429] on div "yes" at bounding box center [728, 428] width 298 height 22
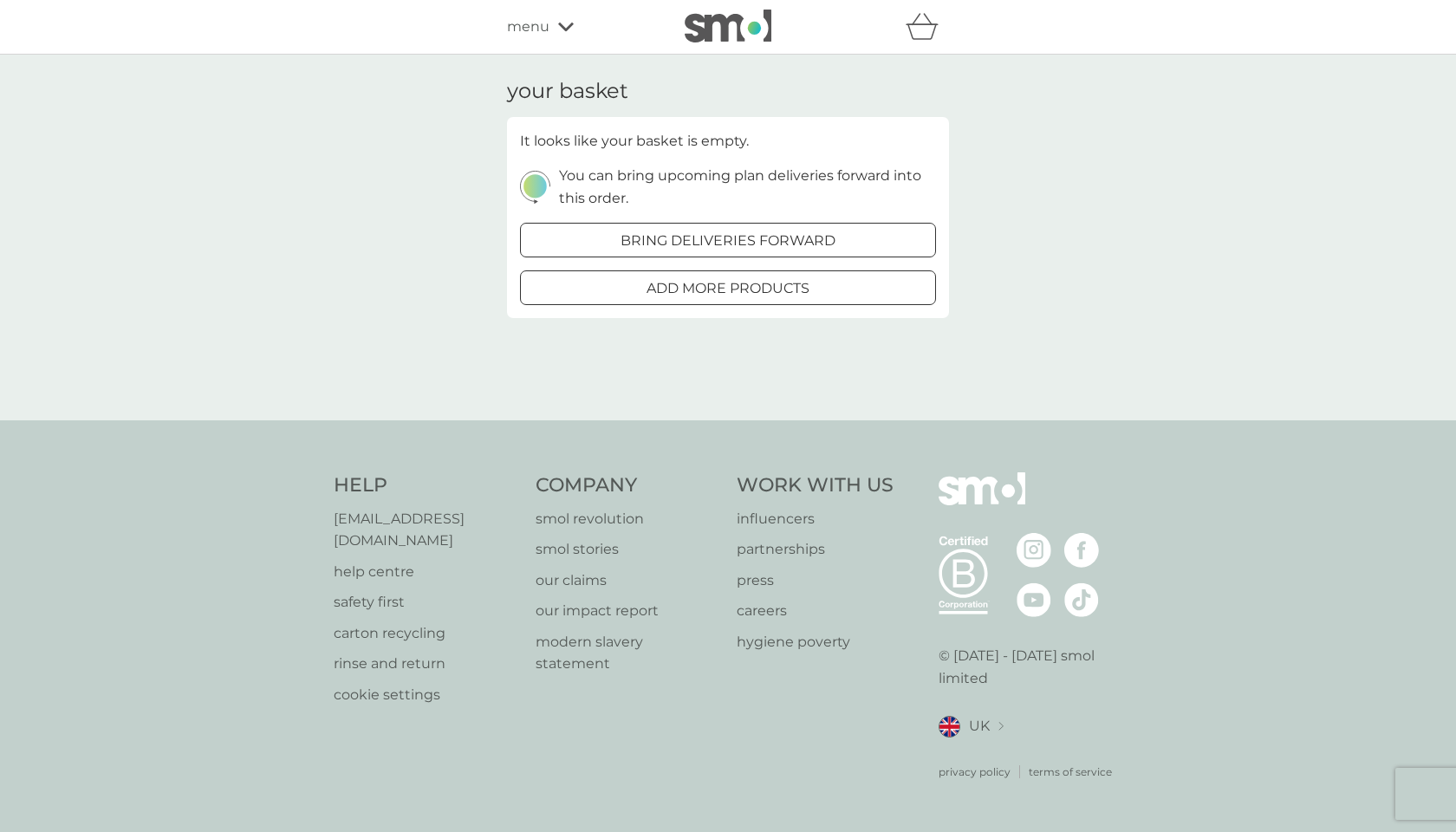
click at [523, 26] on span "menu" at bounding box center [528, 26] width 42 height 22
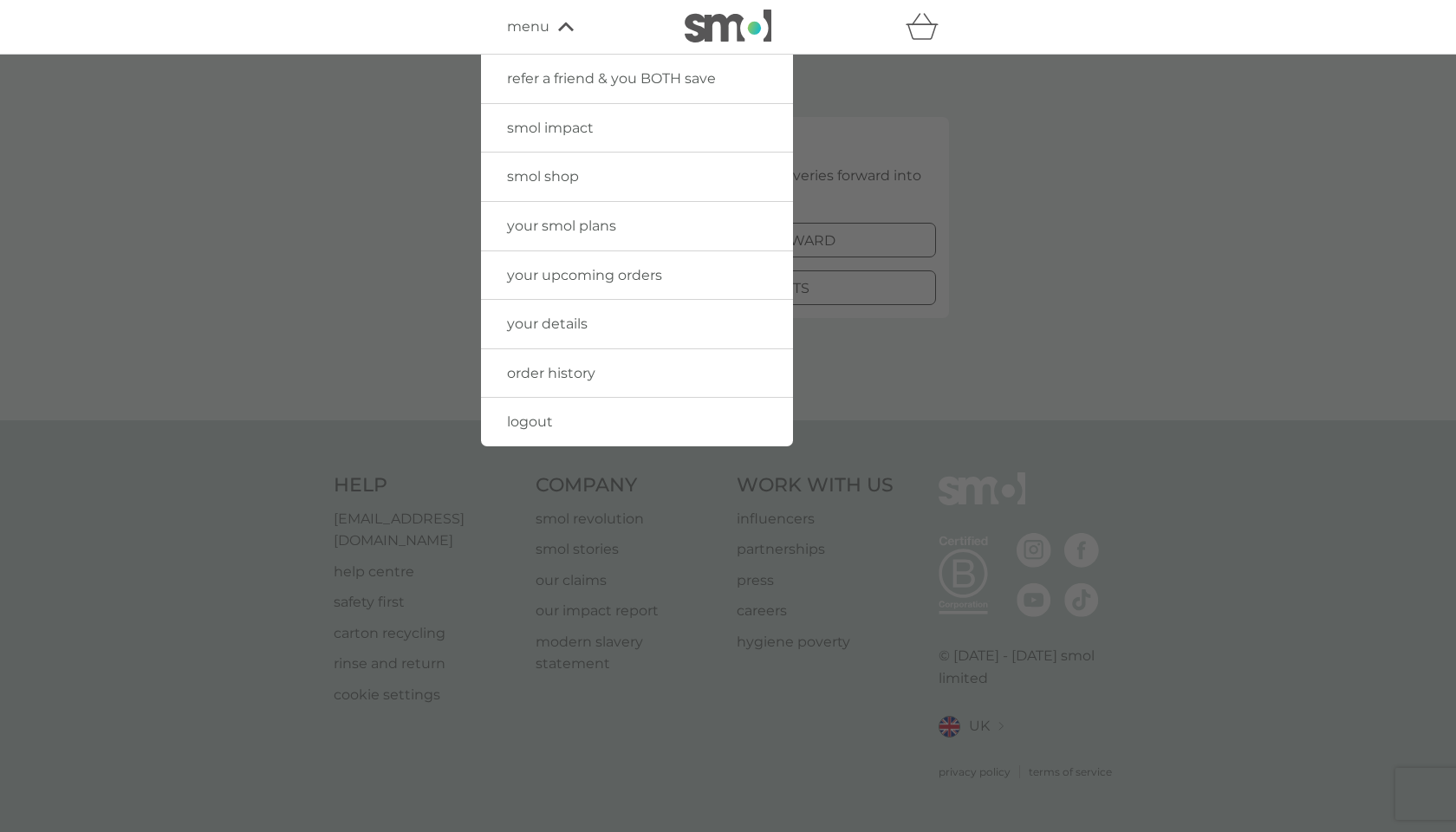
click at [529, 423] on span "logout" at bounding box center [530, 421] width 46 height 16
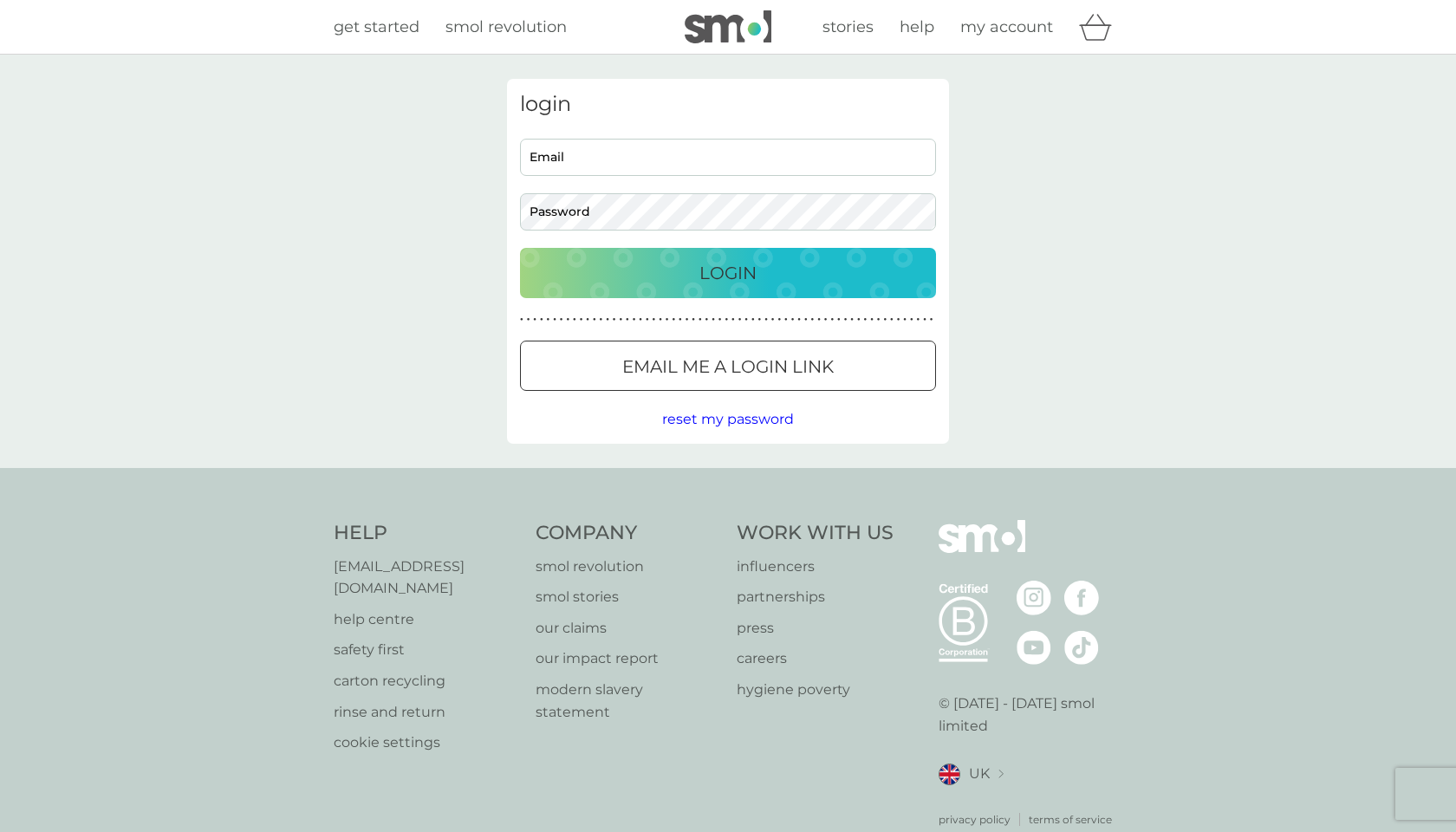
click at [595, 145] on input "Email" at bounding box center [728, 157] width 415 height 38
type input "devisree+1re@smolproducts.com"
click at [466, 193] on div "login devisree+1re@smolproducts.com Email Password Login ● ● ● ● ● ● ● ● ● ● ● …" at bounding box center [728, 262] width 1456 height 414
click at [606, 287] on button "Login" at bounding box center [728, 273] width 415 height 50
